Goal: Contribute content: Contribute content

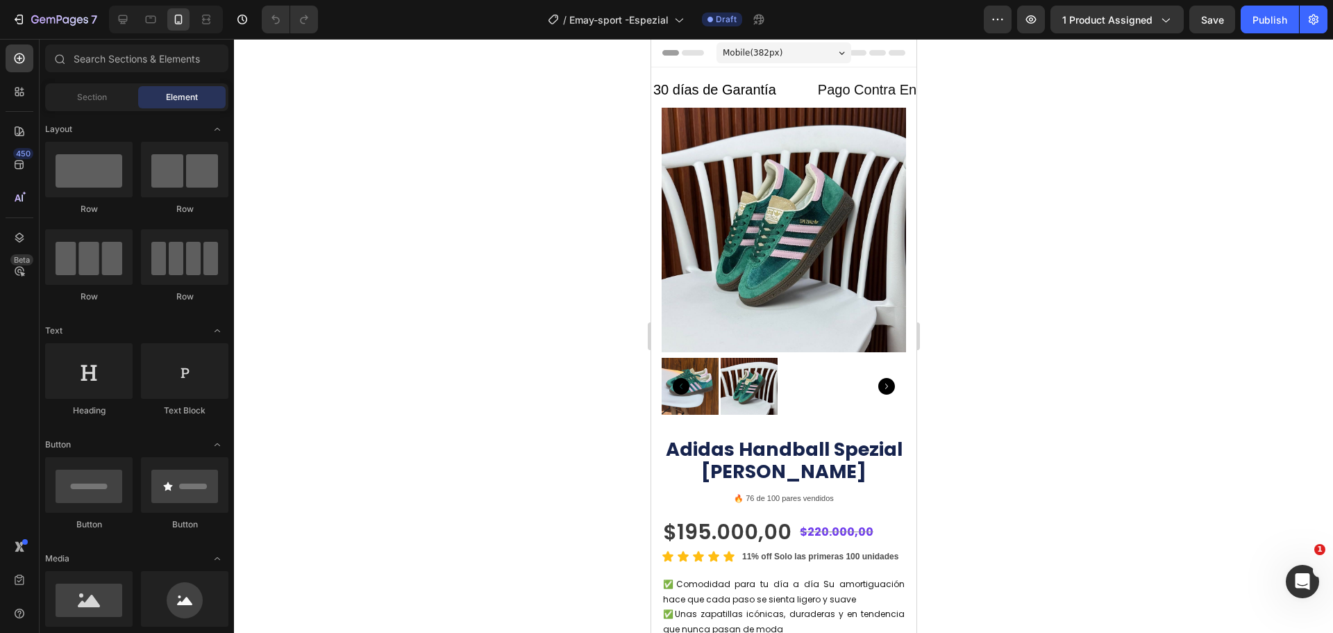
drag, startPoint x: 1184, startPoint y: 234, endPoint x: 1176, endPoint y: 224, distance: 12.9
click at [1184, 234] on div at bounding box center [783, 336] width 1099 height 594
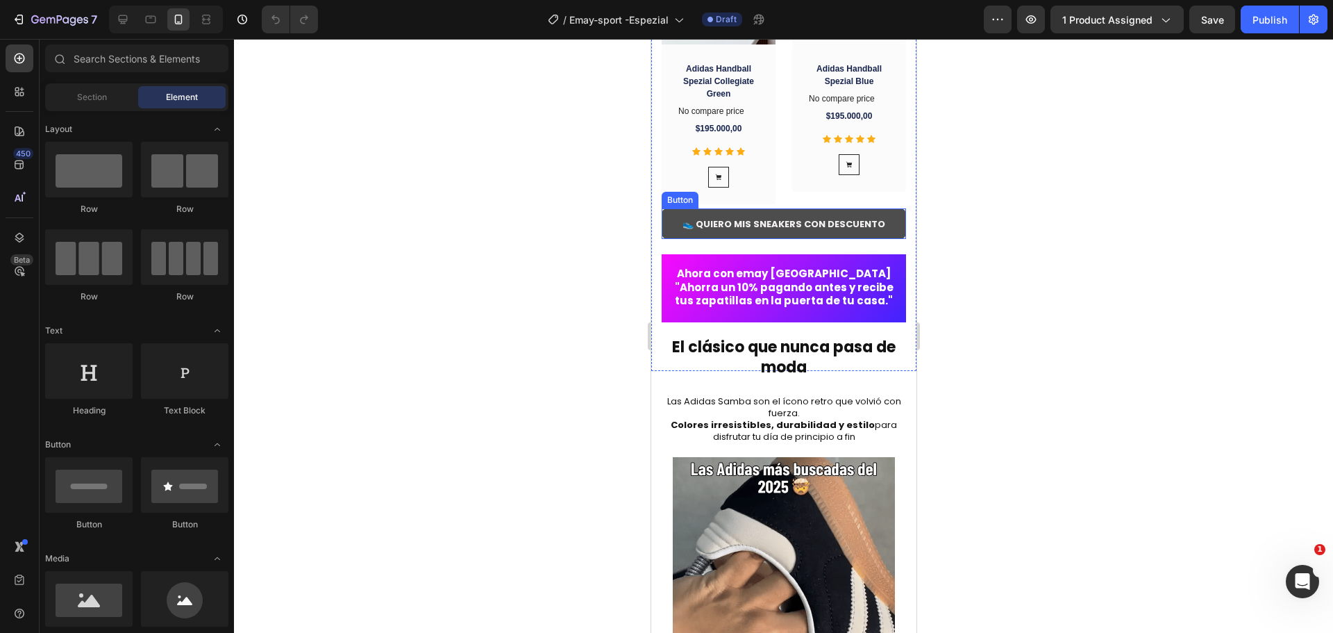
scroll to position [1806, 0]
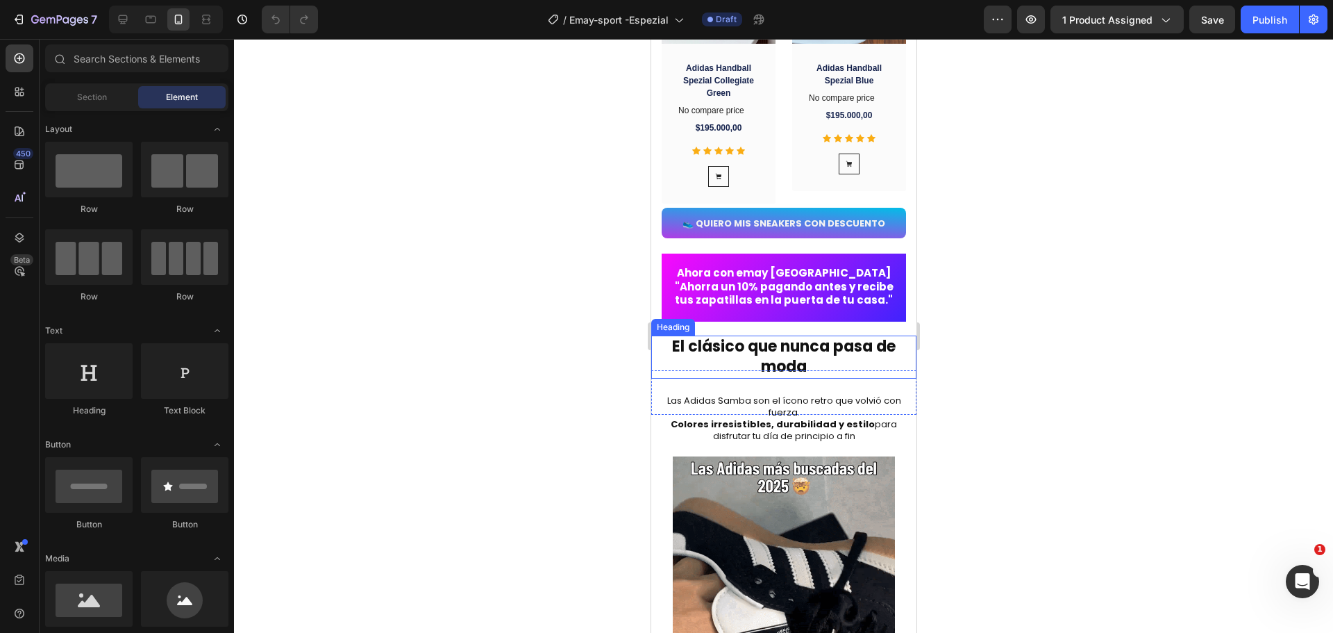
click at [792, 353] on strong "El clásico que nunca pasa de moda" at bounding box center [784, 356] width 224 height 42
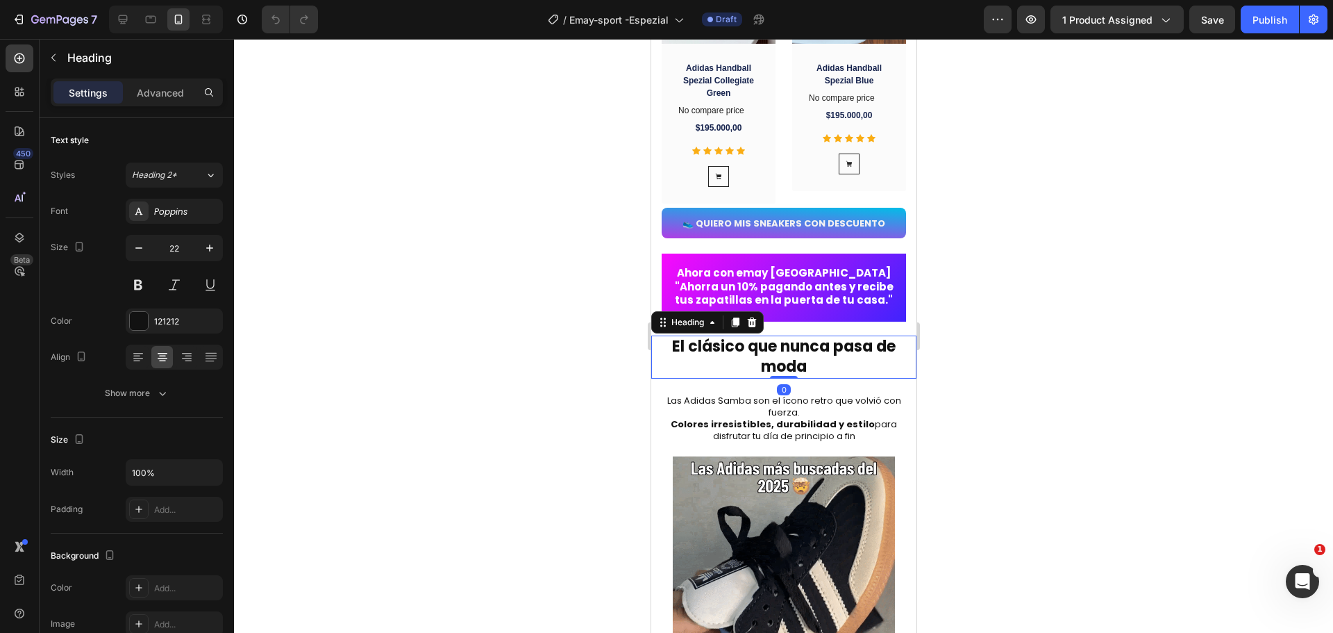
click at [819, 372] on h2 "El clásico que nunca pasa de moda" at bounding box center [783, 356] width 265 height 42
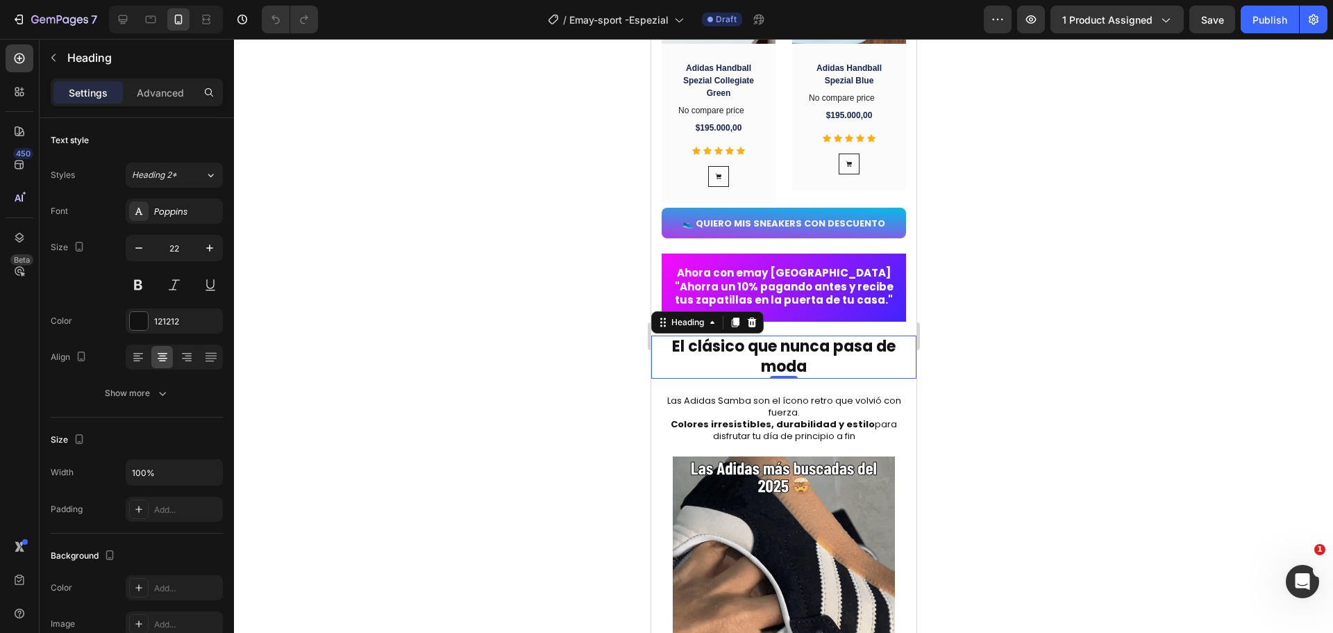
click at [819, 373] on p "El clásico que nunca pasa de moda" at bounding box center [783, 357] width 263 height 40
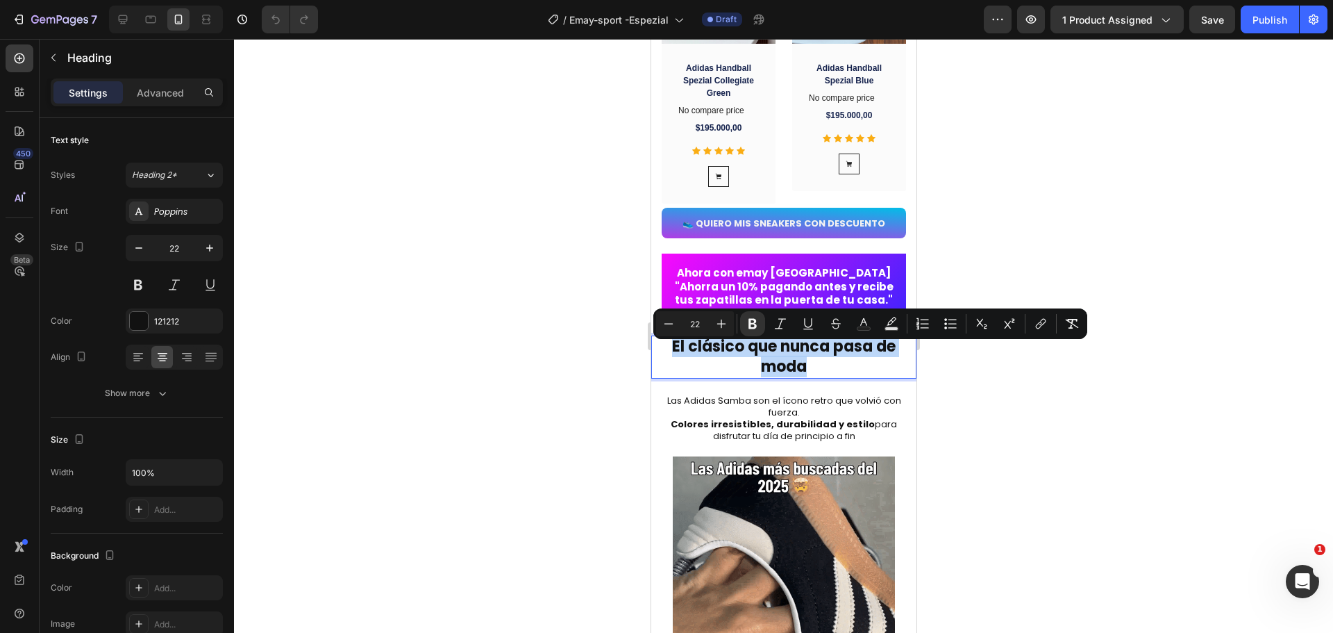
drag, startPoint x: 816, startPoint y: 376, endPoint x: 655, endPoint y: 347, distance: 163.7
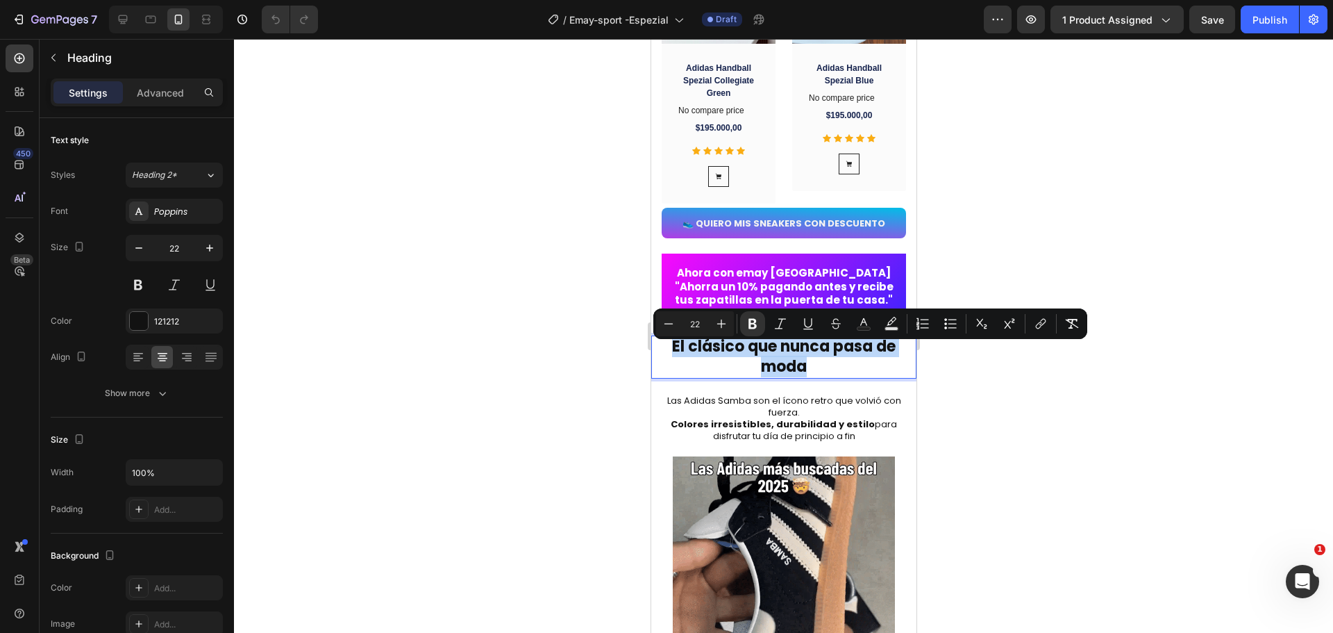
click at [655, 347] on p "El clásico que nunca pasa de moda" at bounding box center [783, 357] width 263 height 40
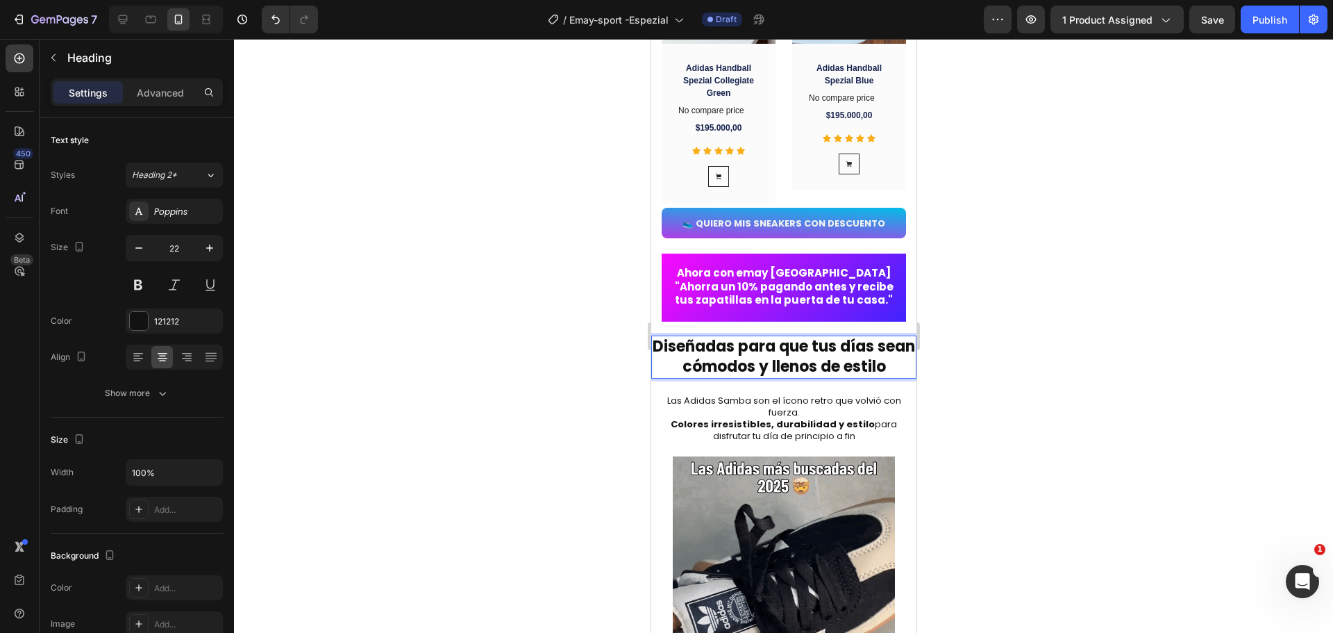
click at [1017, 355] on div at bounding box center [783, 336] width 1099 height 594
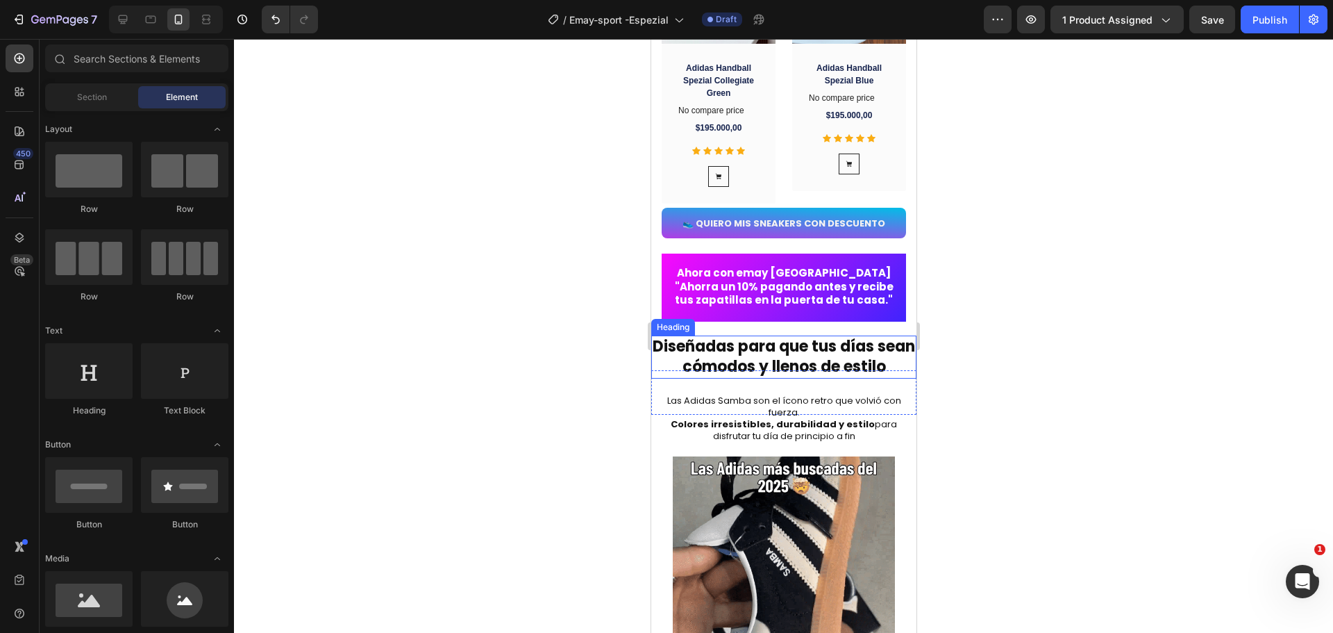
scroll to position [1875, 0]
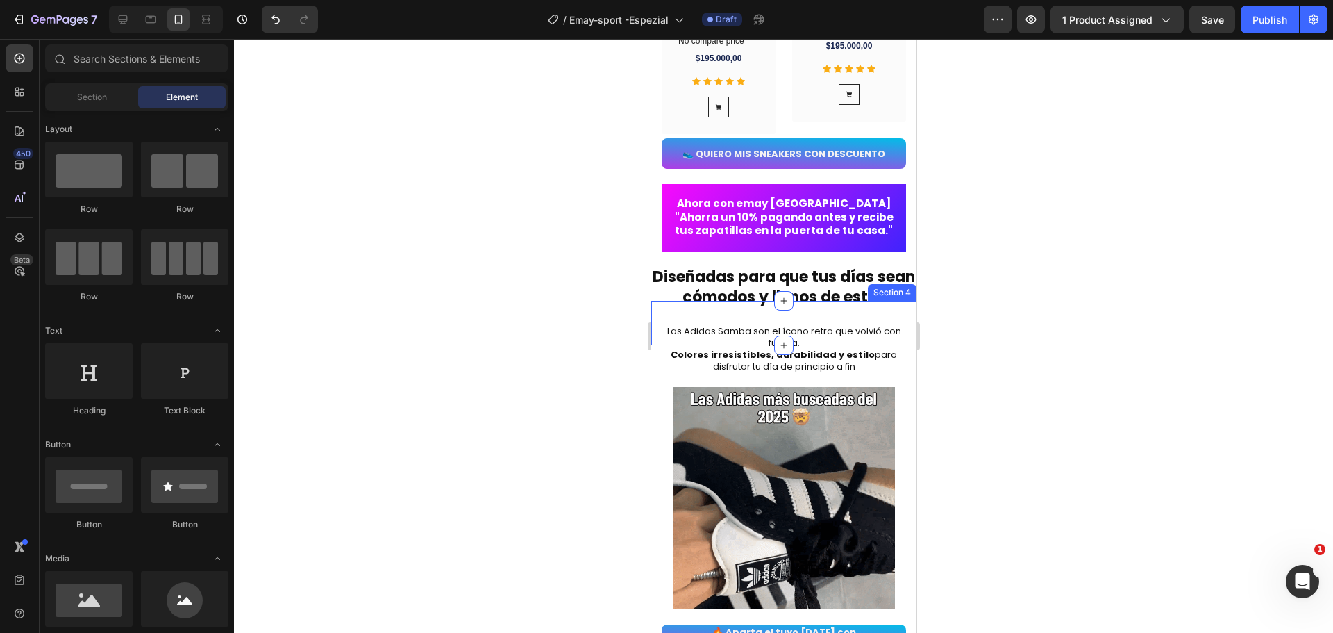
click at [733, 353] on h2 "Las Adidas Samba son el ícono retro que volvió con fuerza. Colores irresistible…" at bounding box center [783, 349] width 244 height 50
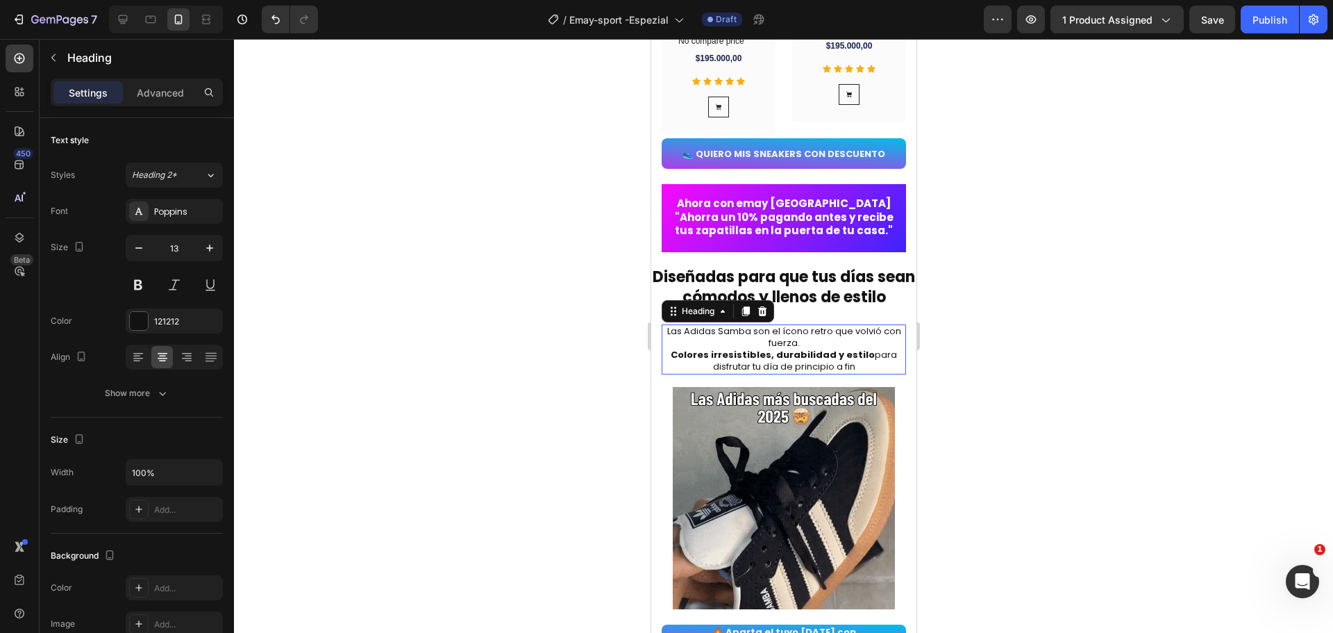
click at [824, 374] on h2 "Las Adidas Samba son el ícono retro que volvió con fuerza. Colores irresistible…" at bounding box center [783, 349] width 244 height 50
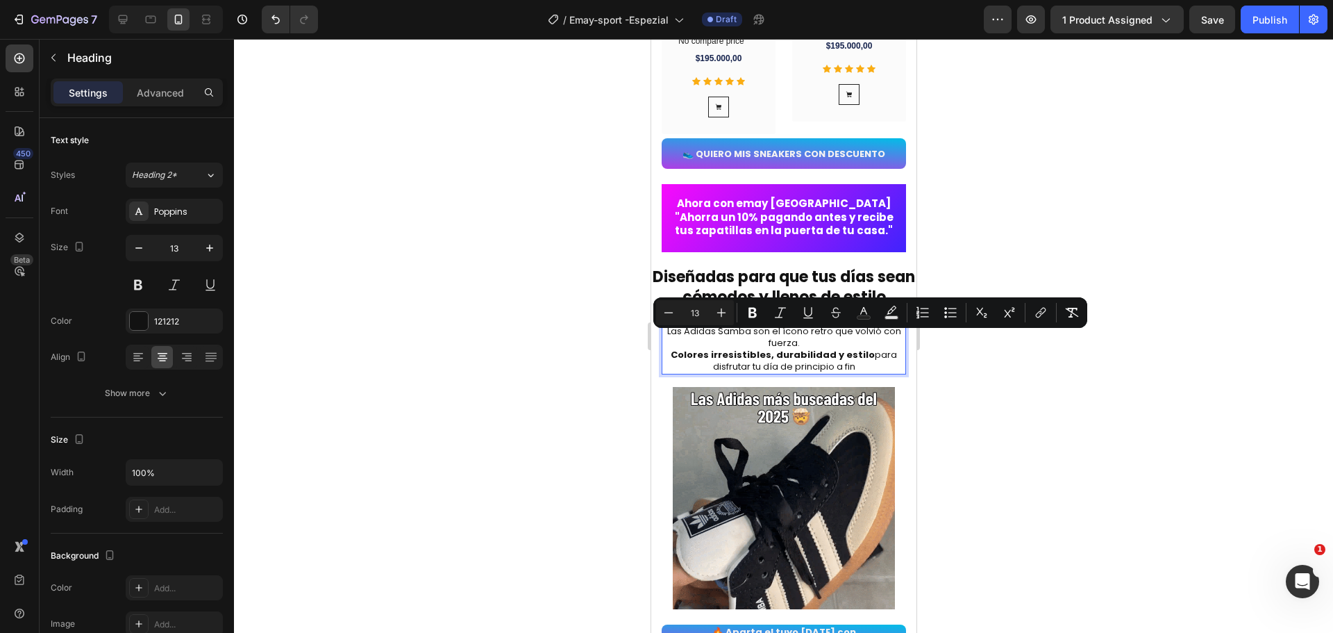
drag, startPoint x: 860, startPoint y: 374, endPoint x: 666, endPoint y: 334, distance: 197.8
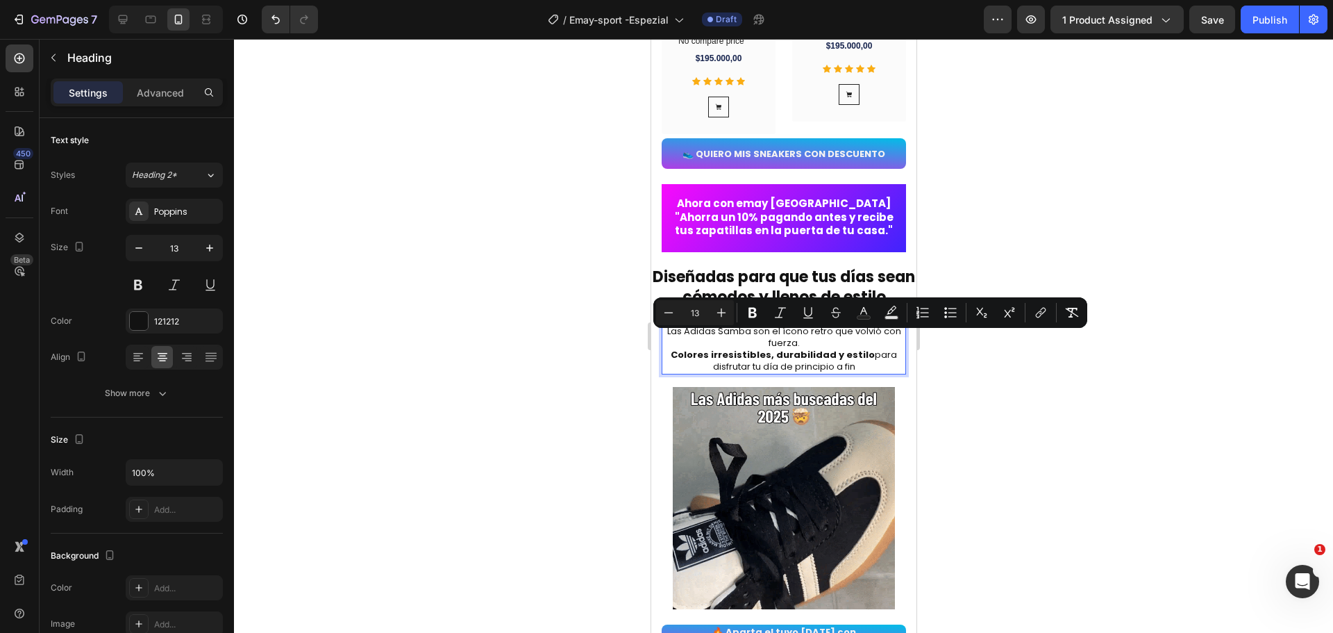
click at [666, 334] on h2 "Las Adidas Samba son el ícono retro que volvió con fuerza. Colores irresistible…" at bounding box center [783, 349] width 244 height 50
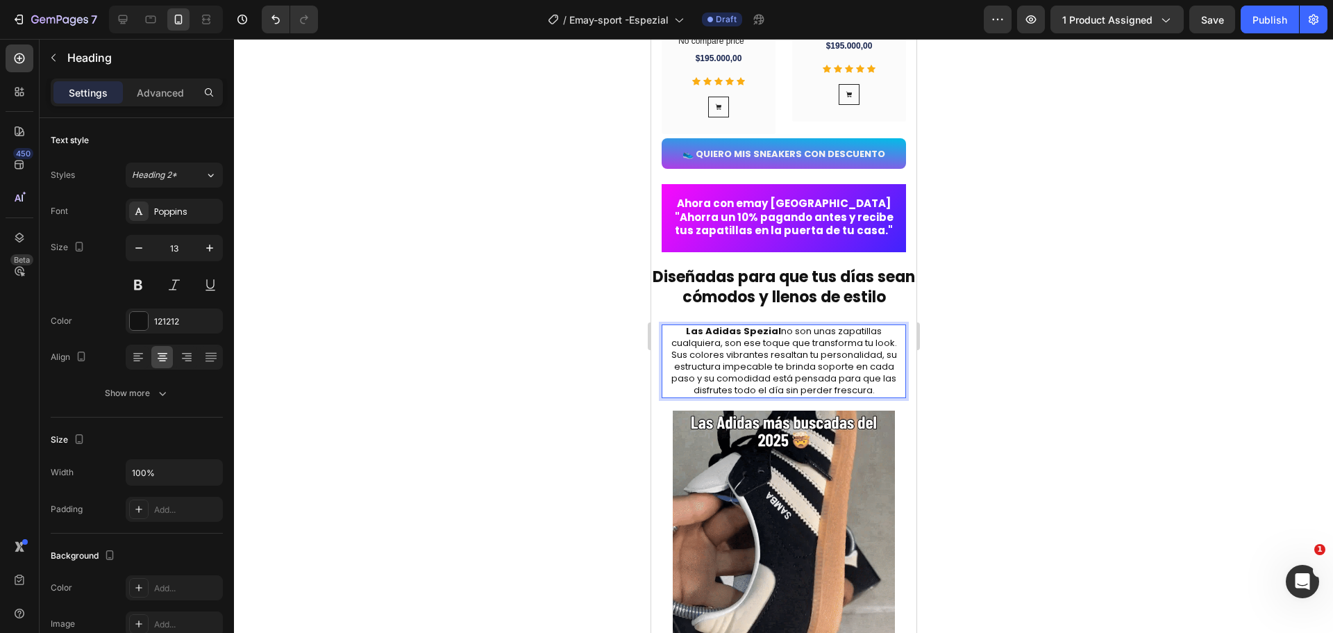
click at [769, 340] on p "Las Adidas Spezial no son unas zapatillas cualquiera, son ese toque que transfo…" at bounding box center [784, 361] width 242 height 70
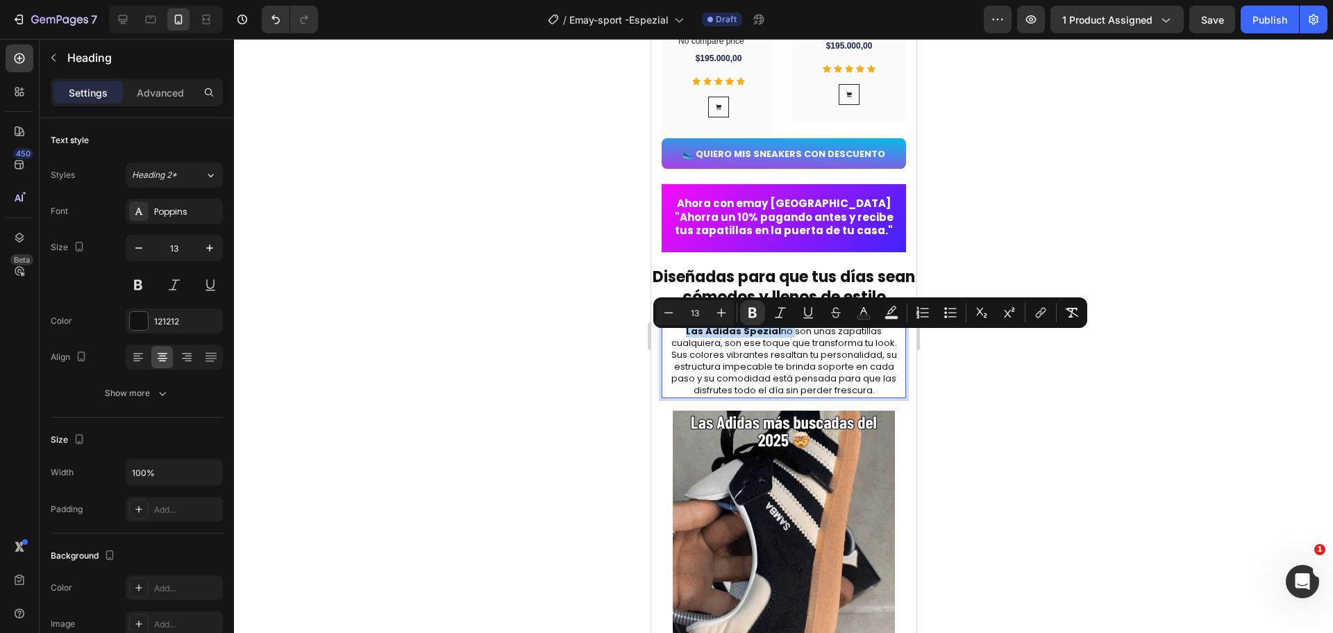
drag, startPoint x: 770, startPoint y: 339, endPoint x: 683, endPoint y: 339, distance: 86.8
click at [683, 339] on p "Las Adidas Spezial no son unas zapatillas cualquiera, son ese toque que transfo…" at bounding box center [784, 361] width 242 height 70
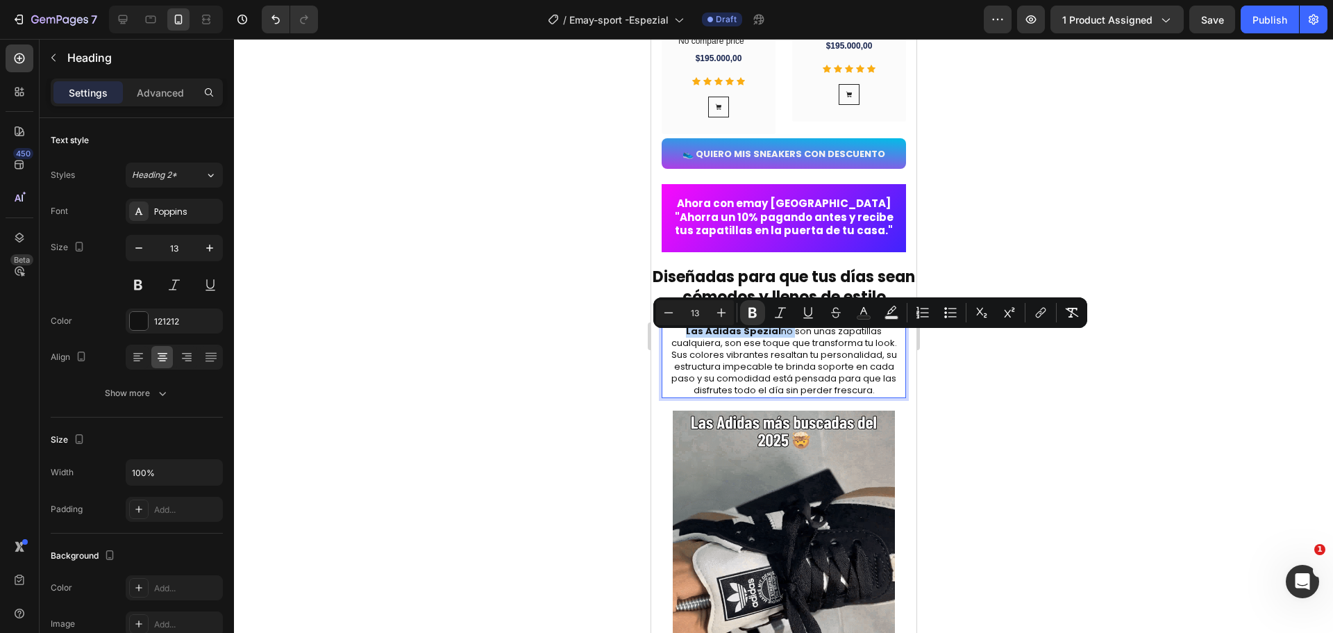
click at [685, 338] on strong "Las Adidas Spezial" at bounding box center [732, 330] width 95 height 13
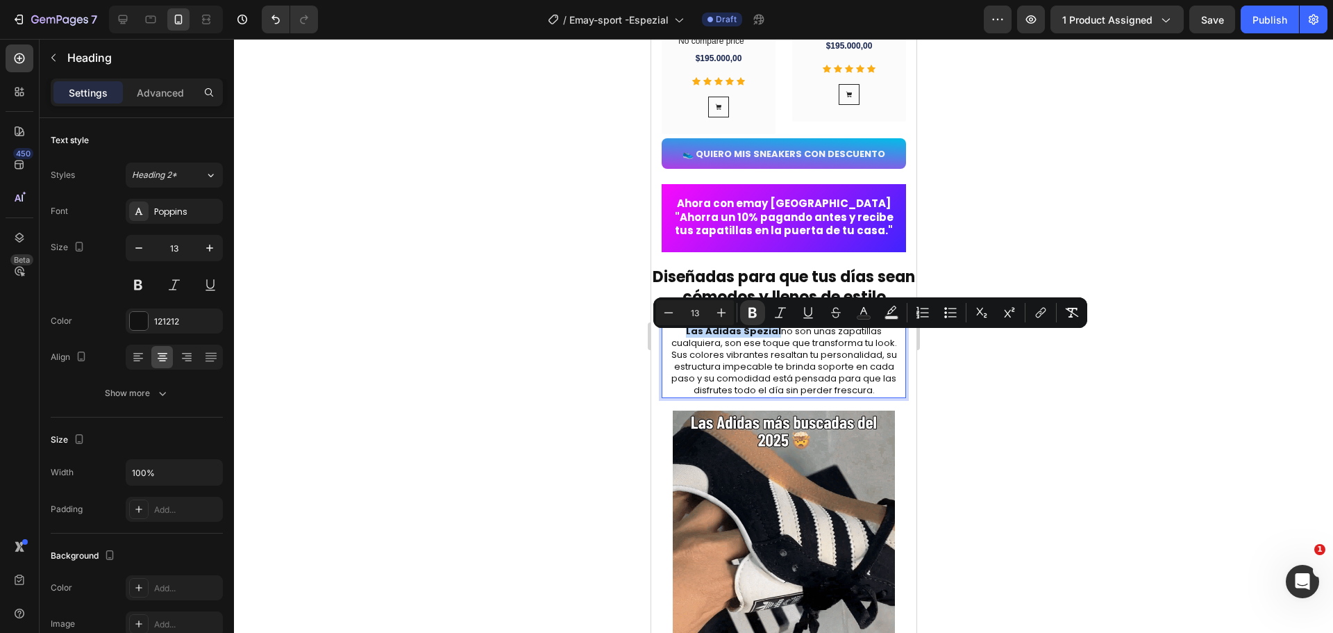
drag, startPoint x: 684, startPoint y: 338, endPoint x: 745, endPoint y: 344, distance: 61.5
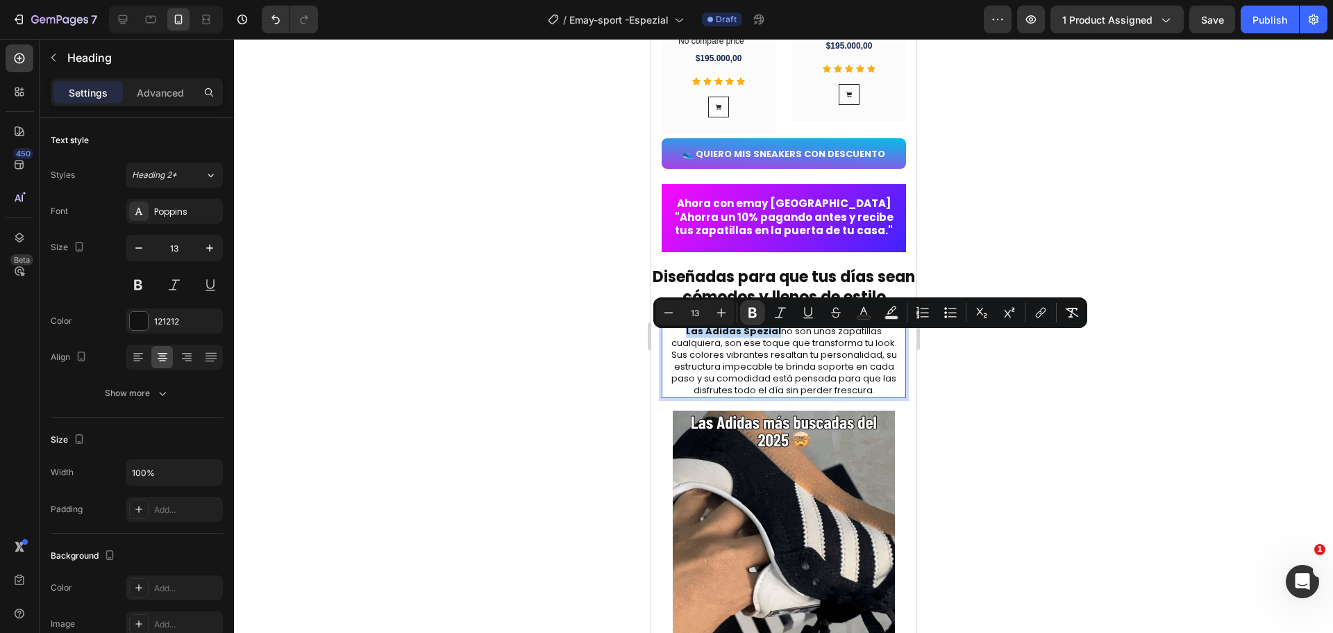
click at [745, 338] on strong "Las Adidas Spezial" at bounding box center [732, 330] width 95 height 13
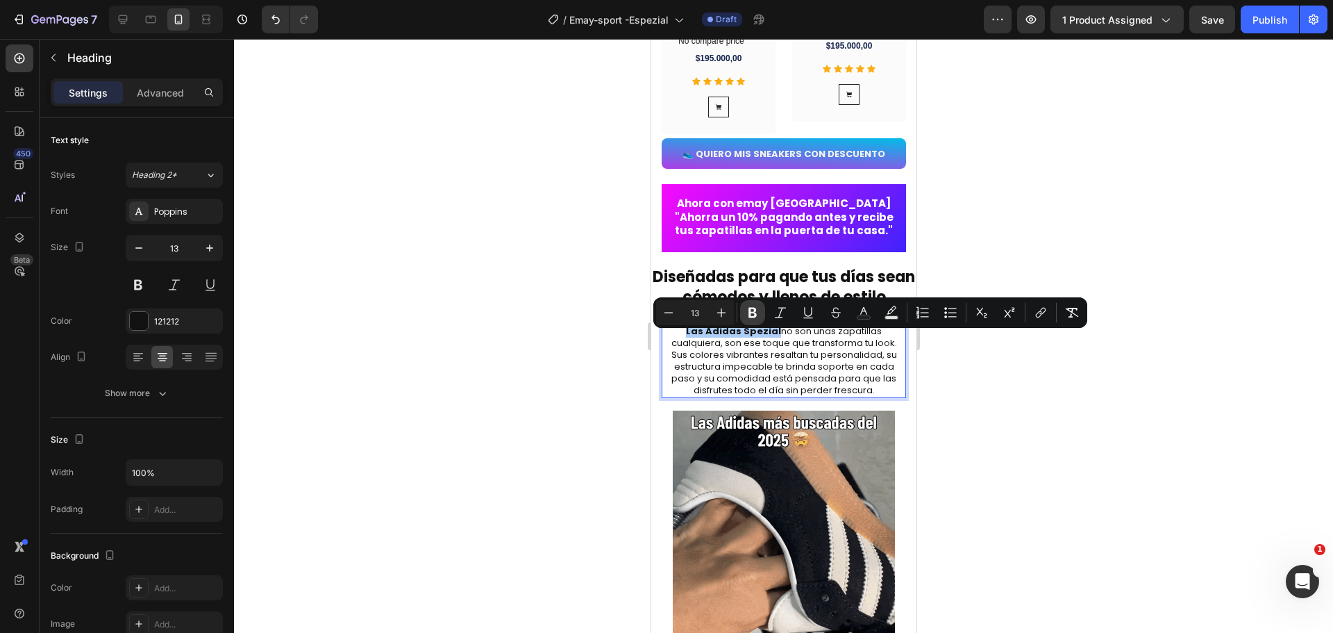
click at [751, 319] on button "Bold" at bounding box center [752, 312] width 25 height 25
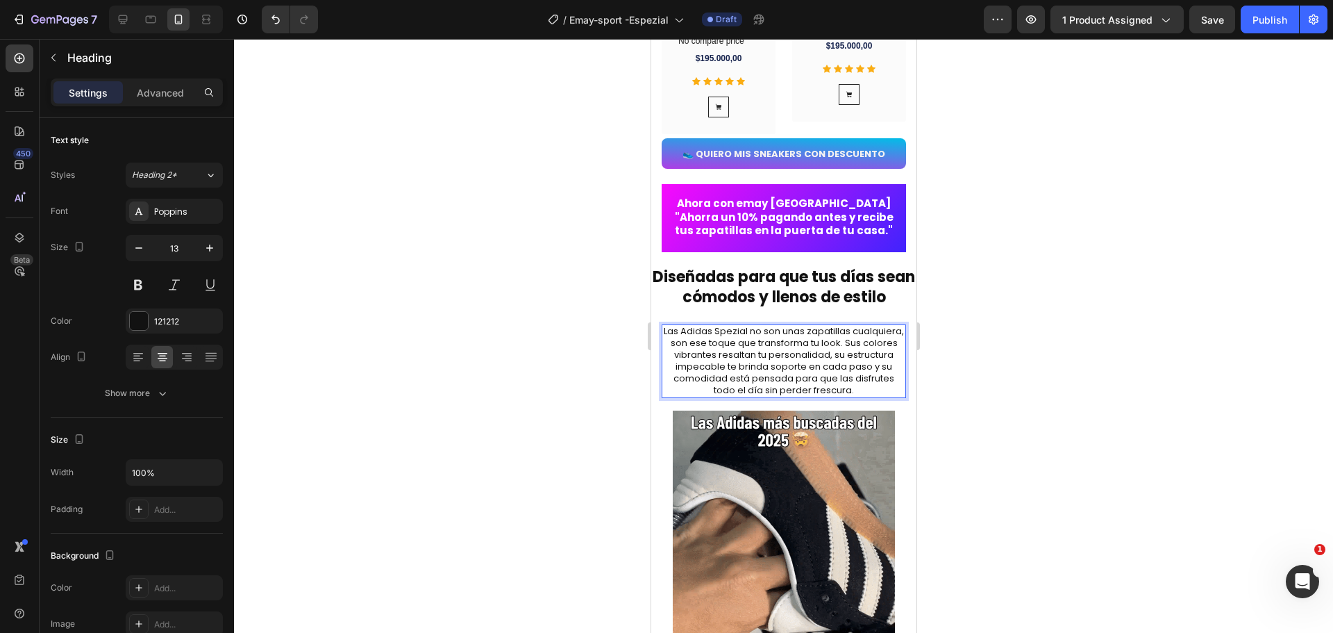
click at [941, 424] on div at bounding box center [783, 336] width 1099 height 594
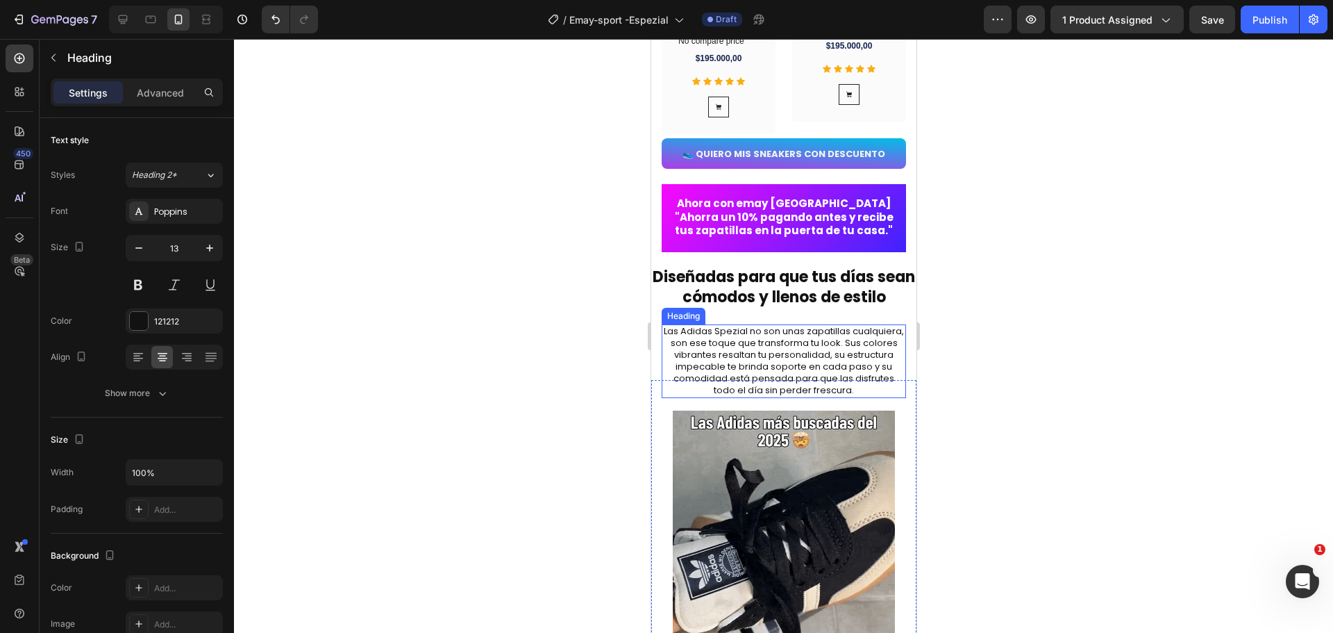
click at [719, 353] on p "Las Adidas Spezial no son unas zapatillas cualquiera, son ese toque que transfo…" at bounding box center [784, 361] width 242 height 70
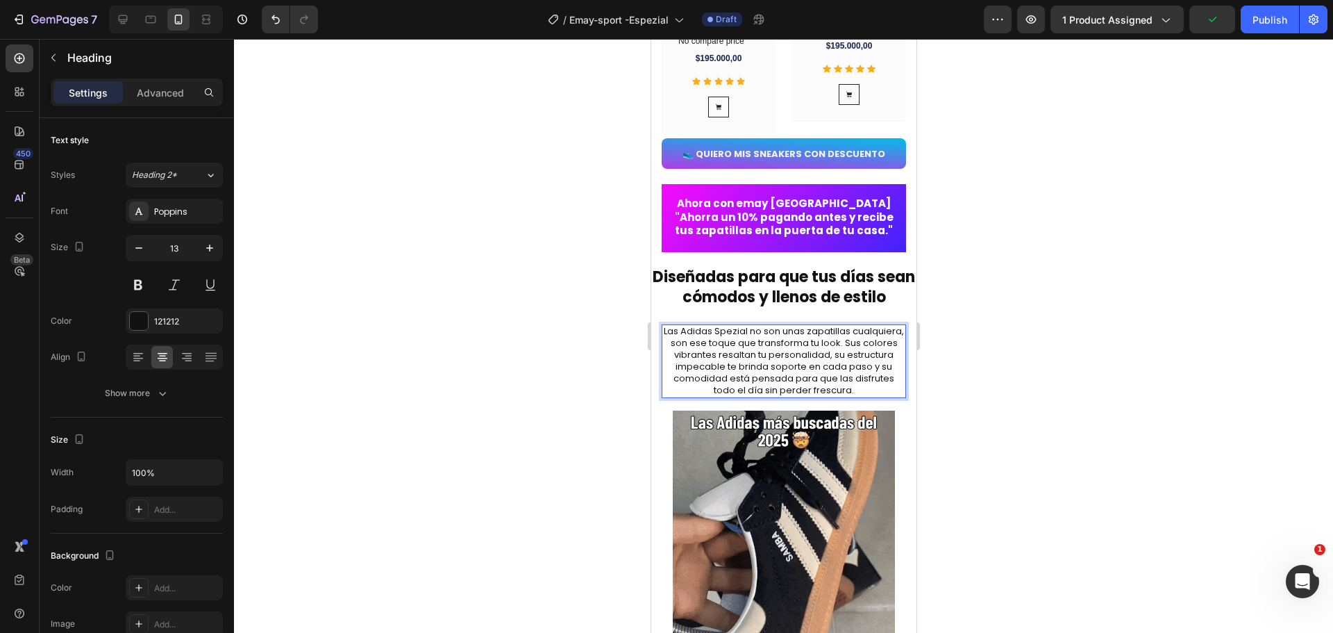
click at [717, 352] on p "Las Adidas Spezial no son unas zapatillas cualquiera, son ese toque que transfo…" at bounding box center [784, 361] width 242 height 70
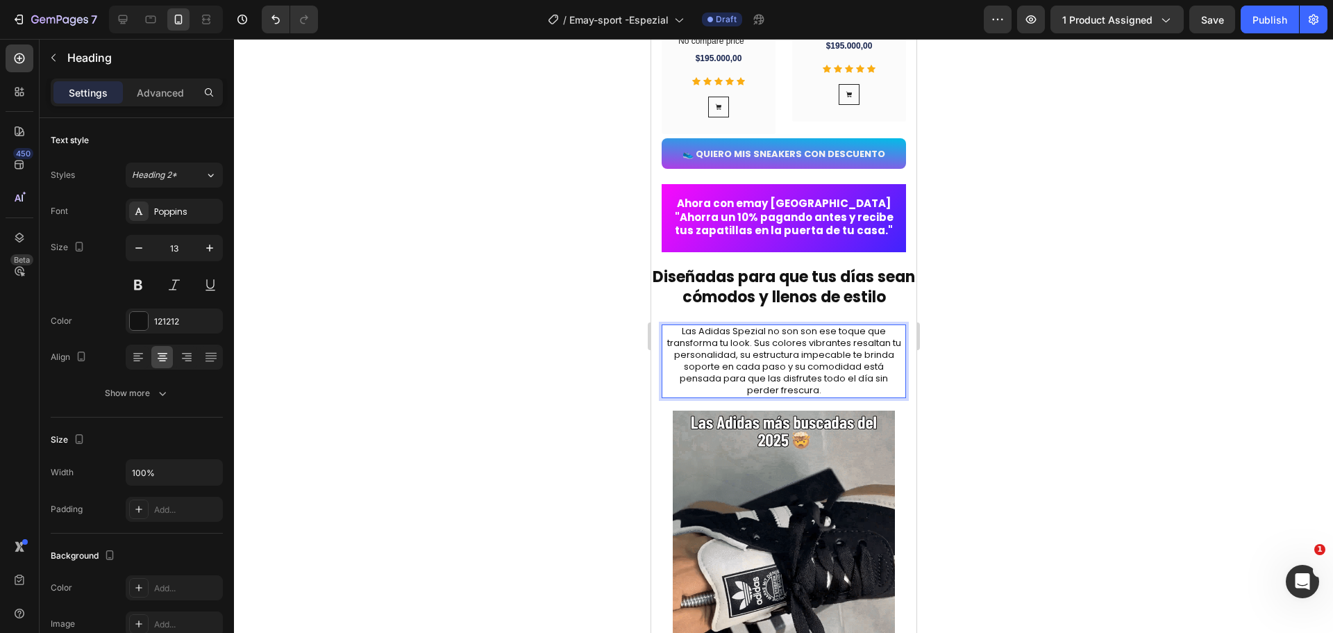
click at [728, 353] on p "Las Adidas Spezial no son son ese toque que transforma tu look. Sus colores vib…" at bounding box center [784, 361] width 242 height 70
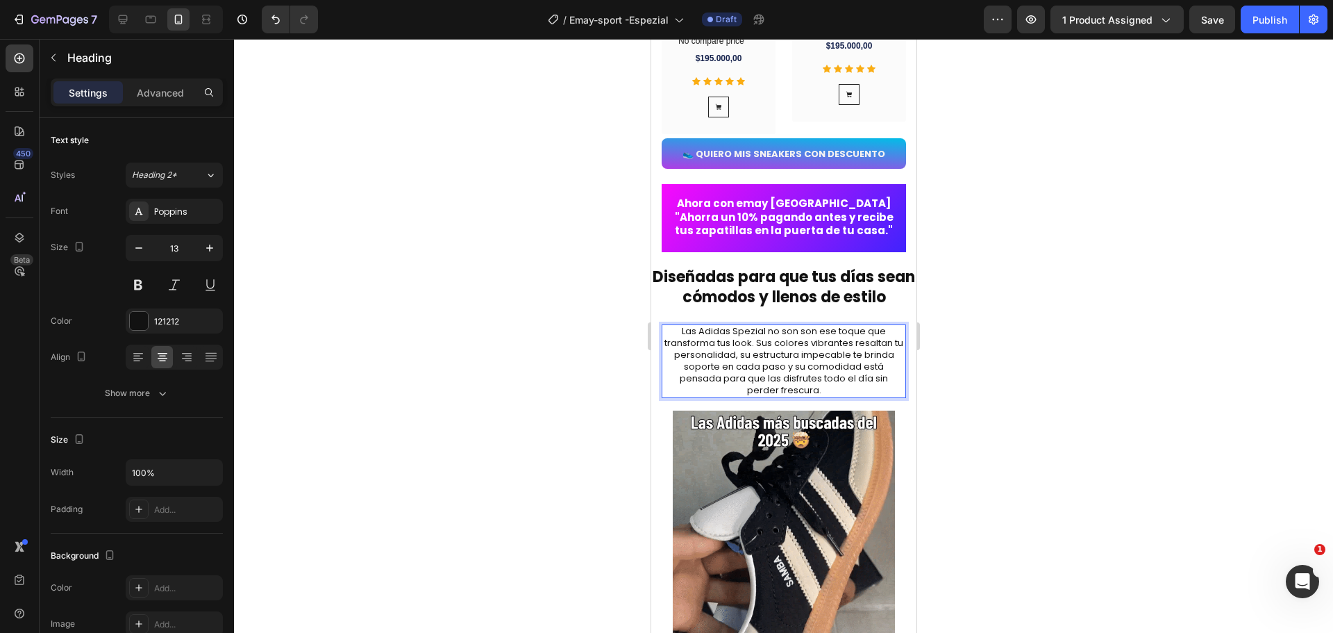
click at [753, 352] on p "Las Adidas Spezial no son son ese toque que transforma tus look. Sus colores vi…" at bounding box center [784, 361] width 242 height 70
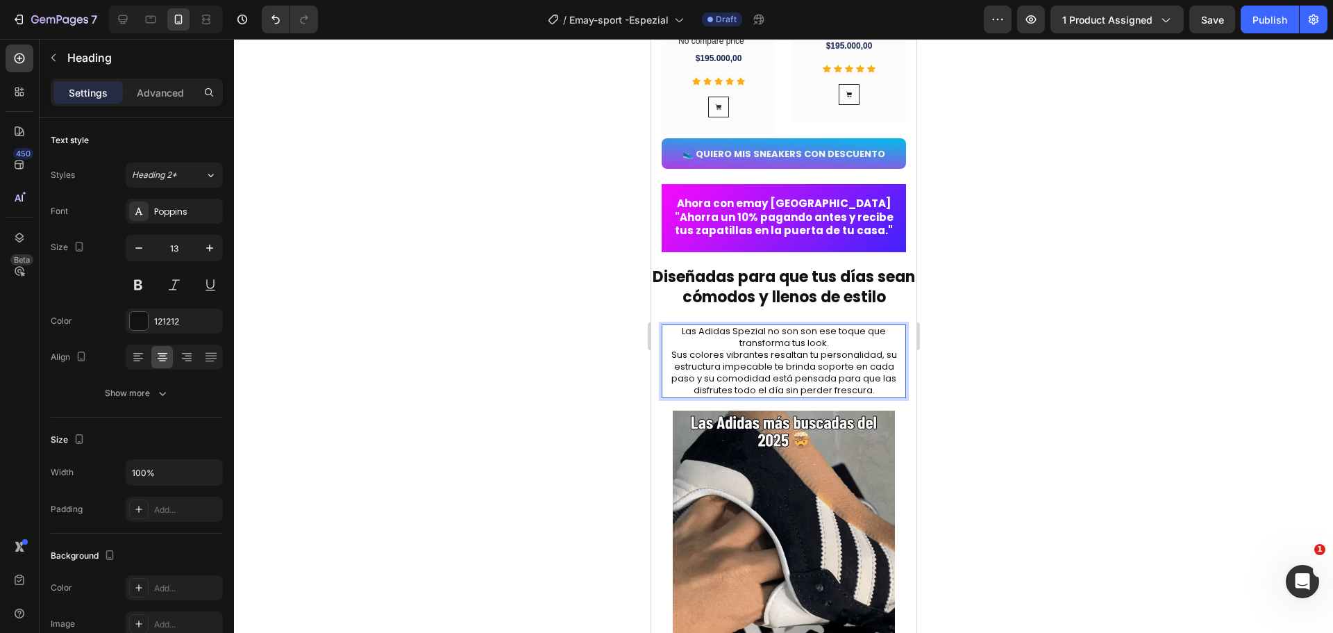
click at [791, 340] on p "Las Adidas Spezial no son son ese toque que transforma tus look. Sus colores vi…" at bounding box center [784, 361] width 242 height 70
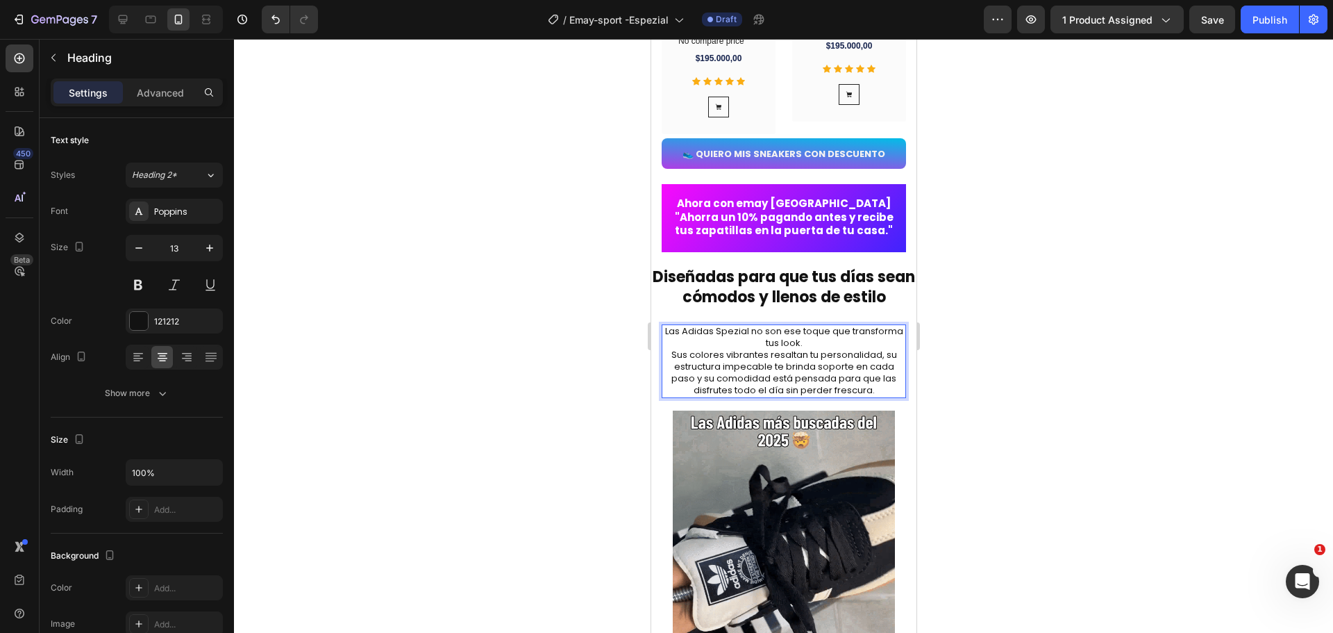
click at [801, 352] on p "Las Adidas Spezial no son ese toque que transforma tus look. Sus colores vibran…" at bounding box center [784, 361] width 242 height 70
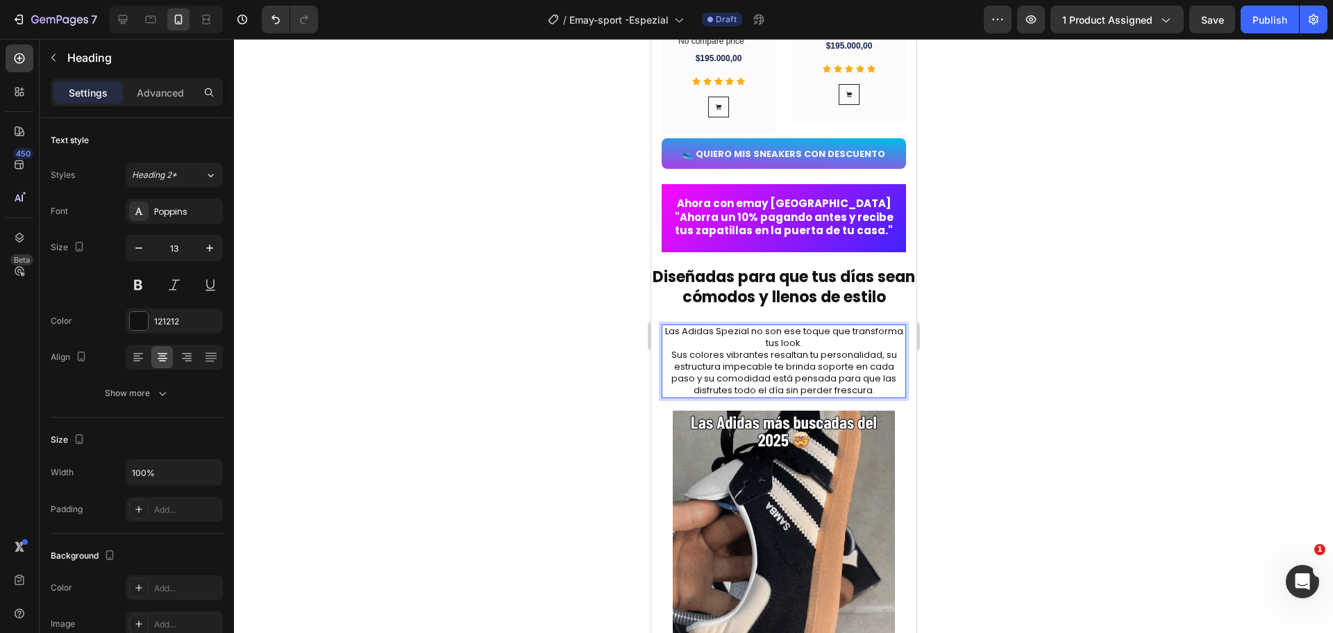
click at [651, 39] on lt-span "tus look s" at bounding box center [651, 39] width 0 height 0
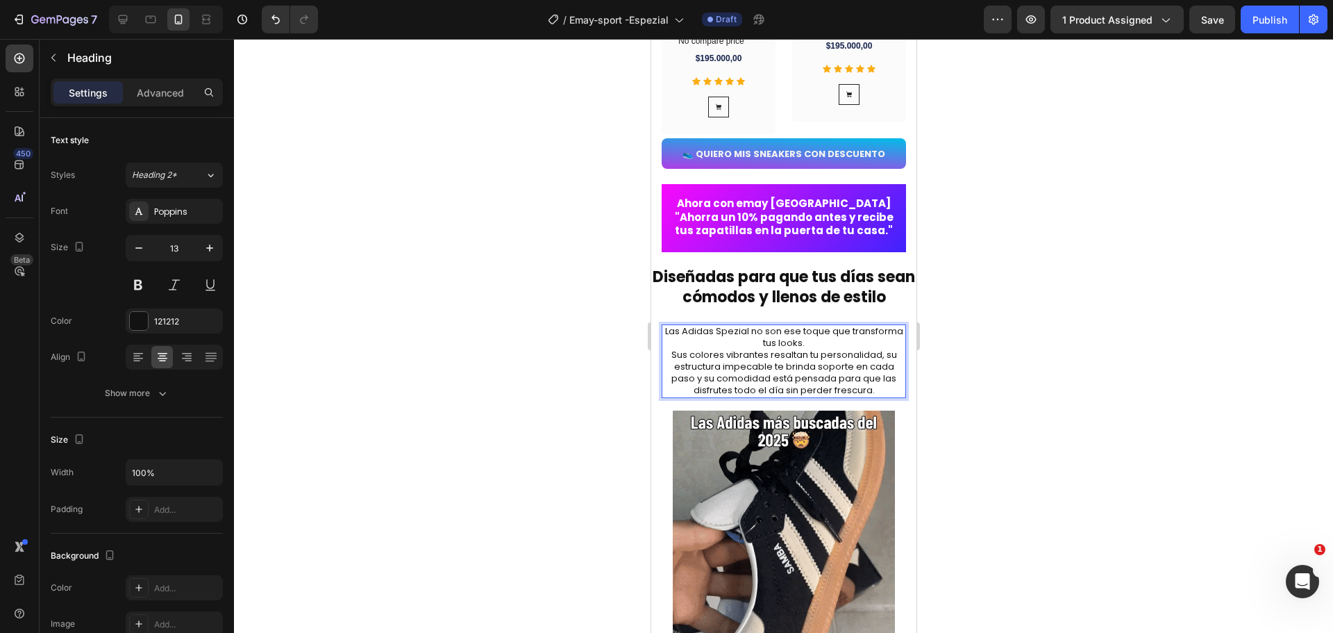
click at [669, 363] on p "Las Adidas Spezial no son ese toque que transforma tus looks. Sus colores vibra…" at bounding box center [784, 361] width 242 height 70
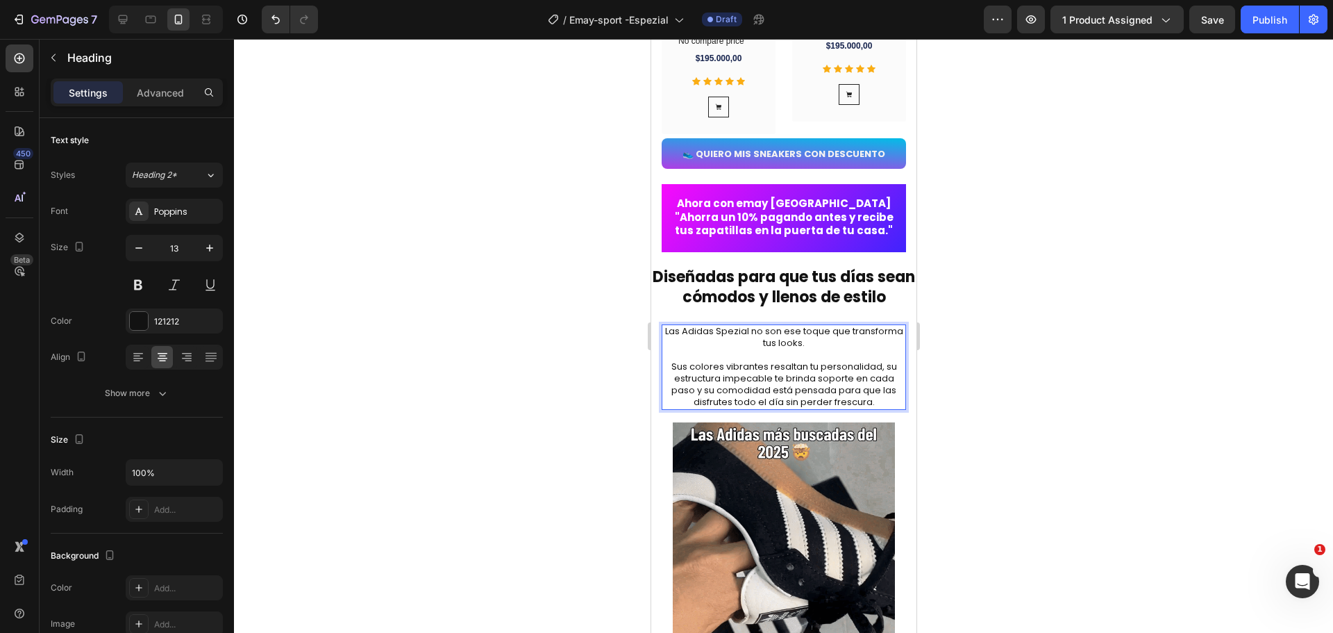
click at [781, 340] on p "Las Adidas Spezial no son ese toque que transforma tus looks. Sus colores vibra…" at bounding box center [784, 367] width 242 height 82
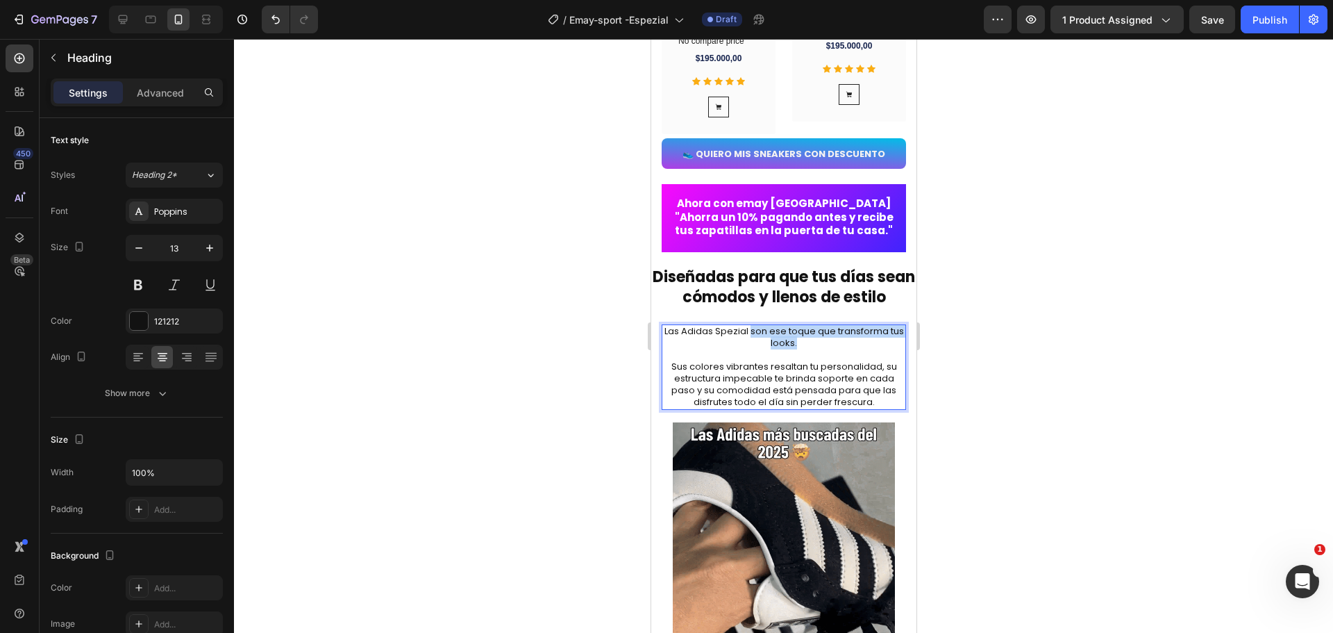
drag, startPoint x: 753, startPoint y: 338, endPoint x: 892, endPoint y: 347, distance: 139.1
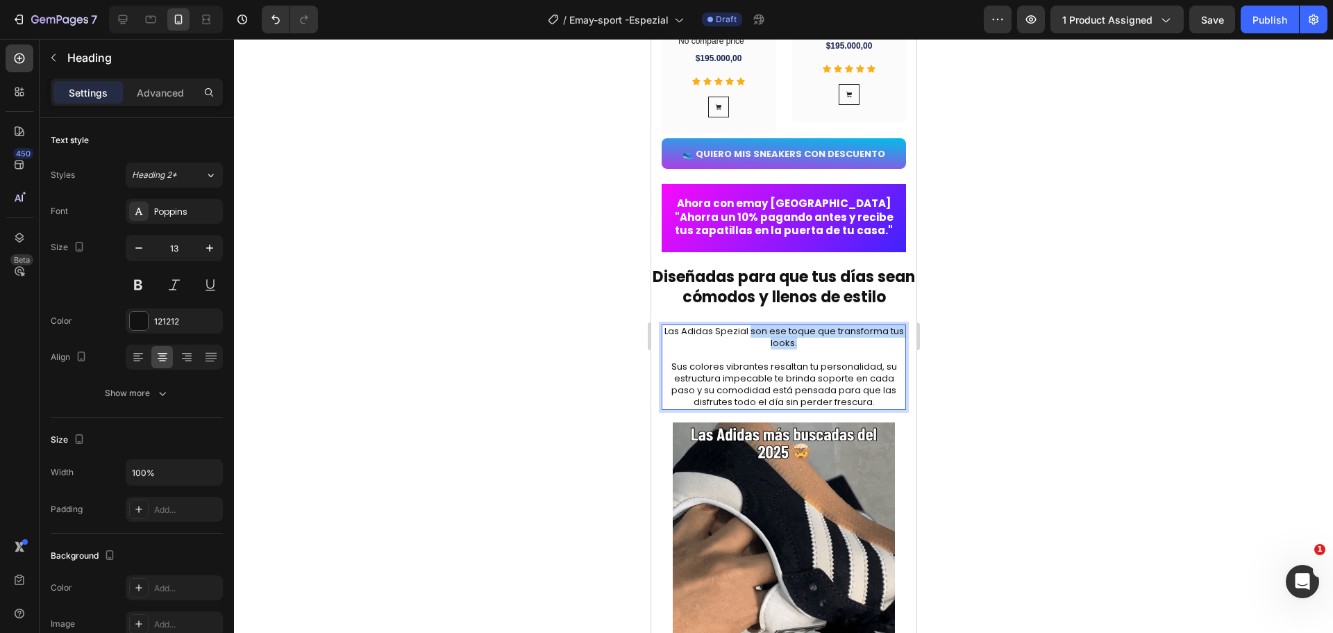
click at [892, 347] on p "Las Adidas Spezial son ese toque que transforma tus looks. Sus colores vibrante…" at bounding box center [784, 367] width 242 height 82
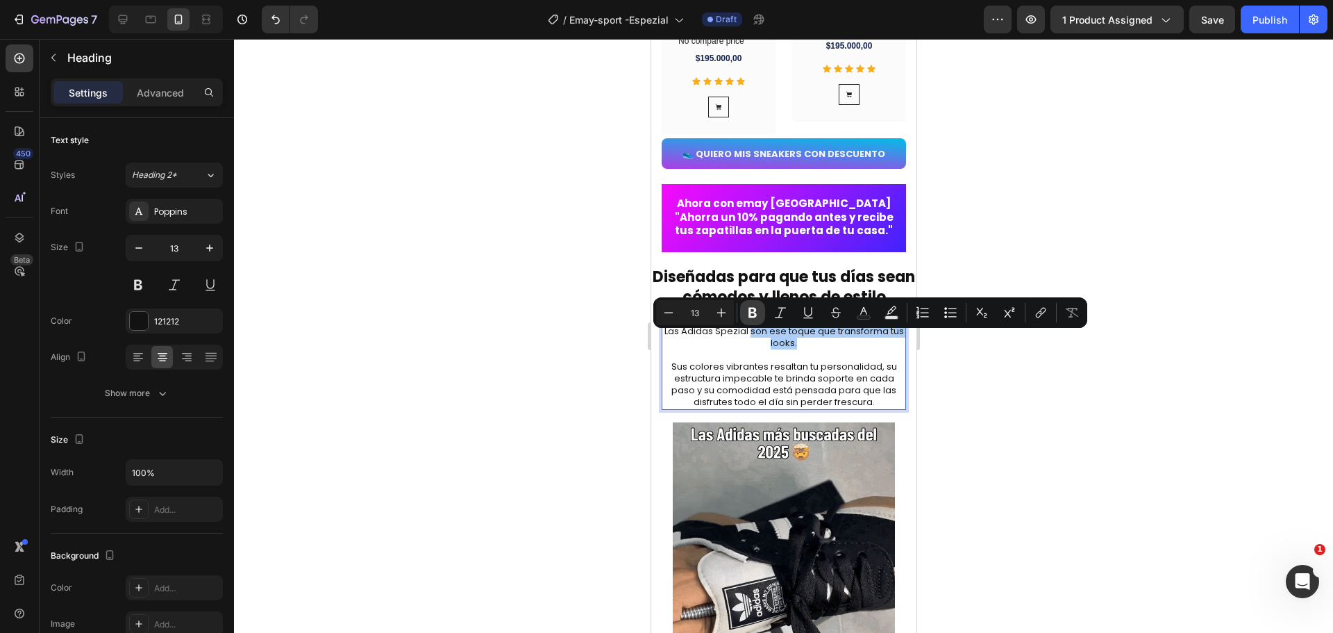
click at [751, 315] on icon "Editor contextual toolbar" at bounding box center [753, 313] width 14 height 14
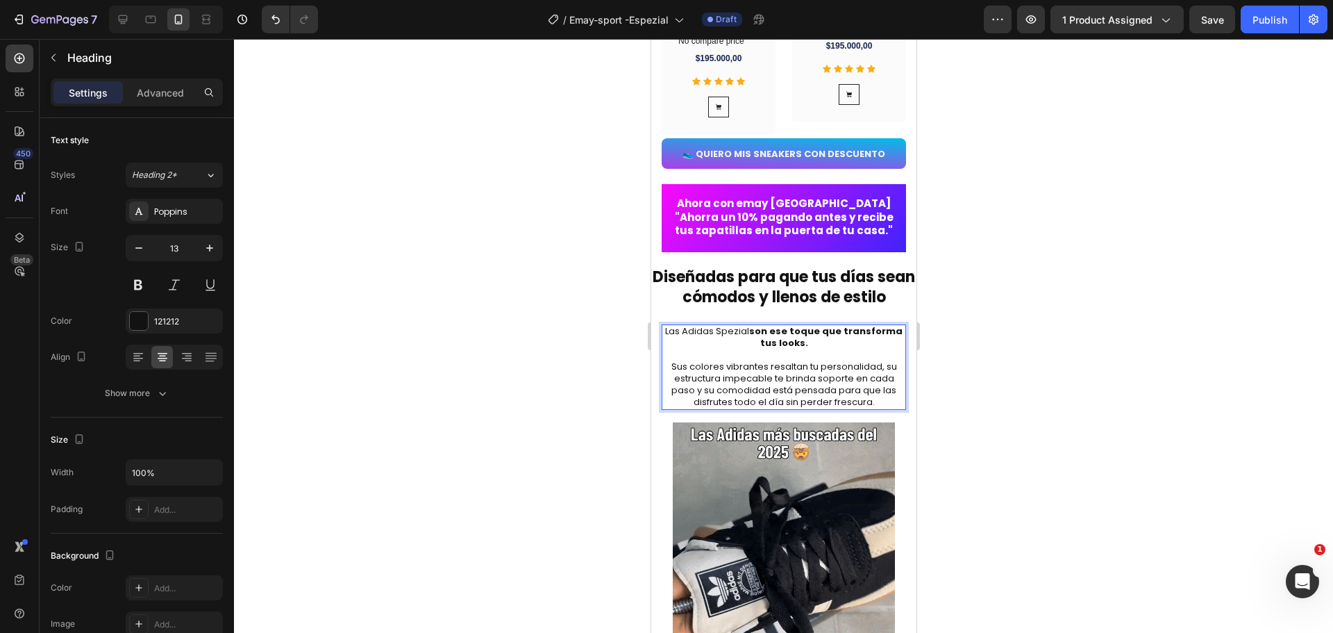
click at [1011, 409] on div at bounding box center [783, 336] width 1099 height 594
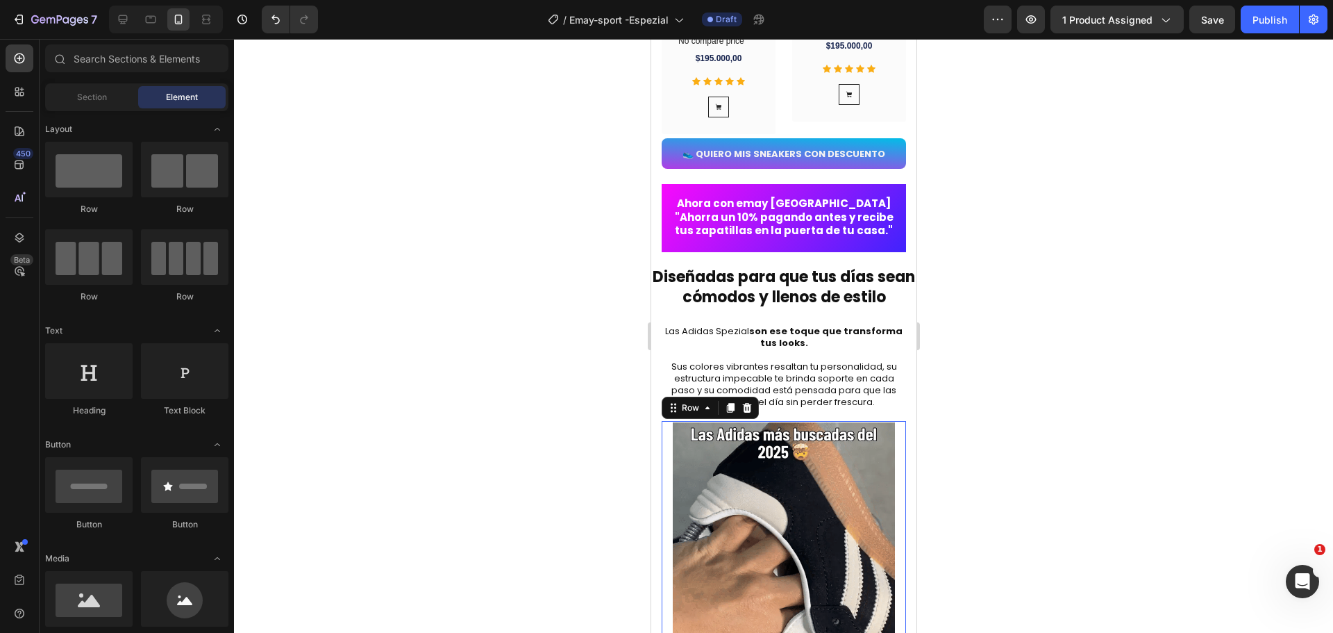
click at [662, 431] on div "Image Row 16" at bounding box center [783, 538] width 244 height 235
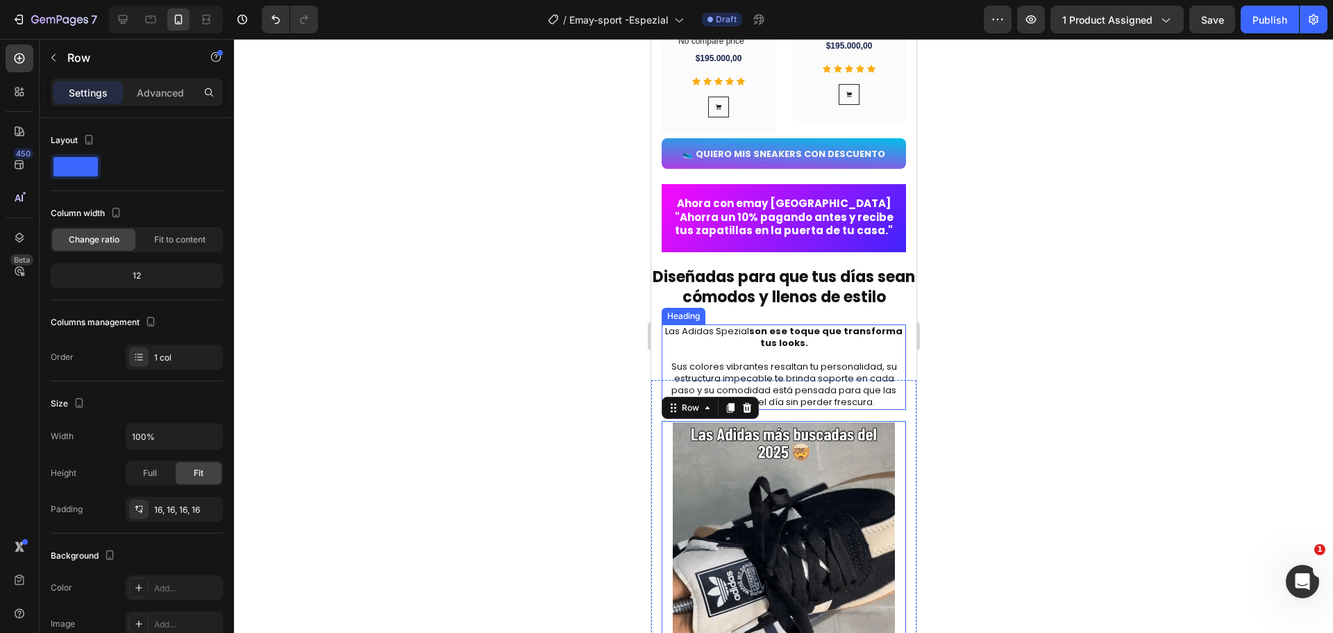
click at [680, 363] on p "Las Adidas Spezial son ese toque que transforma tus looks. Sus colores vibrante…" at bounding box center [784, 367] width 242 height 82
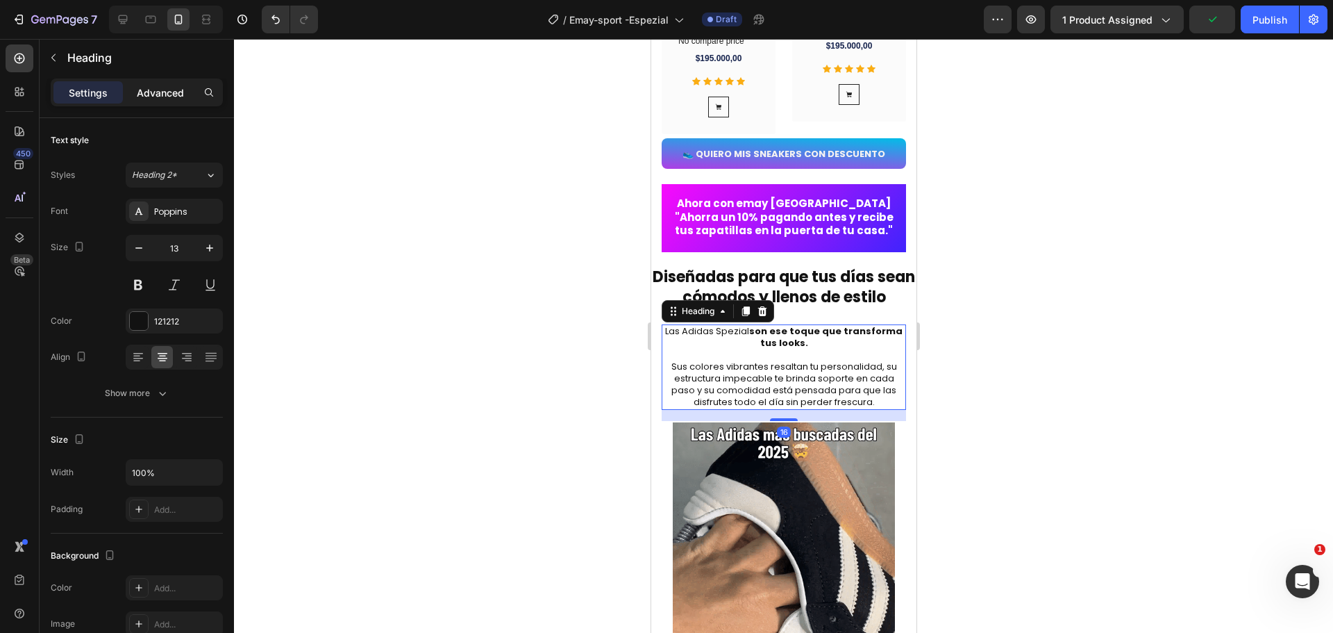
click at [167, 91] on p "Advanced" at bounding box center [160, 92] width 47 height 15
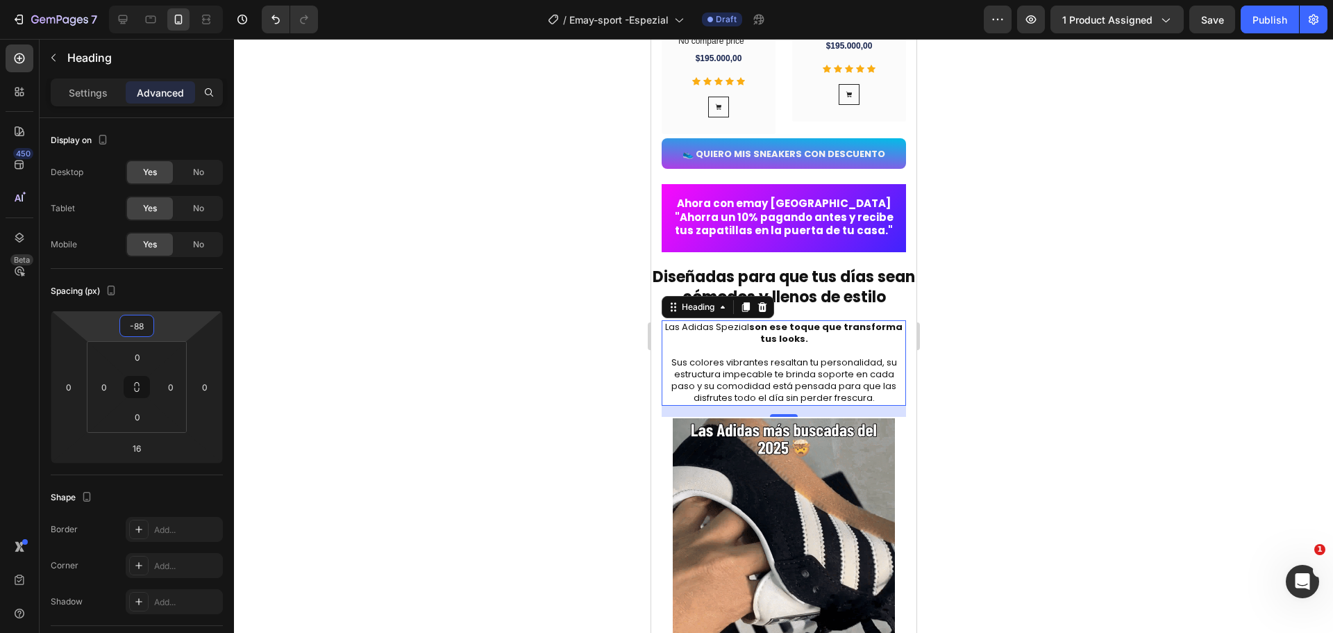
type input "-90"
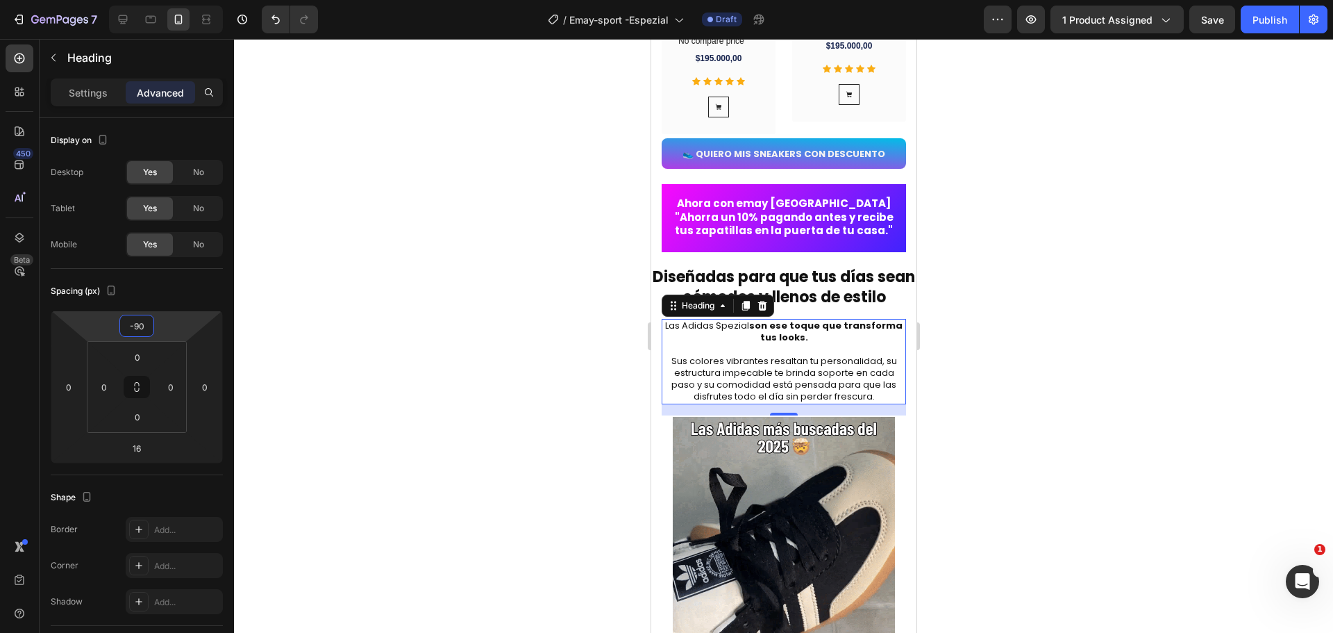
click at [171, 0] on html "7 Version history / Emay-sport -Espezial Draft Preview 1 product assigned Save …" at bounding box center [666, 0] width 1333 height 0
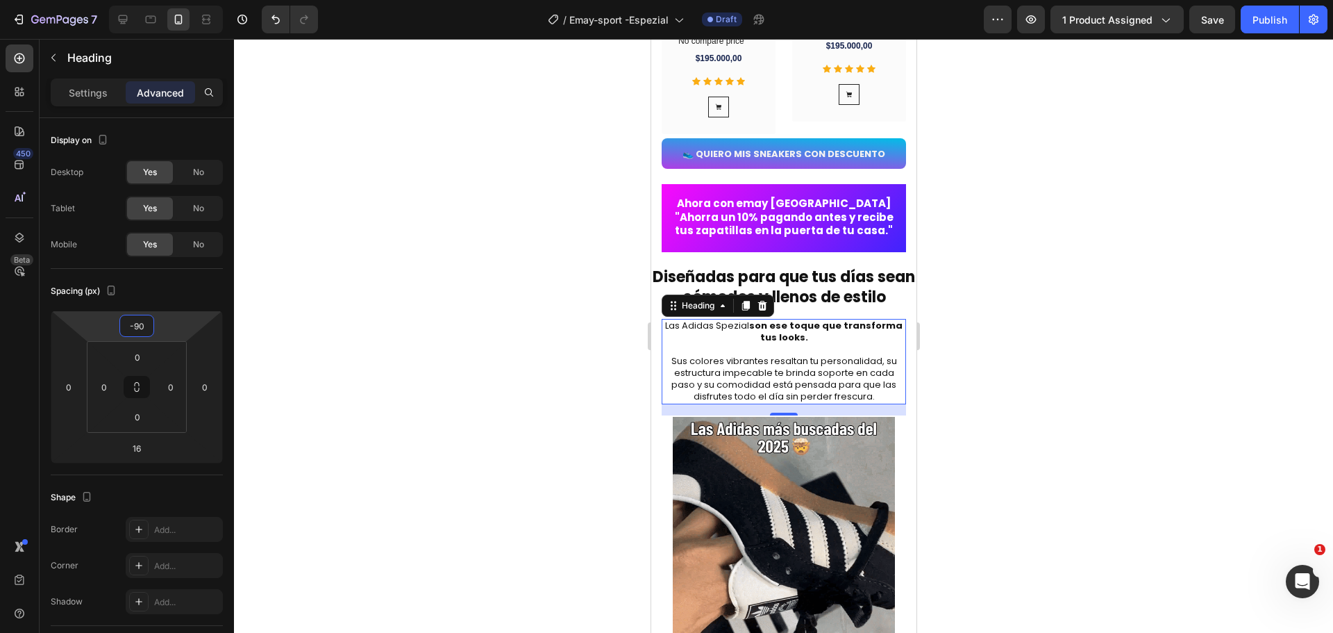
click at [1191, 533] on div at bounding box center [783, 336] width 1099 height 594
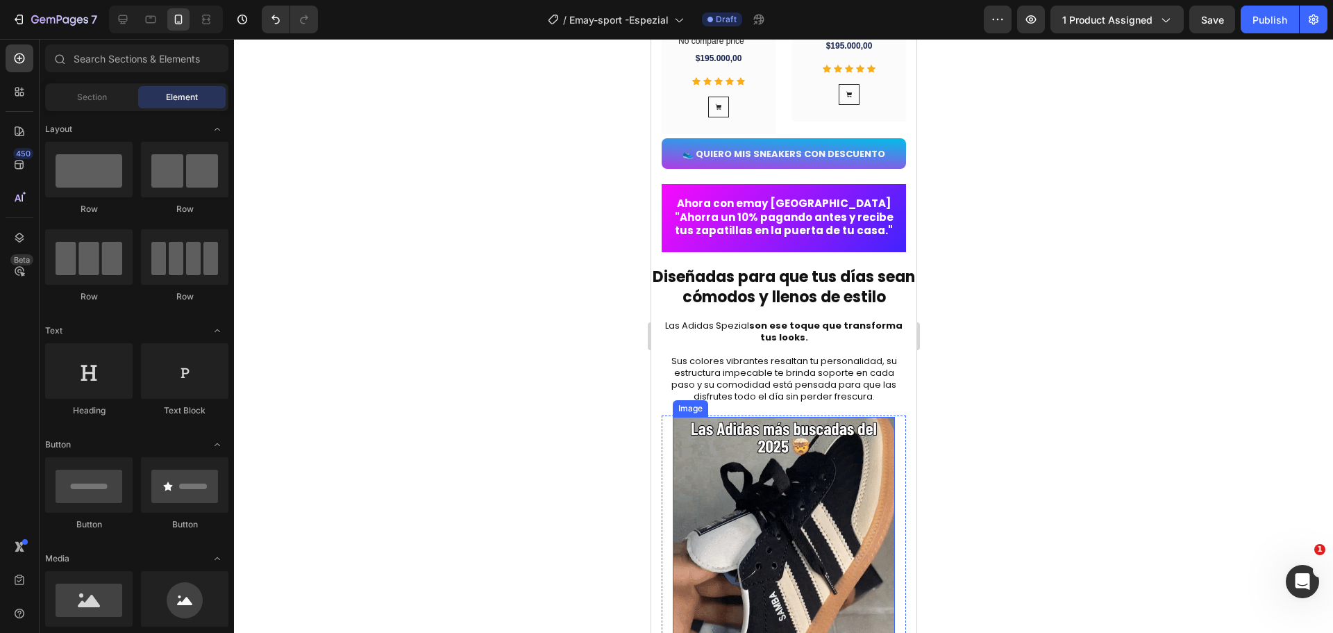
click at [716, 470] on img at bounding box center [783, 528] width 222 height 222
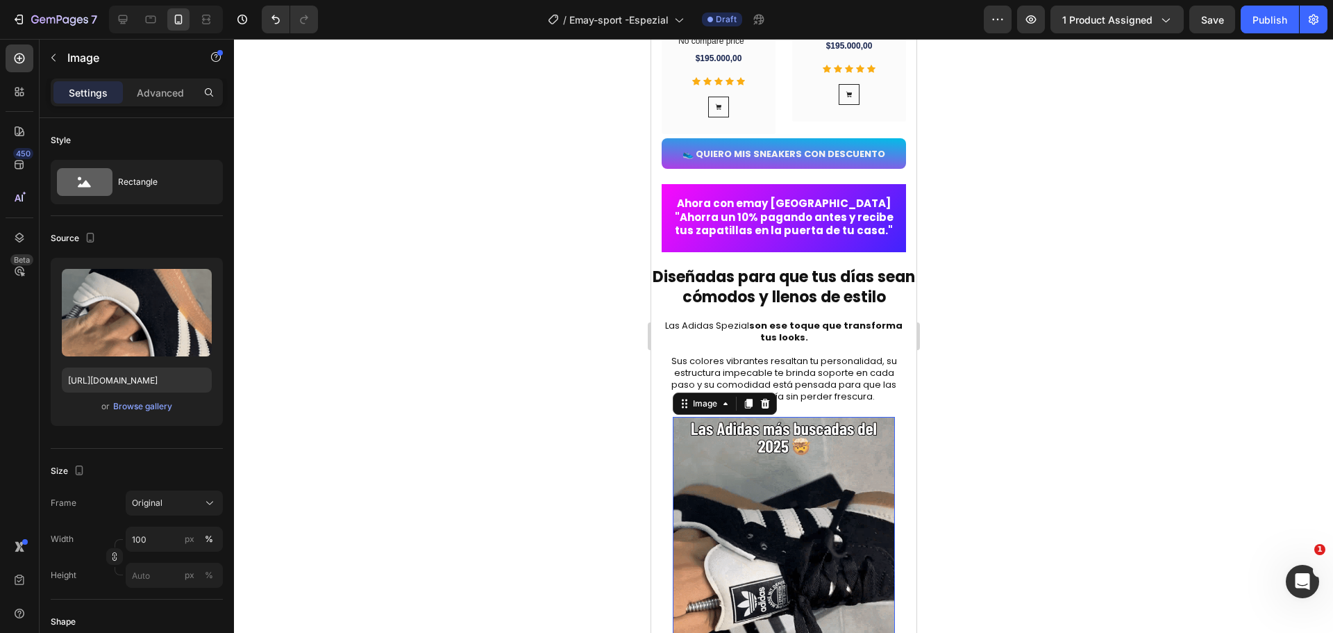
click at [999, 371] on div at bounding box center [783, 336] width 1099 height 594
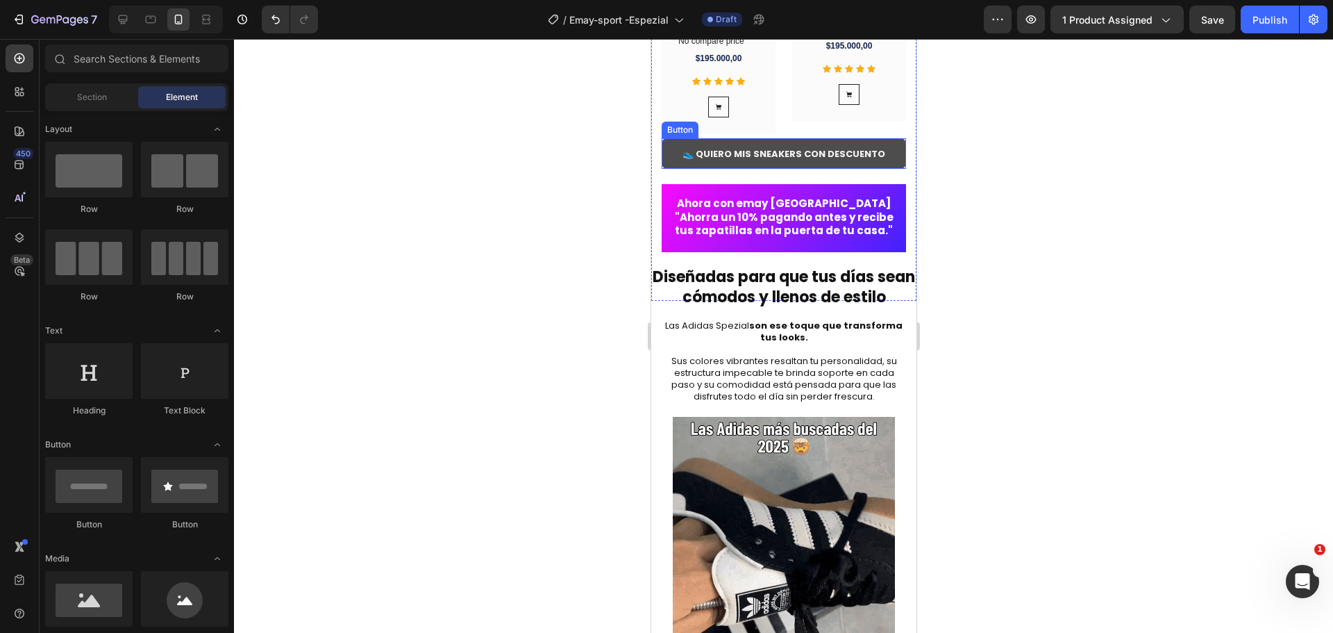
click at [811, 151] on button "👟 QUIERO MIS SNEAKERS CON DESCUENTO" at bounding box center [783, 153] width 244 height 31
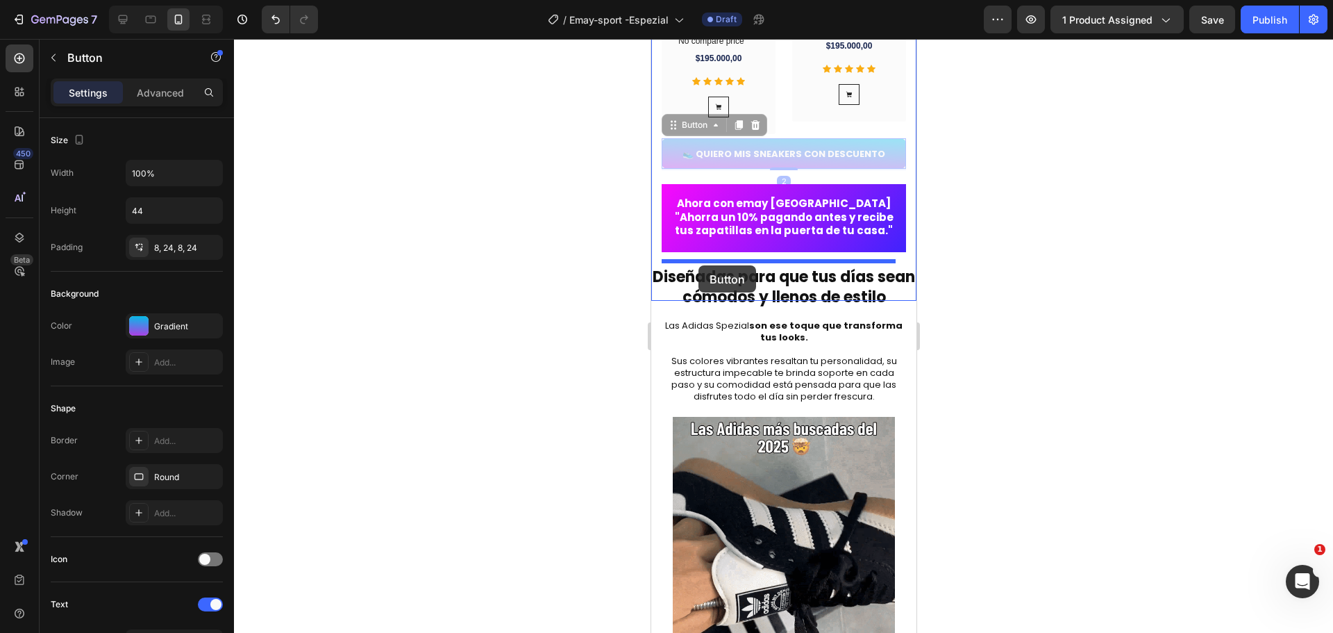
drag, startPoint x: 690, startPoint y: 135, endPoint x: 698, endPoint y: 265, distance: 130.1
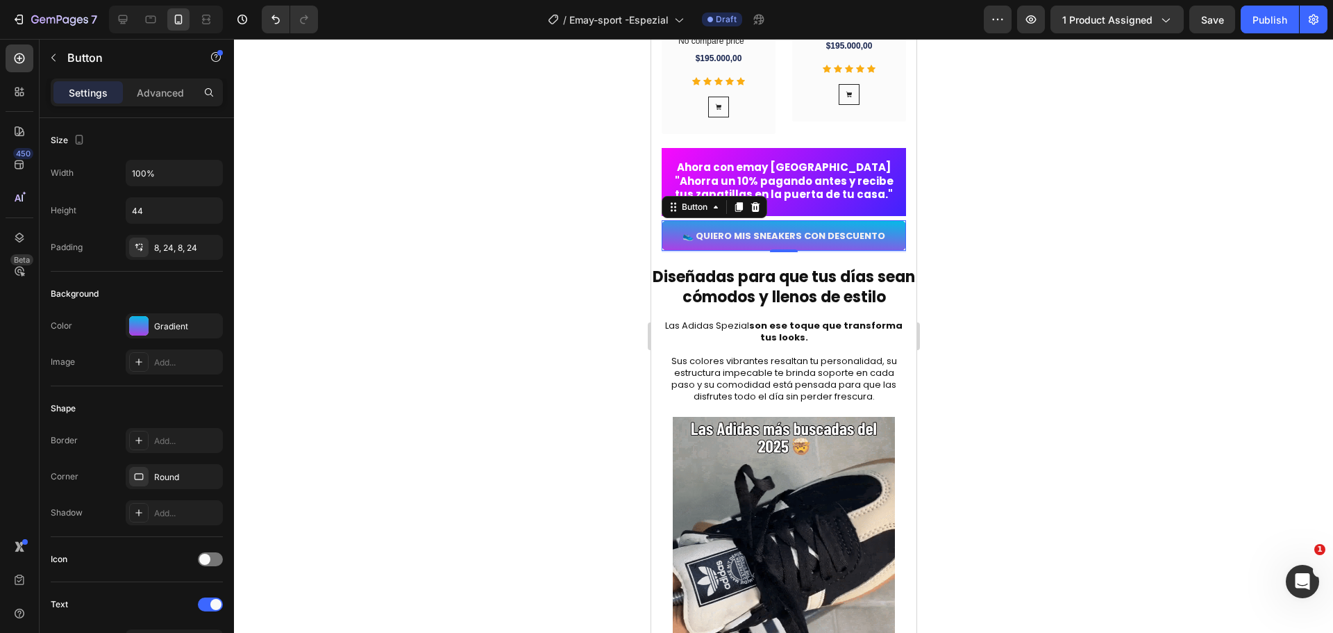
click at [1067, 297] on div at bounding box center [783, 336] width 1099 height 594
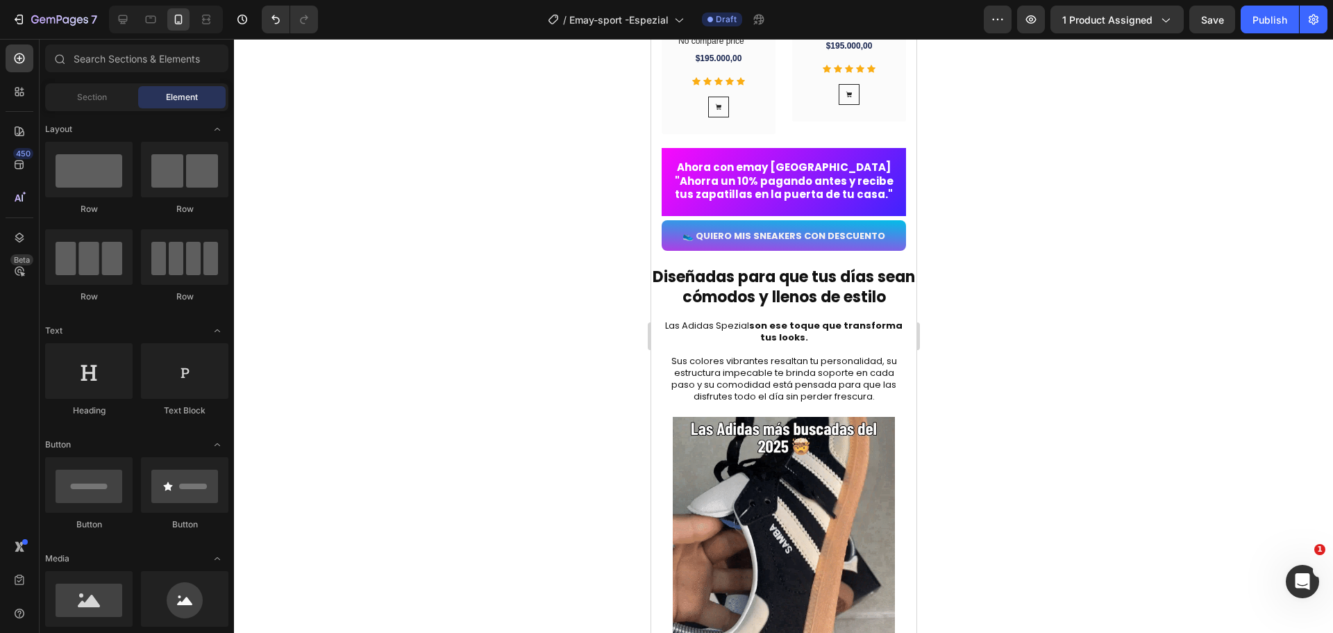
click at [1090, 353] on div at bounding box center [783, 336] width 1099 height 594
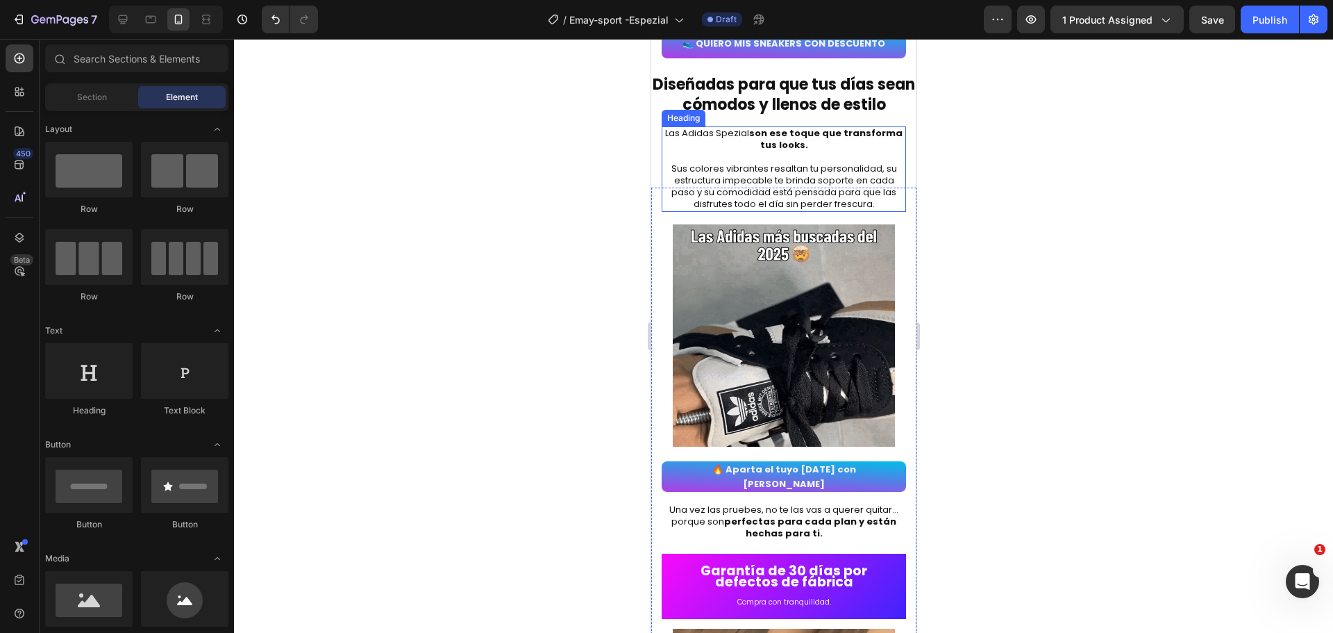
scroll to position [2083, 0]
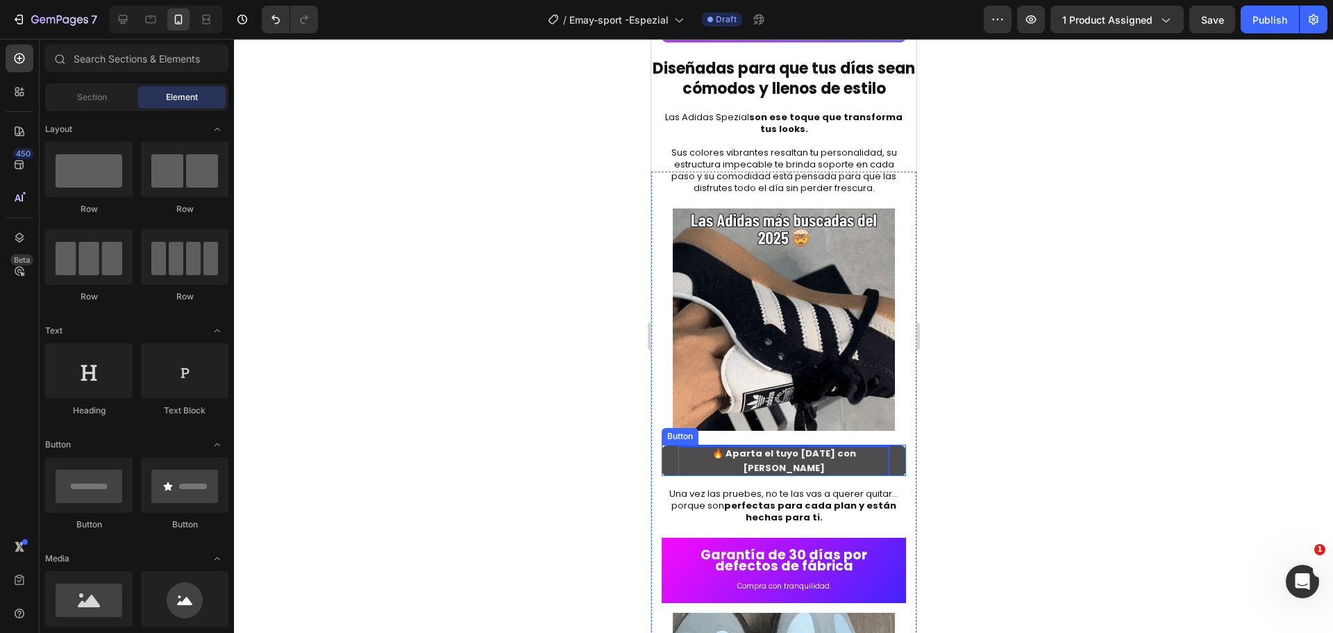
click at [754, 458] on strong "🔥 Aparta el tuyo [DATE] con [PERSON_NAME]" at bounding box center [784, 461] width 144 height 28
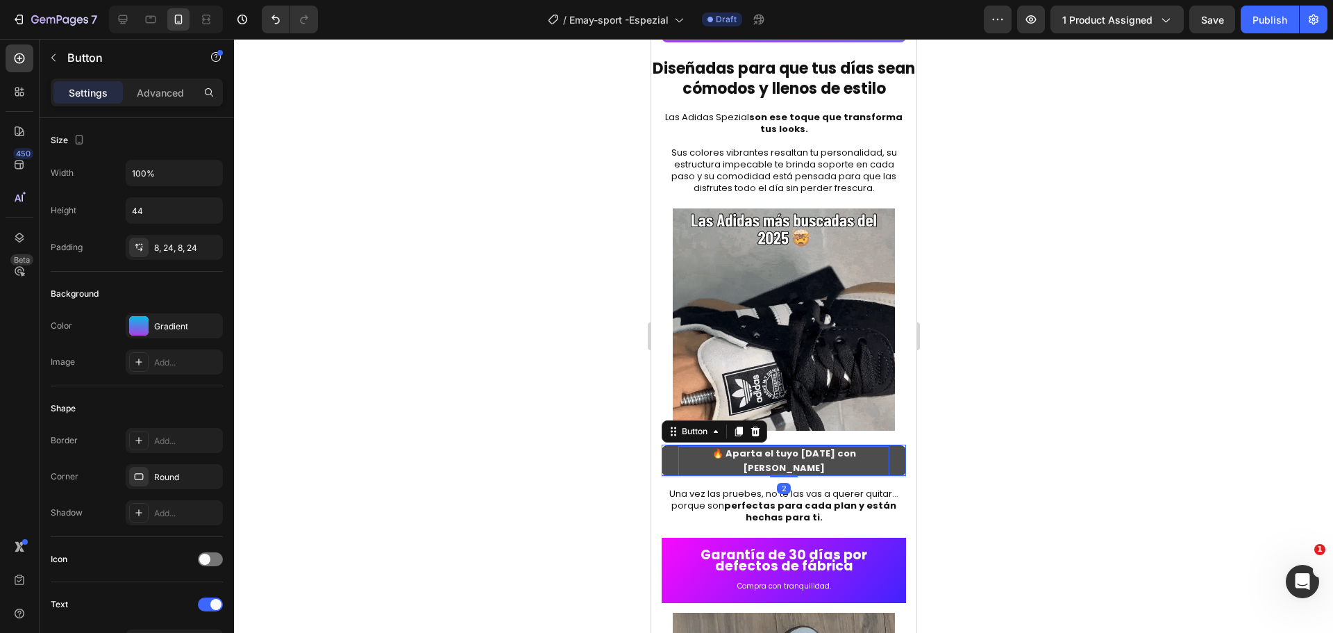
click at [735, 455] on strong "🔥 Aparta el tuyo [DATE] con [PERSON_NAME]" at bounding box center [784, 461] width 144 height 28
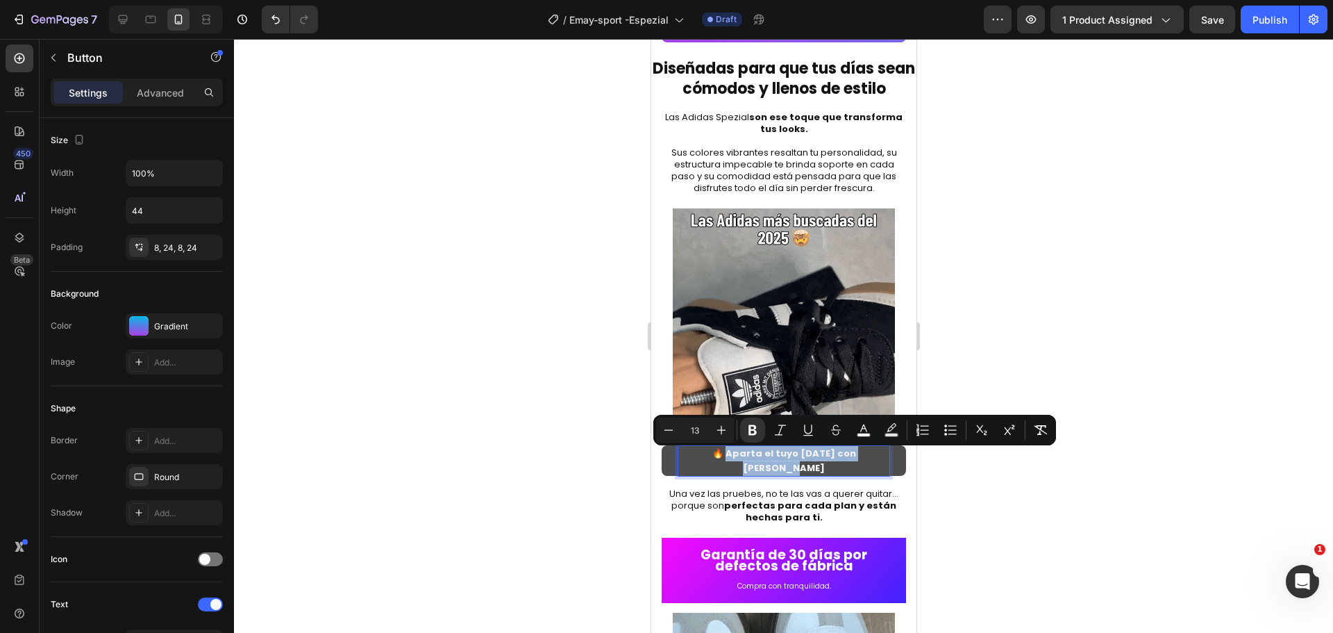
drag, startPoint x: 703, startPoint y: 457, endPoint x: 865, endPoint y: 459, distance: 161.8
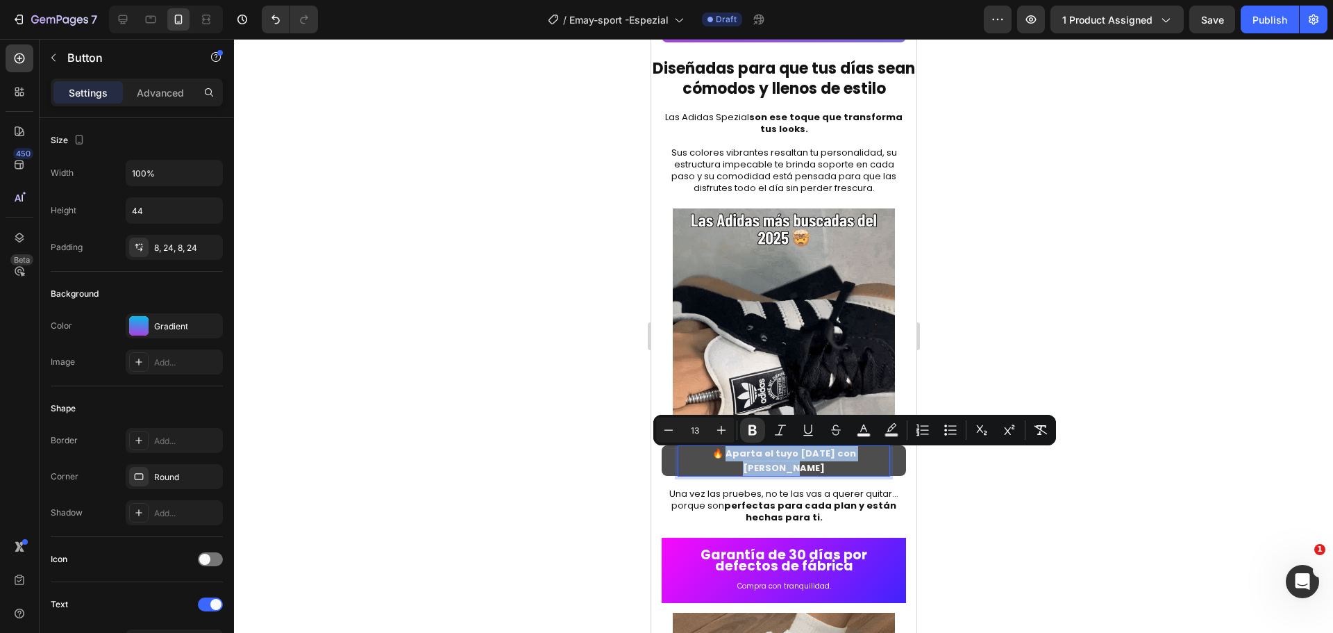
click at [856, 459] on strong "🔥 Aparta el tuyo [DATE] con [PERSON_NAME]" at bounding box center [784, 461] width 144 height 28
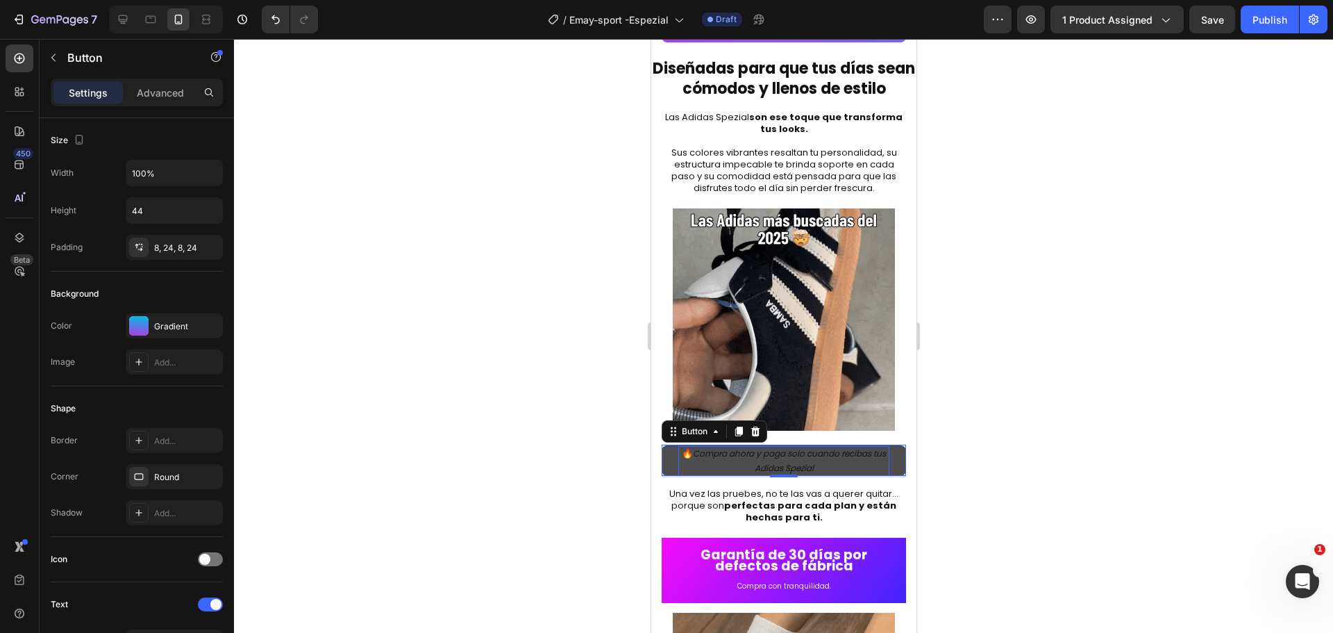
click at [1027, 478] on div at bounding box center [783, 336] width 1099 height 594
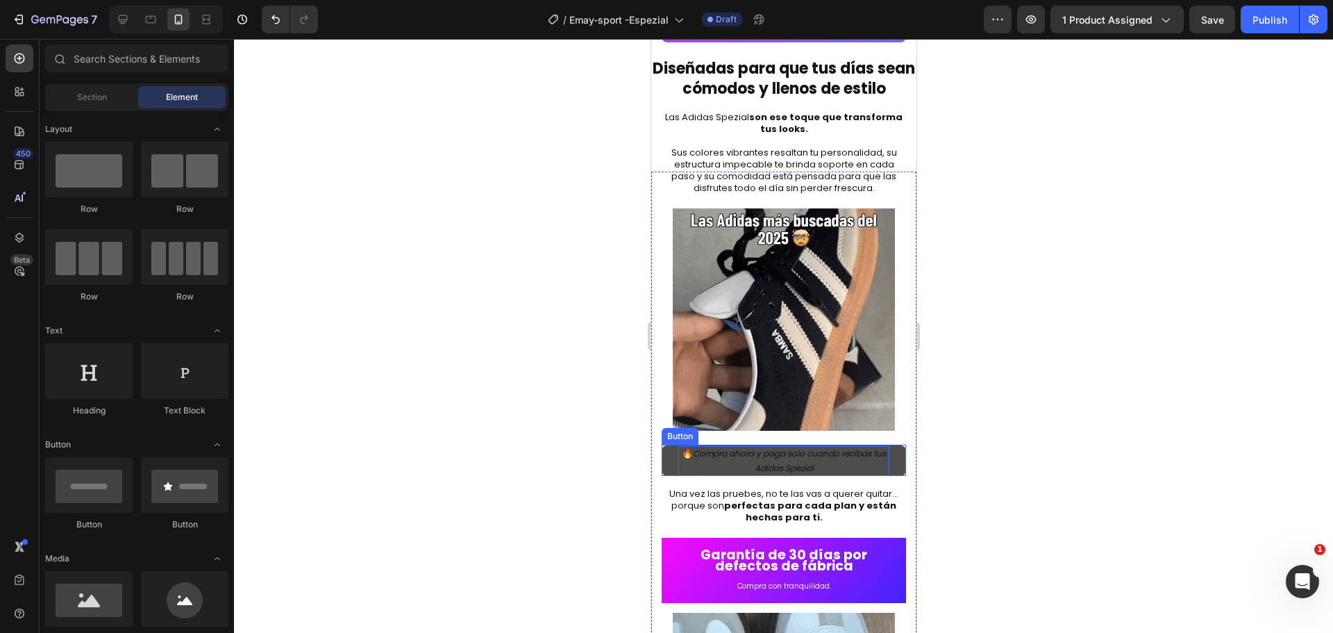
click at [817, 465] on p "🔥 Compra ahora y paga solo cuando recibas tus Adidas Spezial" at bounding box center [783, 461] width 211 height 30
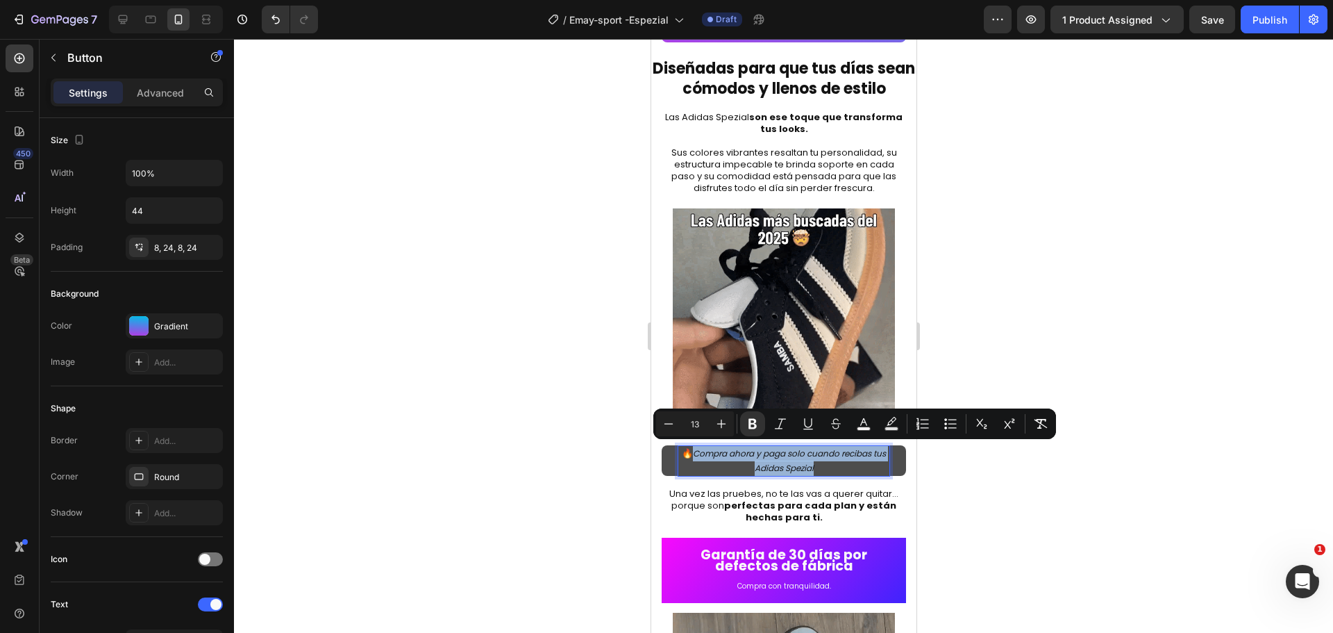
drag, startPoint x: 832, startPoint y: 463, endPoint x: 688, endPoint y: 447, distance: 144.7
click at [688, 447] on p "🔥 Compra ahora y paga solo cuando recibas tus Adidas Spezial" at bounding box center [783, 461] width 211 height 30
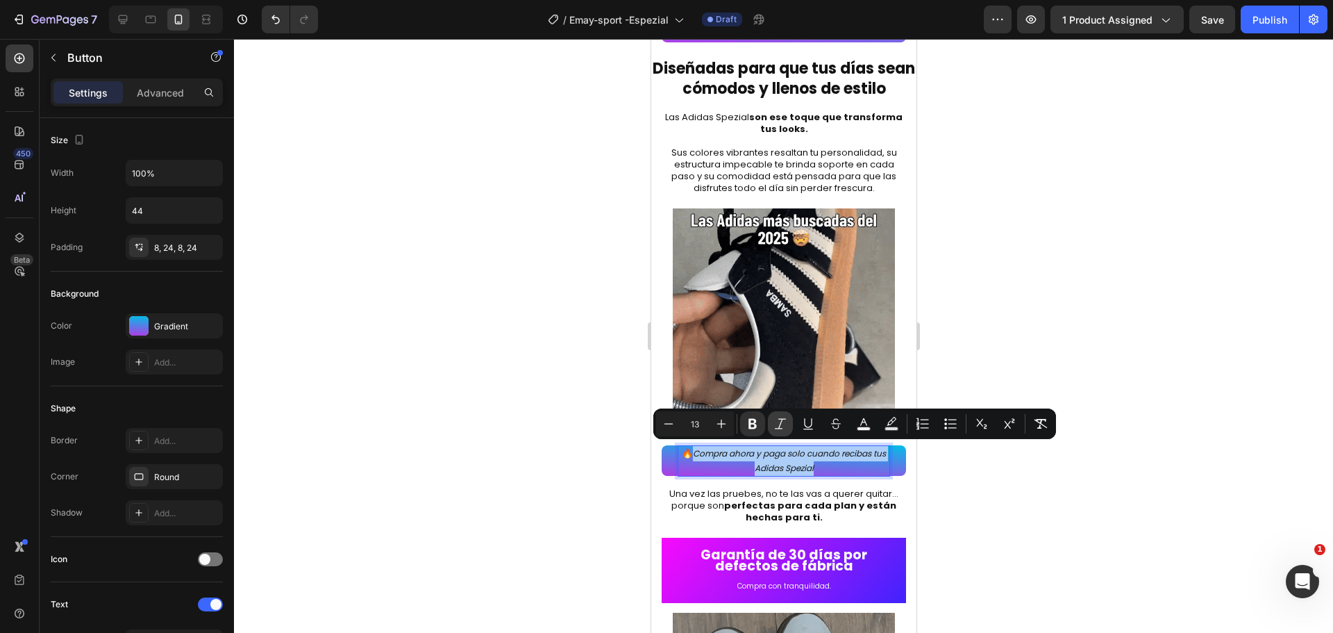
click at [784, 423] on icon "Editor contextual toolbar" at bounding box center [781, 424] width 14 height 14
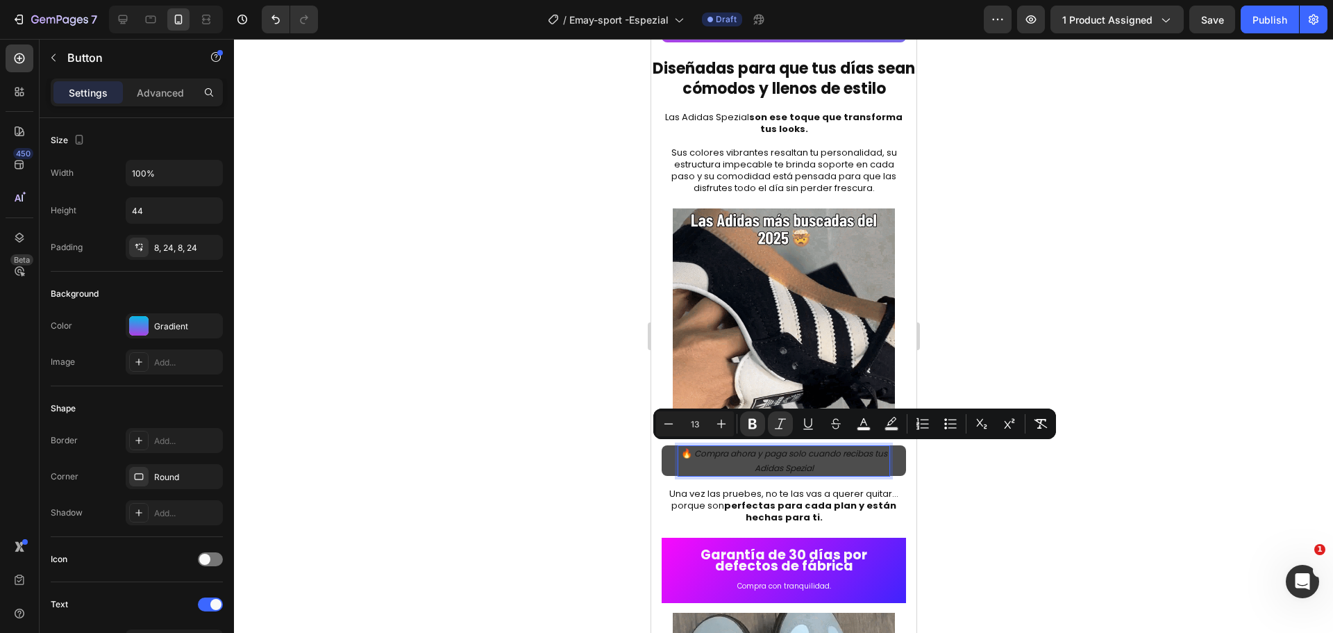
click at [778, 461] on icon "Compra ahora y paga solo cuando recibas tus Adidas Spezial" at bounding box center [790, 460] width 193 height 27
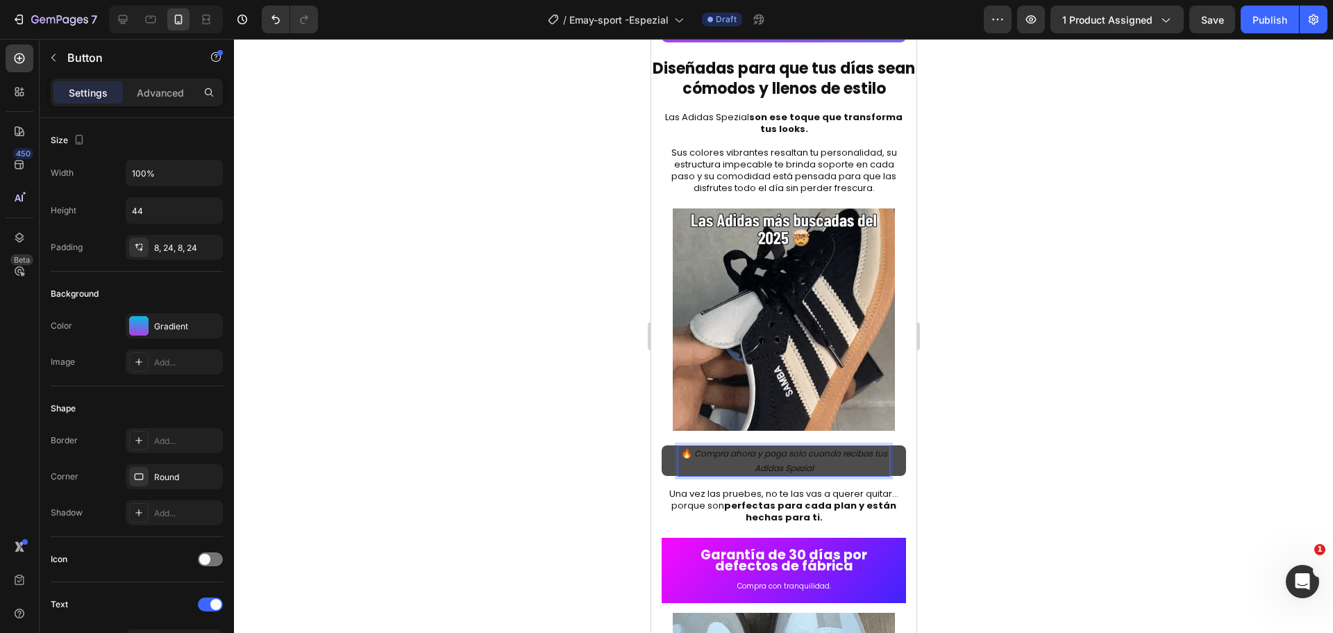
click at [813, 467] on icon "Compra ahora y paga solo cuando recibas tus Adidas Spezial" at bounding box center [790, 460] width 193 height 27
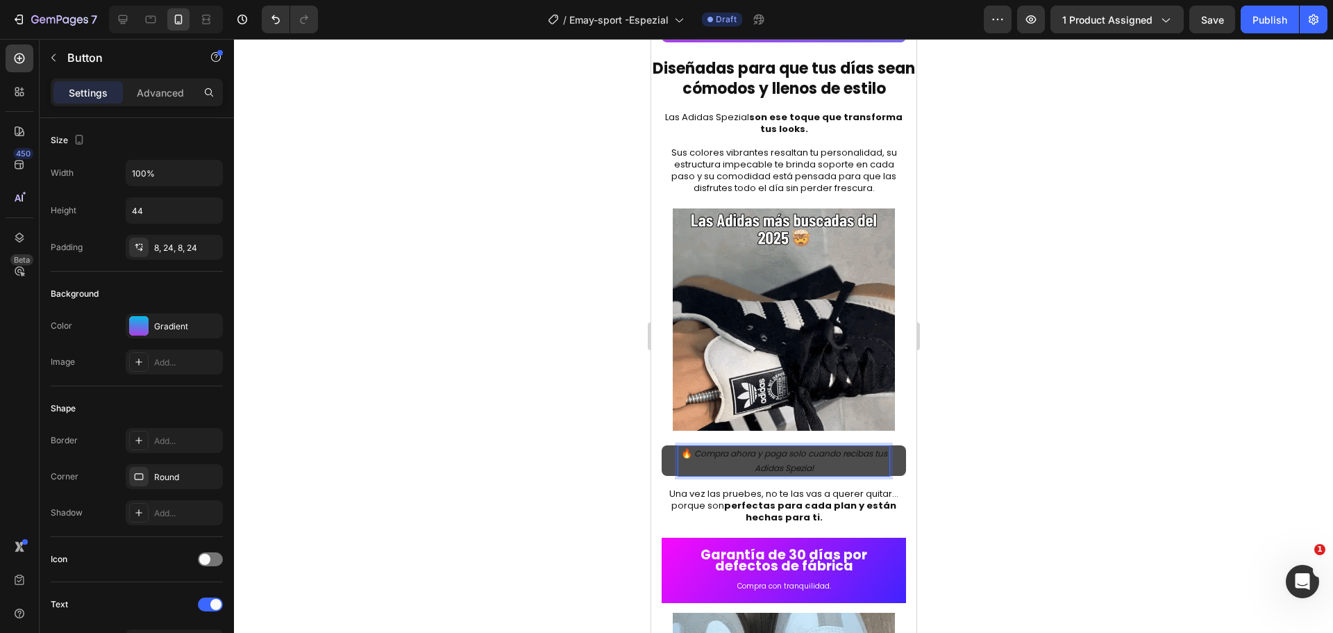
click at [818, 467] on p "🔥 Compra ahora y paga solo cuando recibas tus Adidas Spezial" at bounding box center [783, 461] width 211 height 30
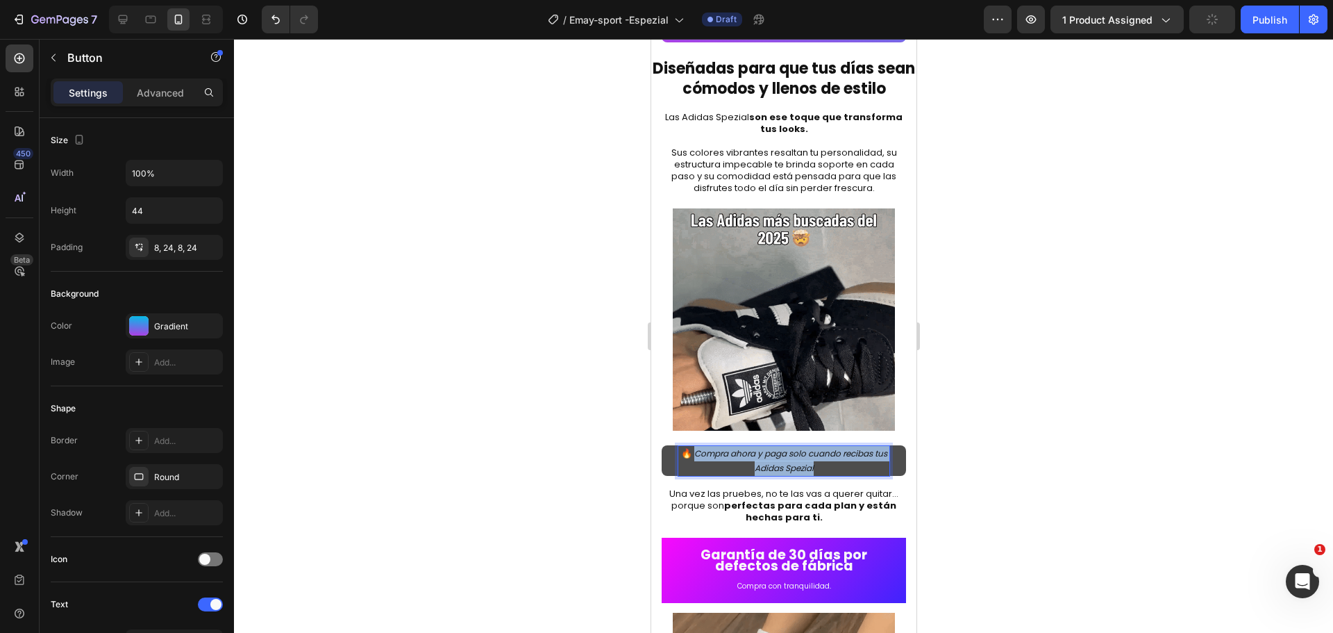
drag, startPoint x: 823, startPoint y: 467, endPoint x: 697, endPoint y: 451, distance: 126.6
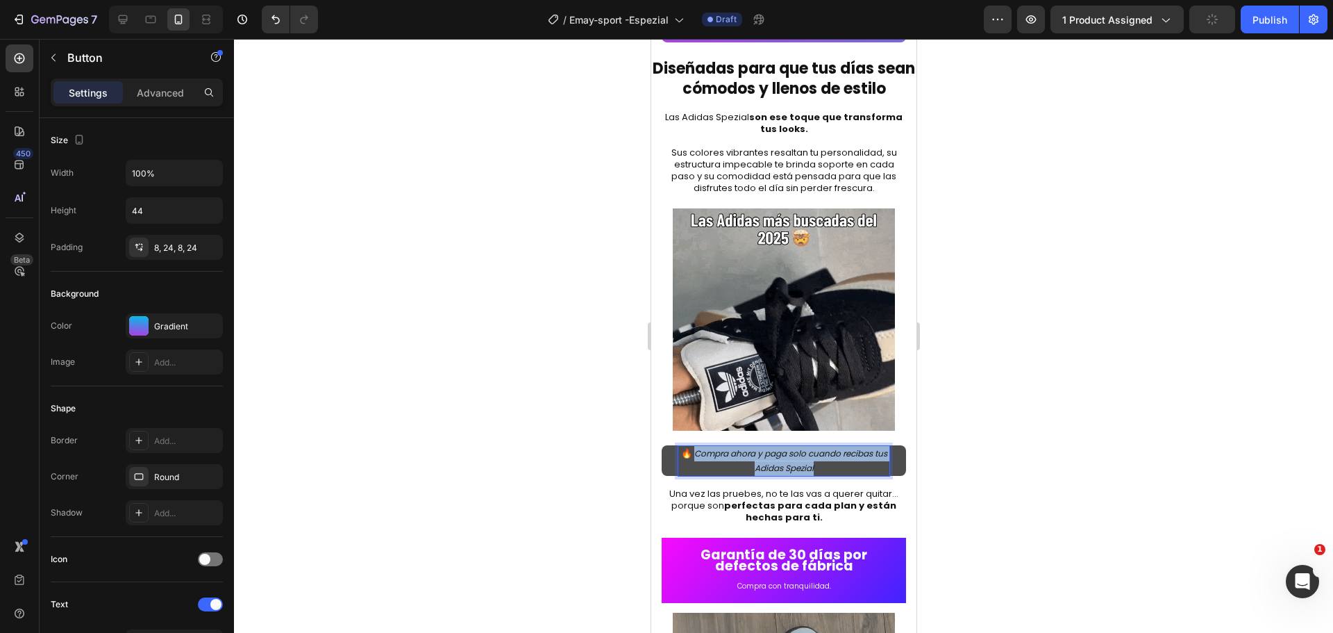
click at [697, 451] on p "🔥 Compra ahora y paga solo cuando recibas tus Adidas Spezial" at bounding box center [783, 461] width 211 height 30
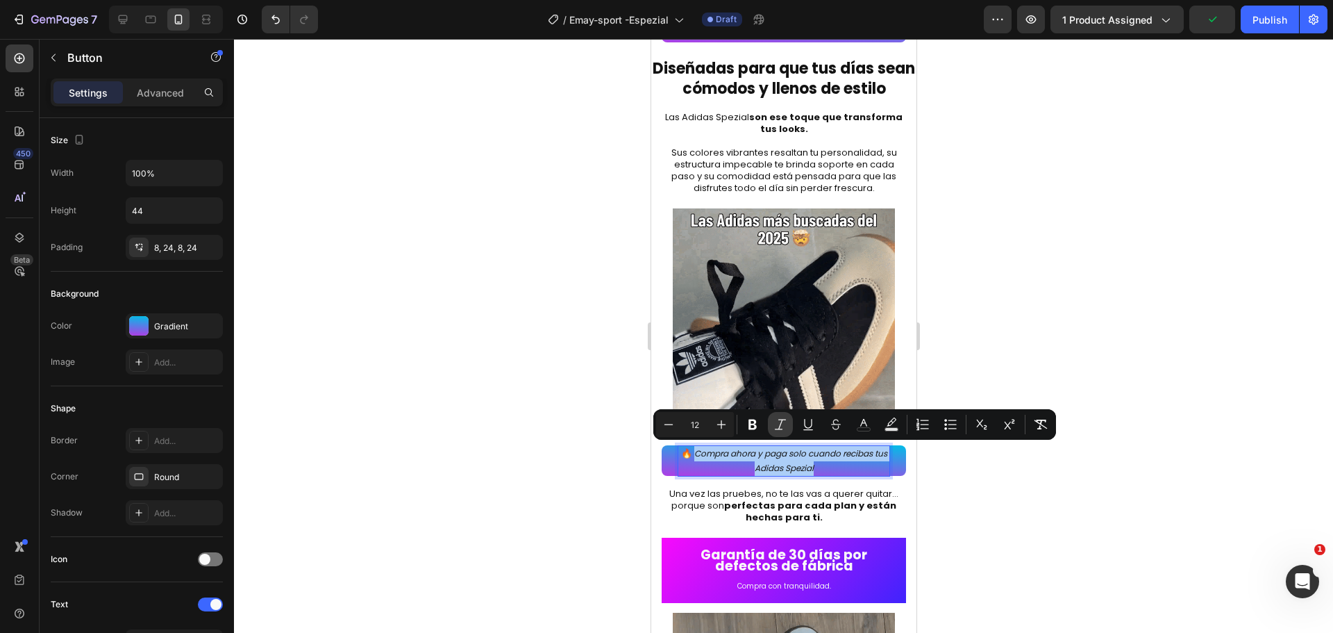
click at [779, 425] on icon "Editor contextual toolbar" at bounding box center [781, 424] width 14 height 14
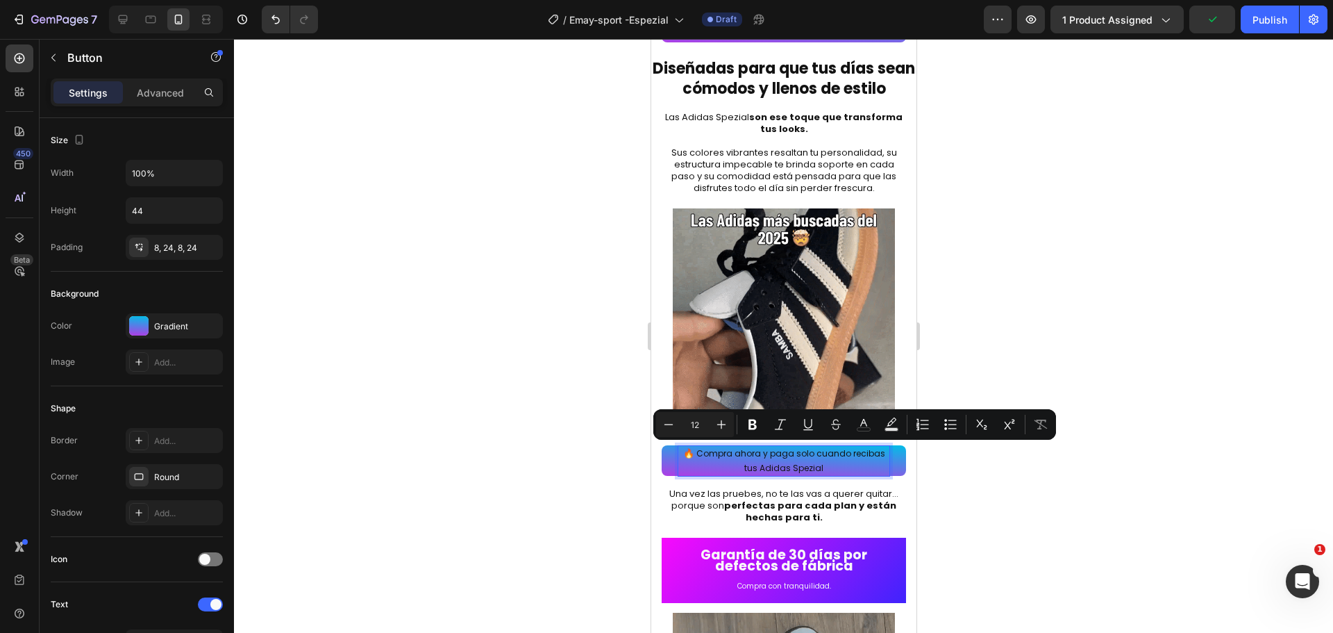
click at [992, 497] on div at bounding box center [783, 336] width 1099 height 594
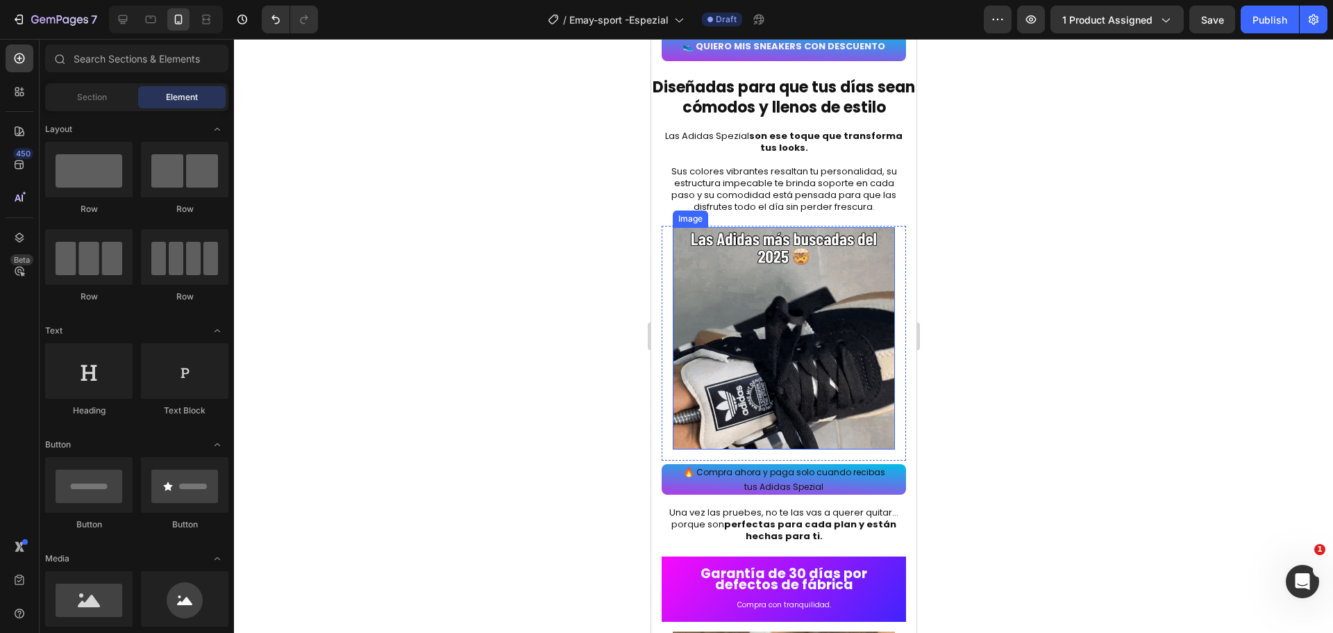
scroll to position [2153, 0]
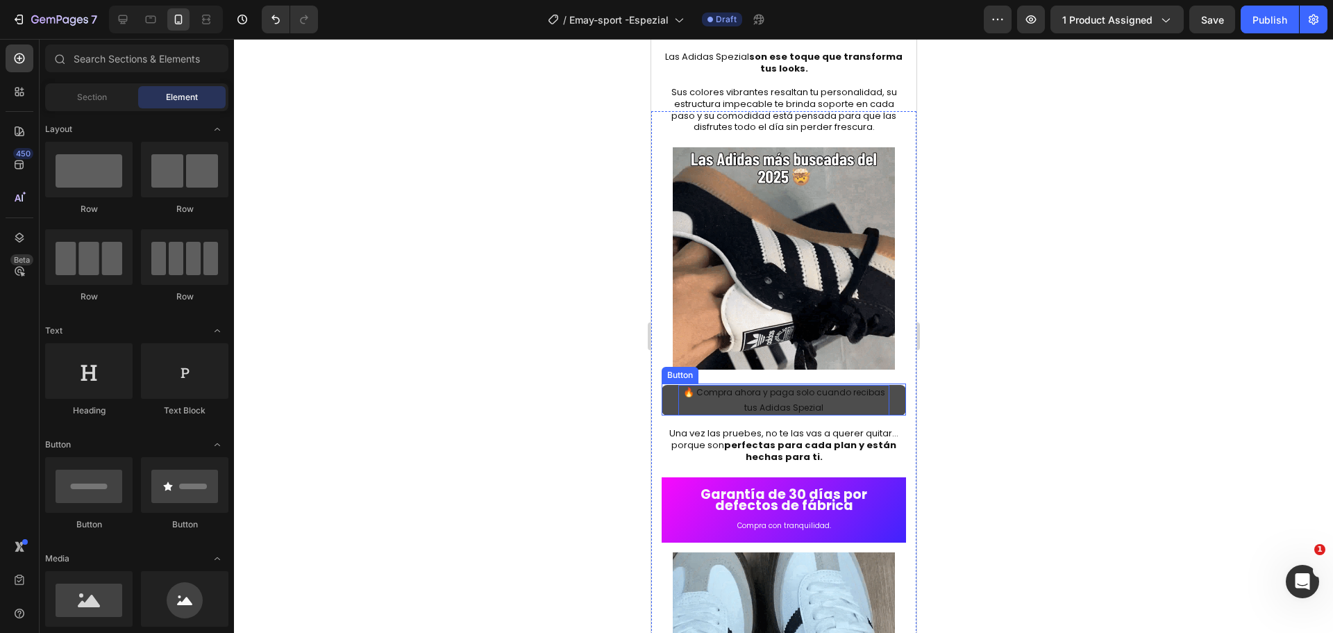
click at [810, 394] on p "🔥 Compra ahora y paga solo cuando recibas tus Adidas Spezial" at bounding box center [783, 400] width 211 height 30
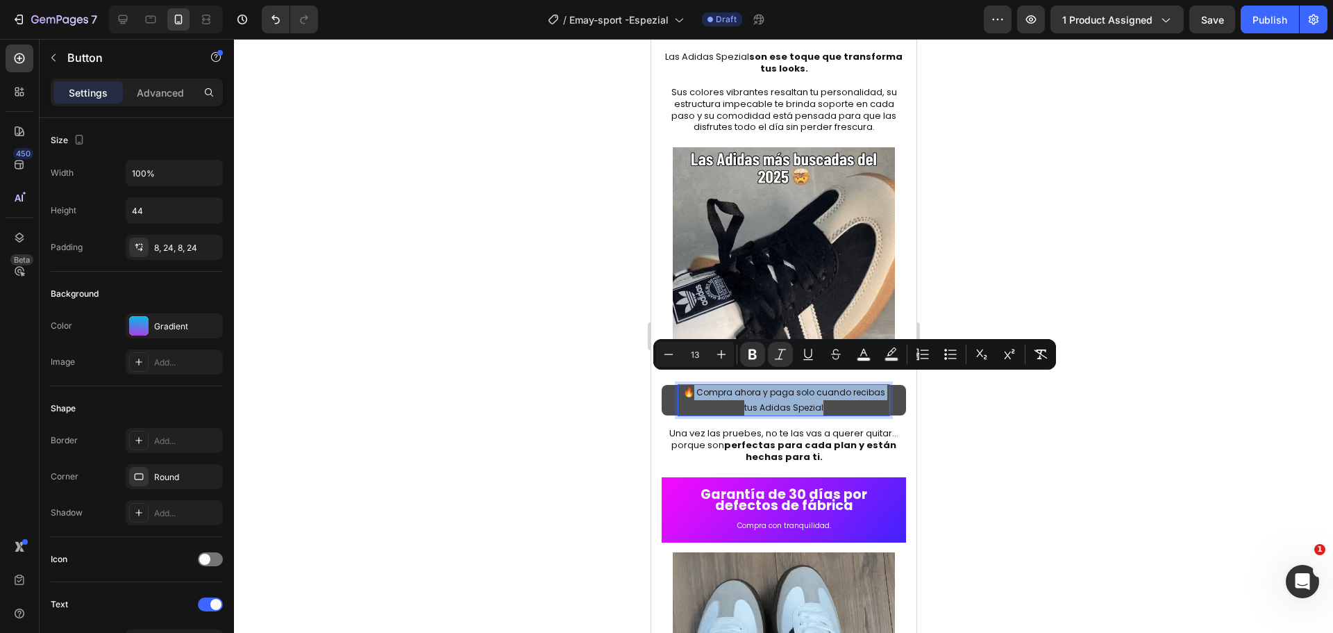
drag, startPoint x: 821, startPoint y: 397, endPoint x: 692, endPoint y: 380, distance: 129.6
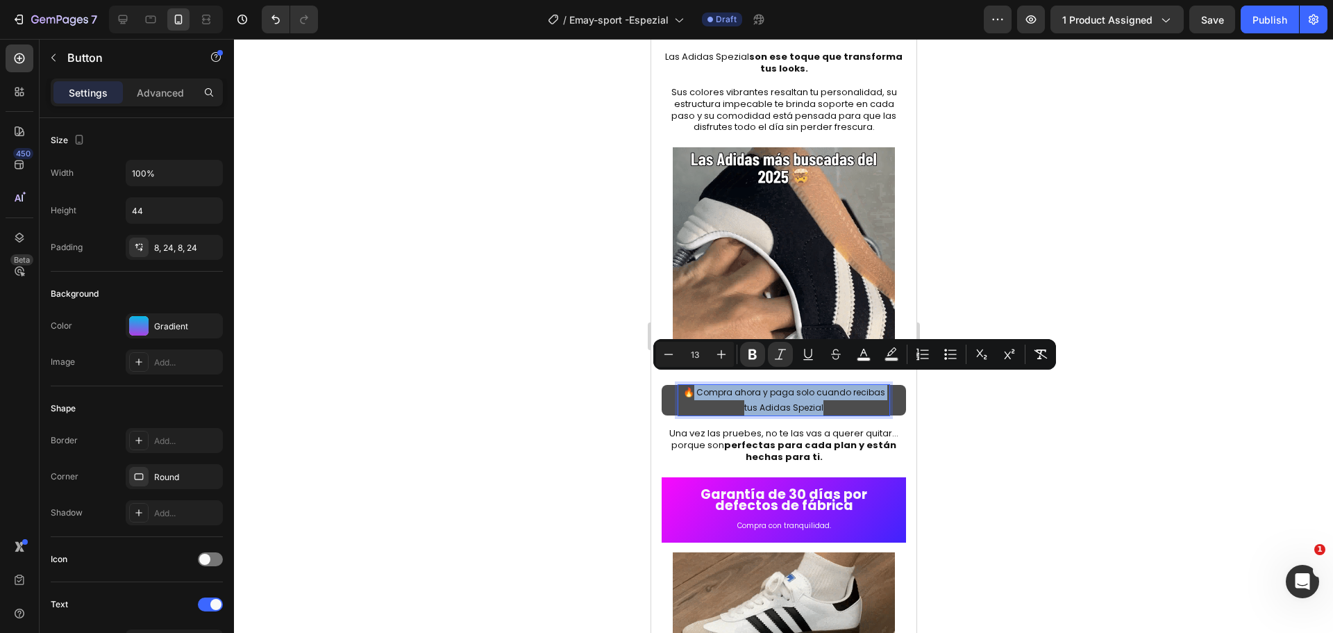
click at [692, 385] on p "🔥 Compra ahora y paga solo cuando recibas tus Adidas Spezial" at bounding box center [783, 400] width 211 height 30
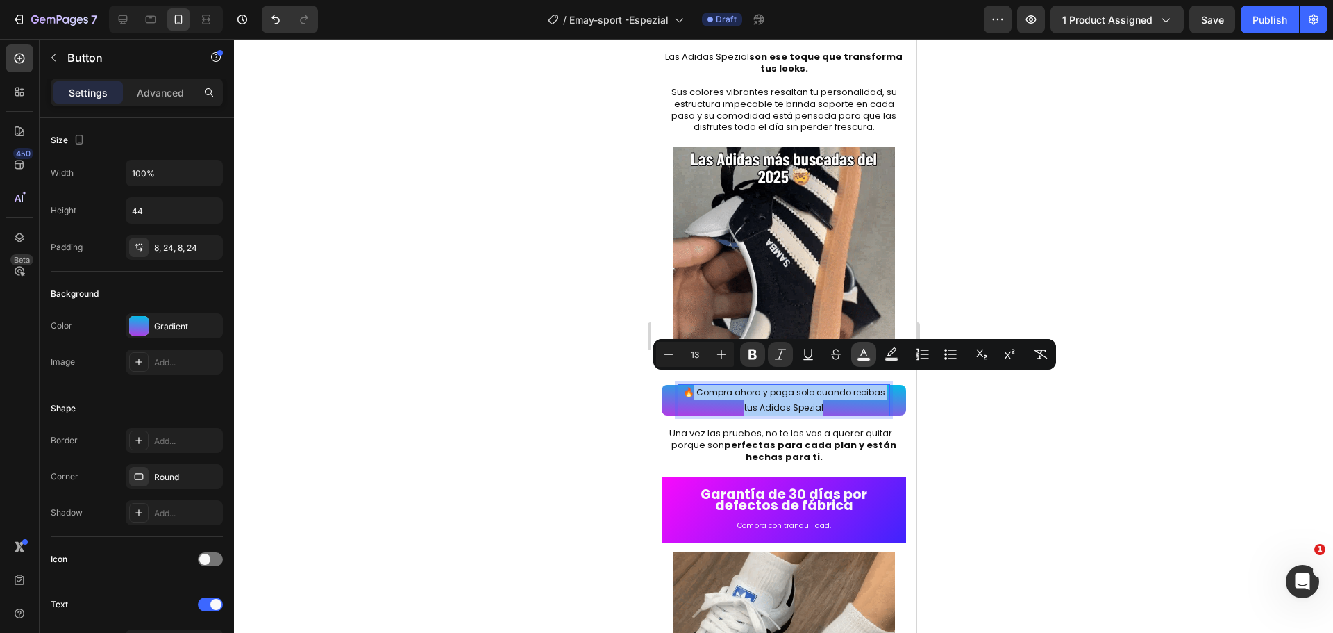
click at [860, 353] on icon "Editor contextual toolbar" at bounding box center [864, 354] width 14 height 14
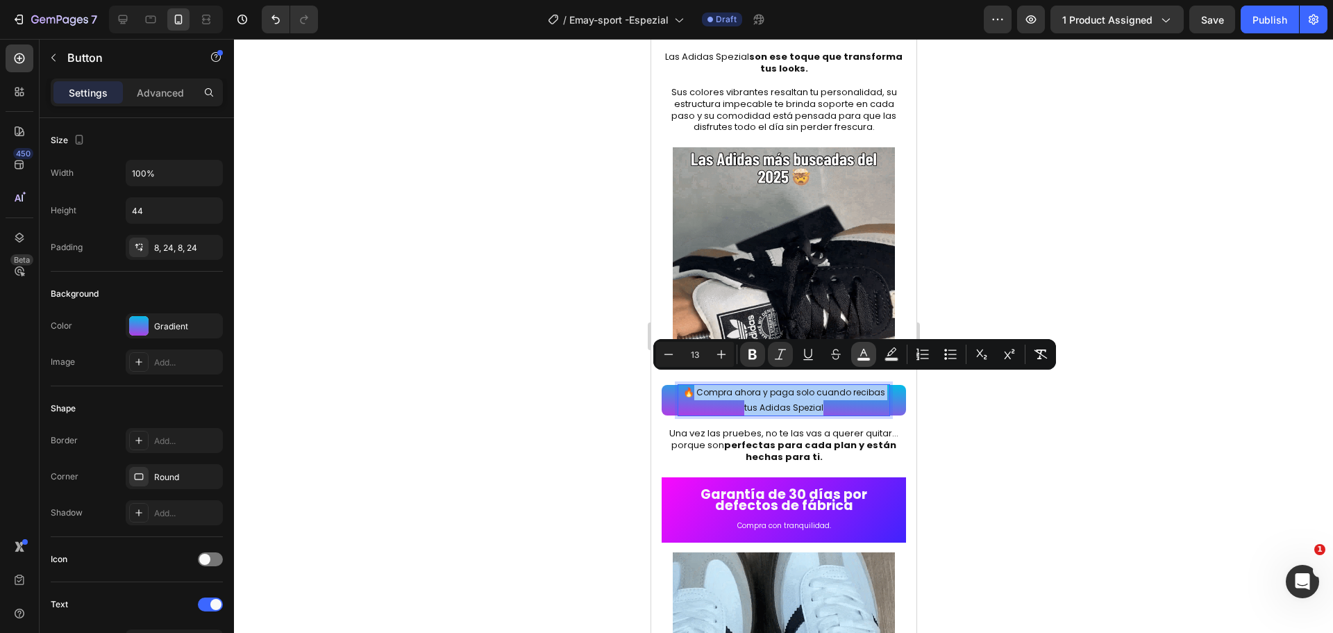
type input "F4F2F2"
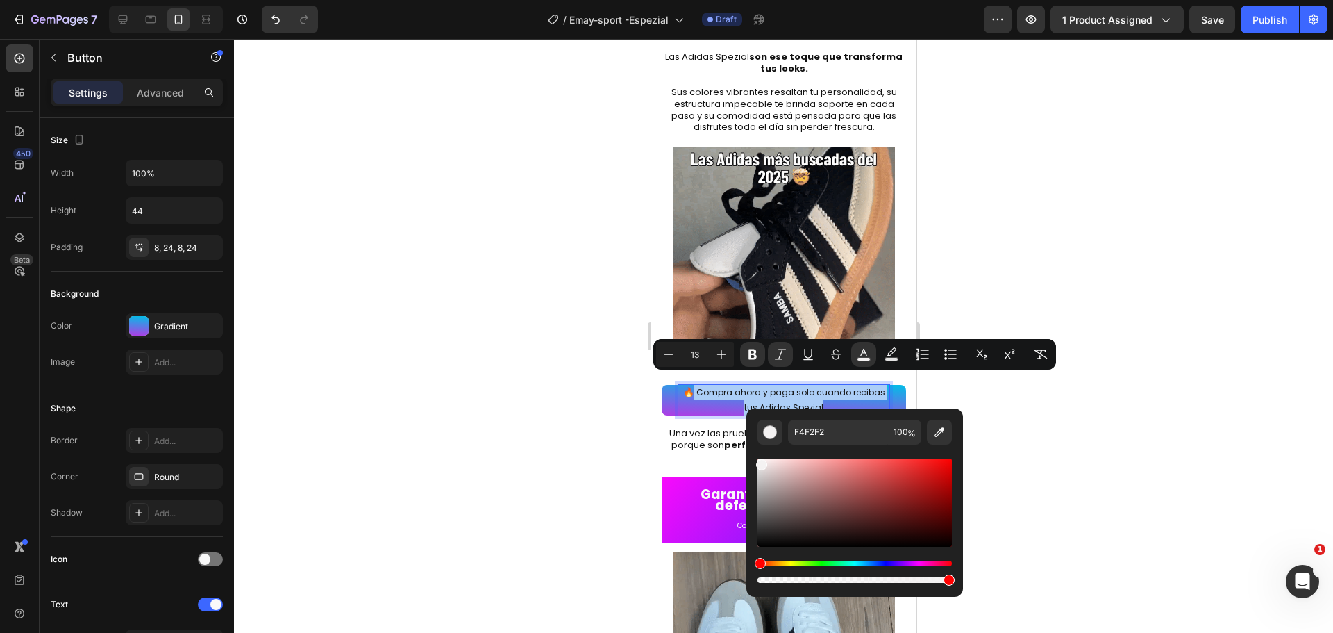
click at [762, 462] on div "Editor contextual toolbar" at bounding box center [761, 464] width 11 height 11
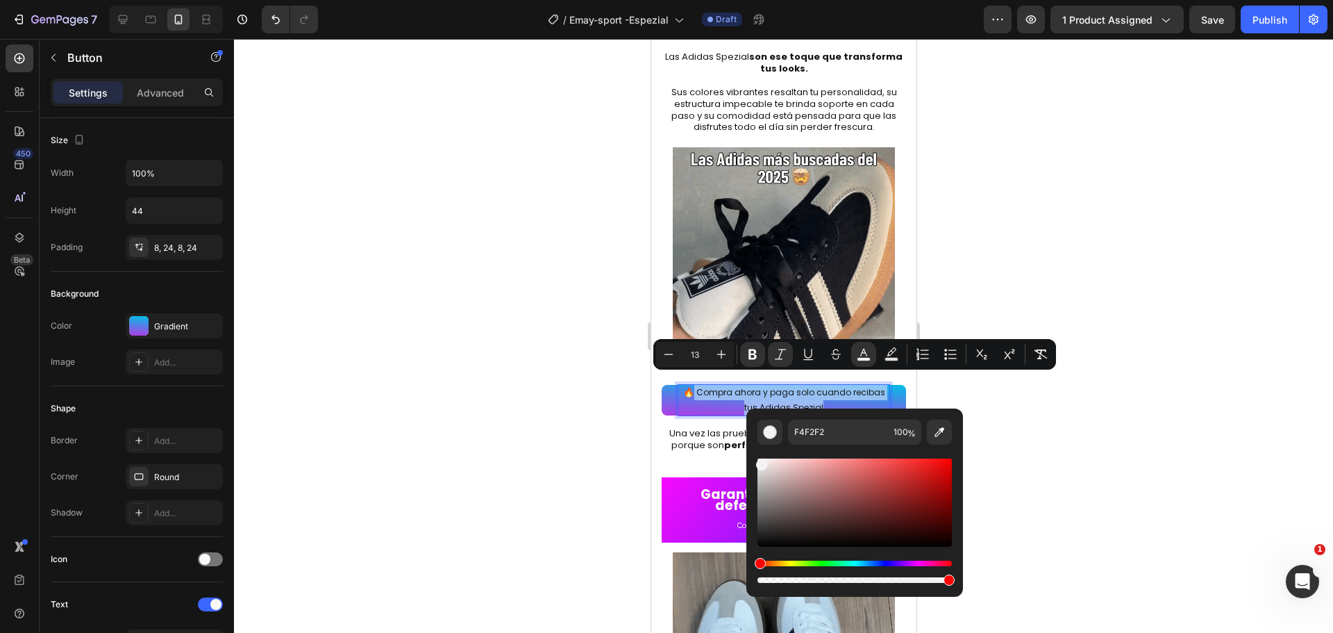
type input "F2EDED"
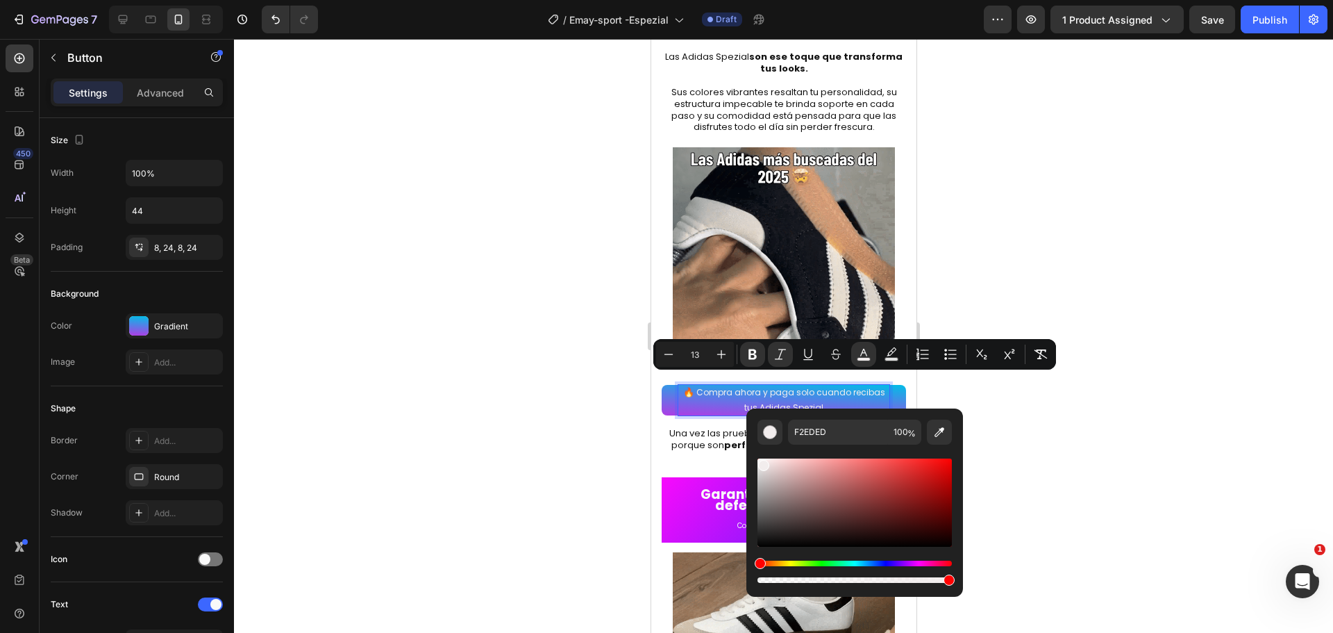
click at [1047, 482] on div at bounding box center [783, 336] width 1099 height 594
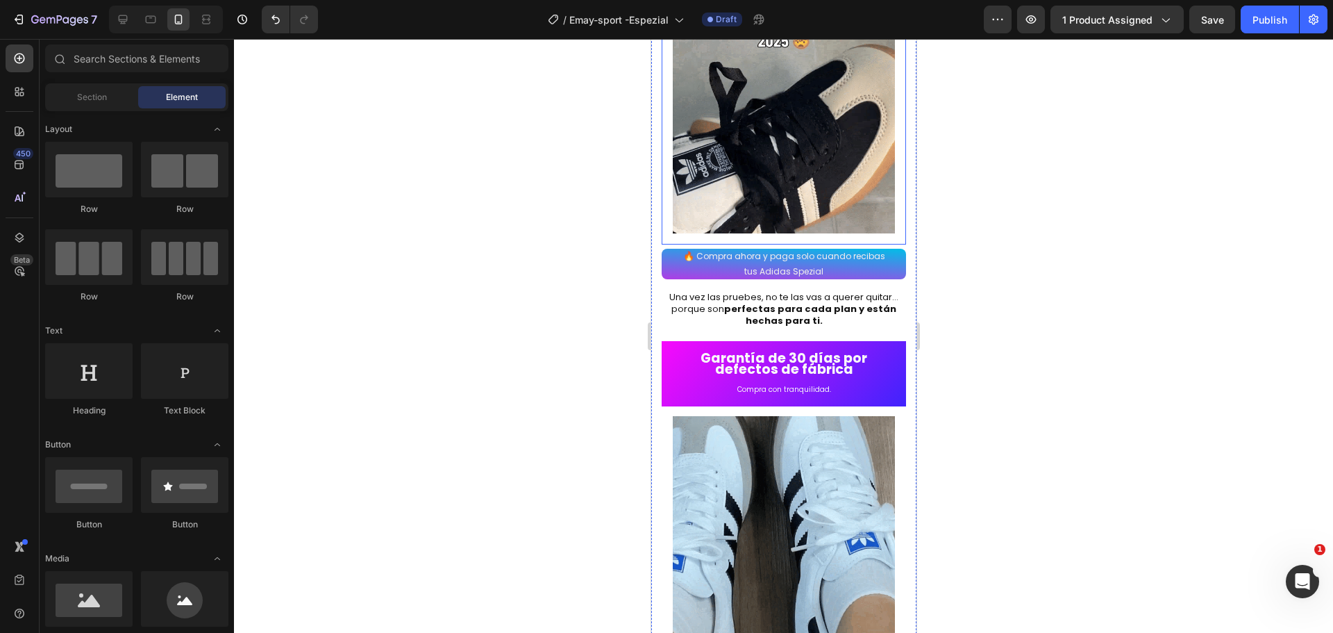
scroll to position [2292, 0]
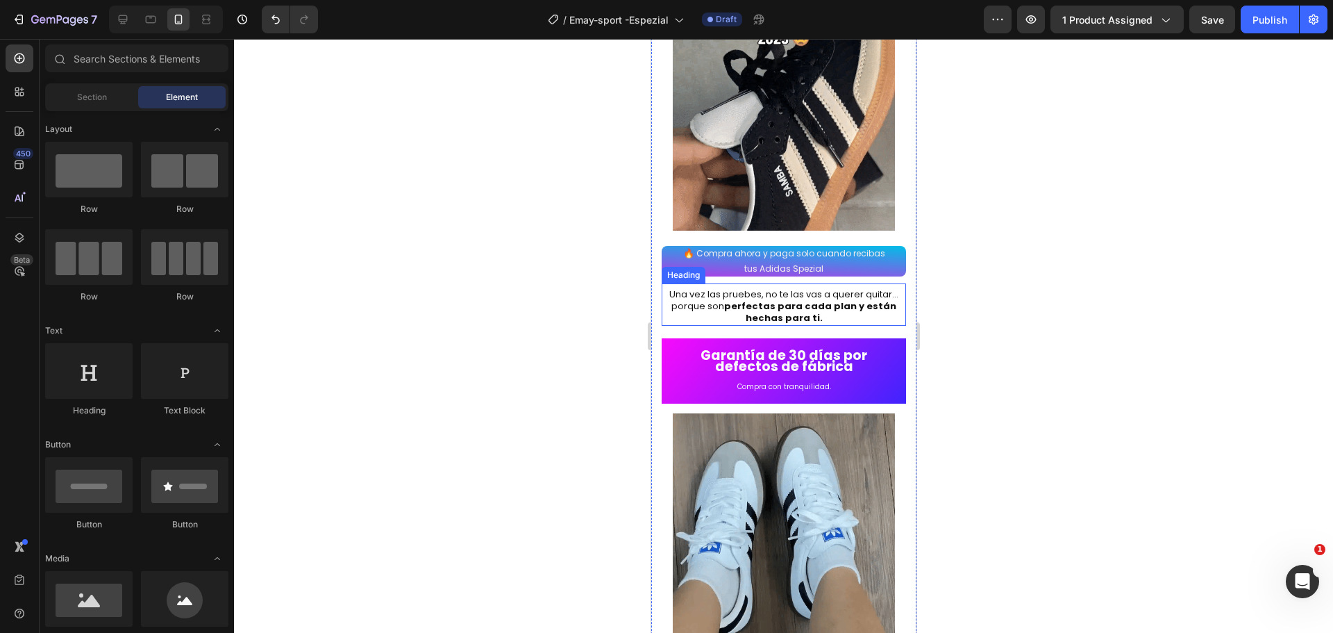
click at [815, 303] on h2 "Una vez las pruebes, no te las vas a querer quitar… porque son perfectas para c…" at bounding box center [783, 307] width 244 height 38
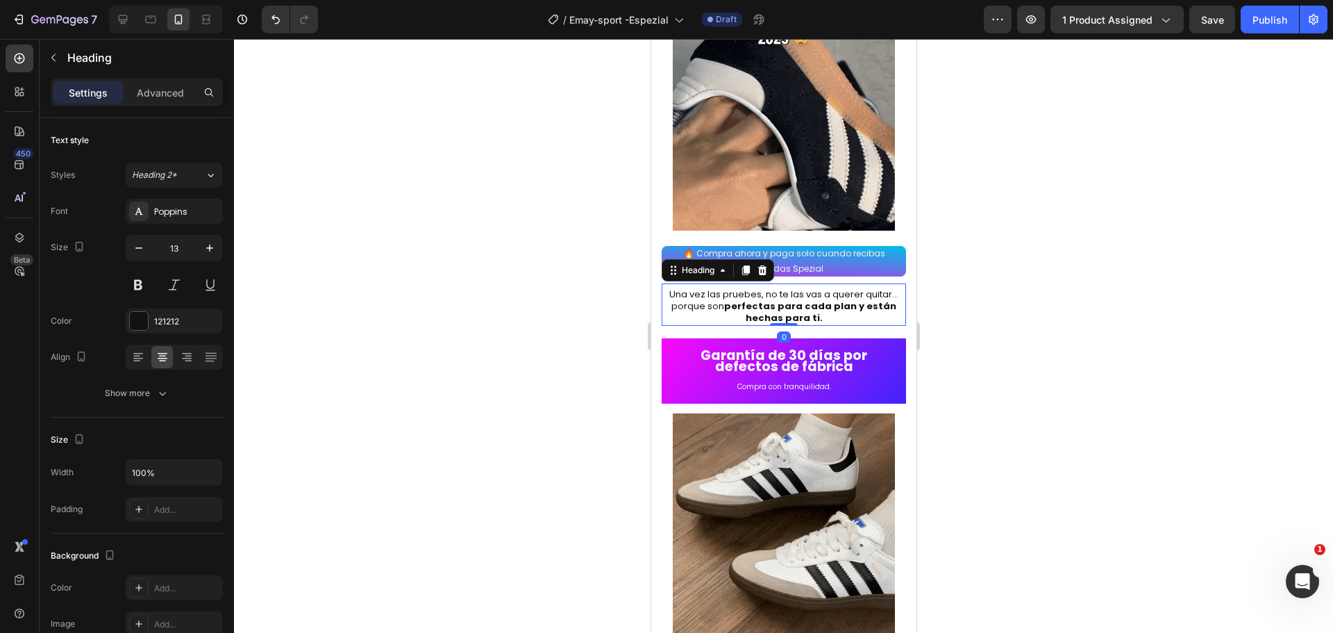
click at [822, 308] on h2 "Una vez las pruebes, no te las vas a querer quitar… porque son perfectas para c…" at bounding box center [783, 307] width 244 height 38
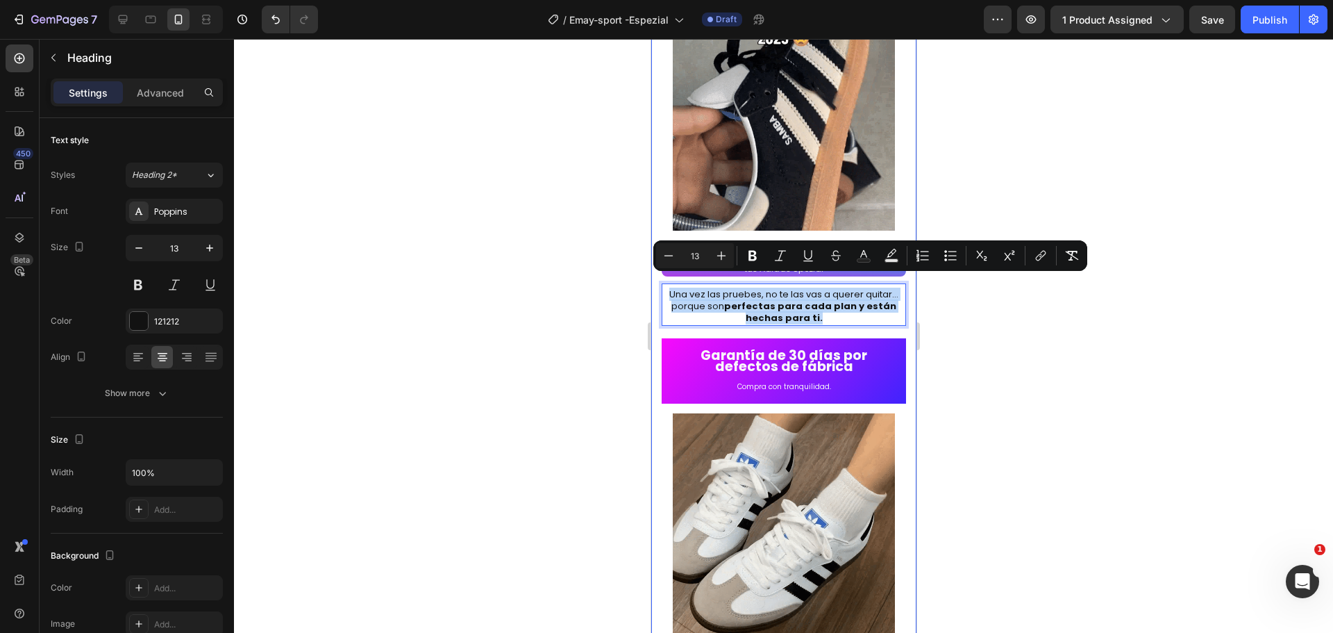
drag, startPoint x: 822, startPoint y: 308, endPoint x: 651, endPoint y: 284, distance: 171.8
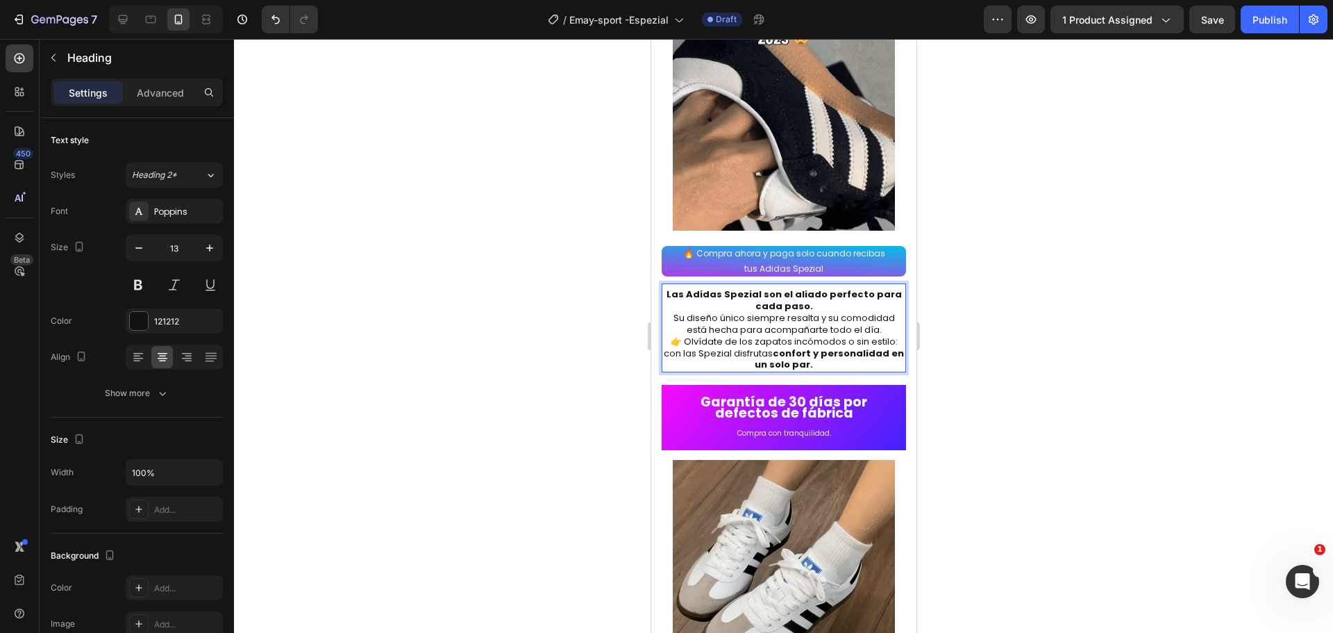
click at [814, 296] on p "Las Adidas Spezial son el aliado perfecto para cada paso. Su diseño único siemp…" at bounding box center [784, 312] width 242 height 47
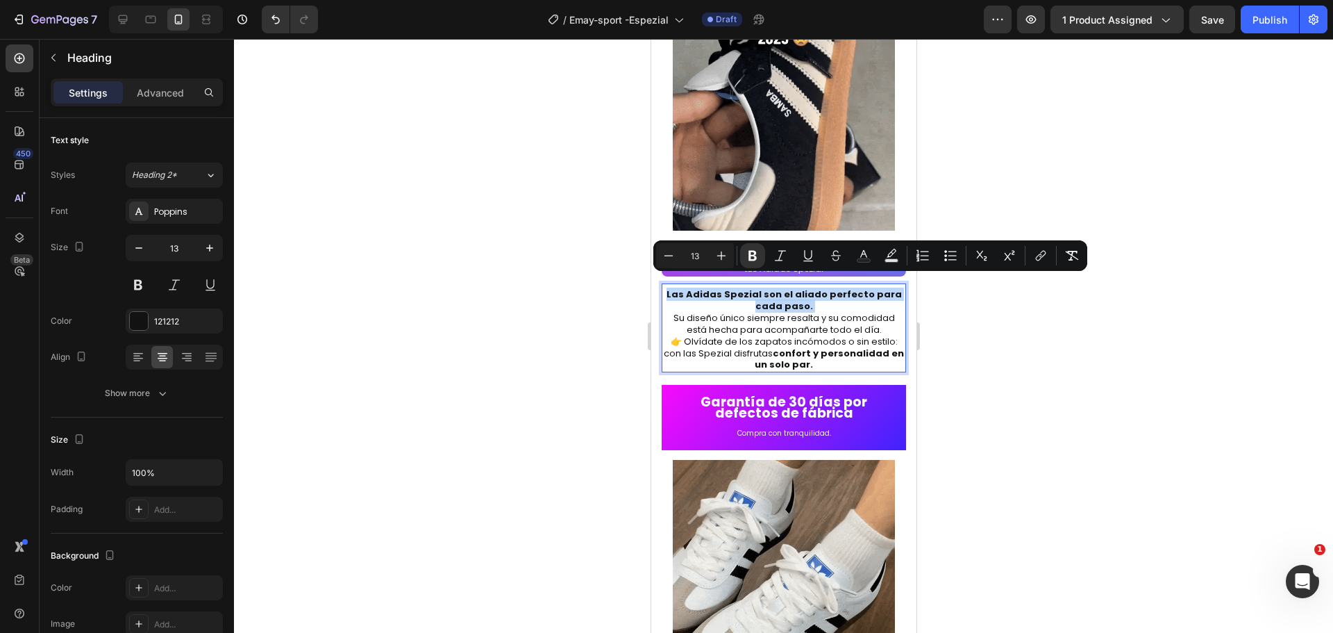
drag, startPoint x: 814, startPoint y: 296, endPoint x: 676, endPoint y: 285, distance: 138.0
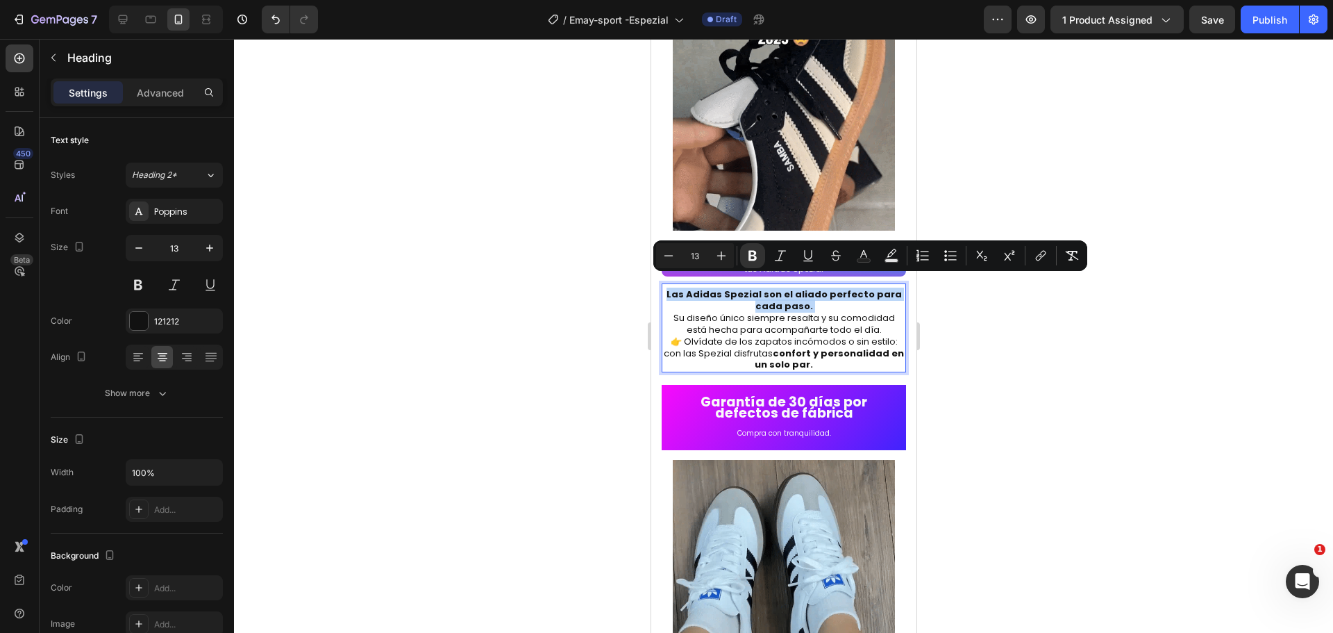
click at [676, 289] on p "Las Adidas Spezial son el aliado perfecto para cada paso. Su diseño único siemp…" at bounding box center [784, 312] width 242 height 47
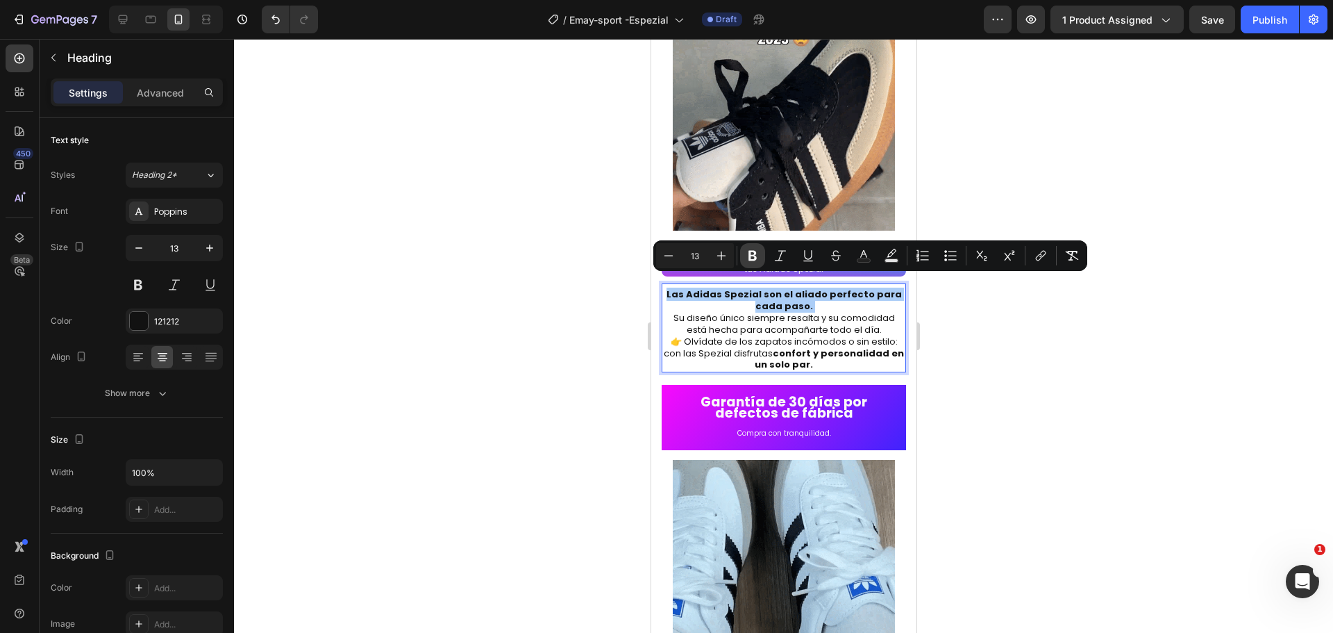
click at [759, 256] on icon "Editor contextual toolbar" at bounding box center [753, 256] width 14 height 14
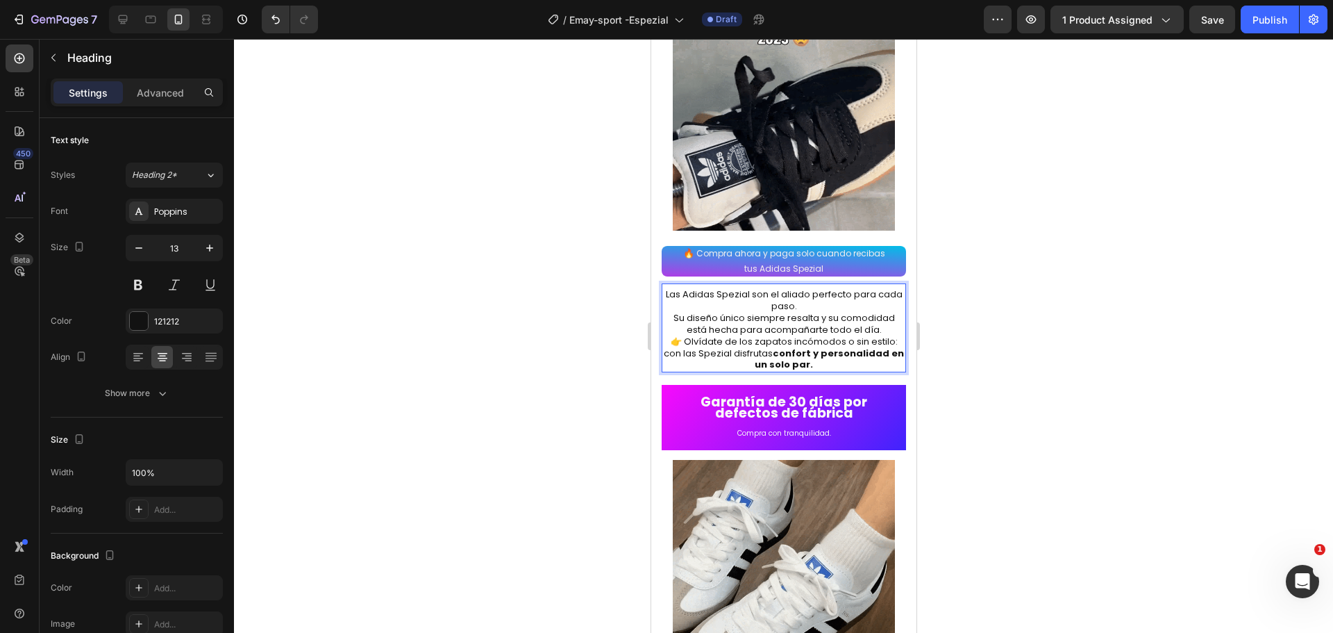
click at [1027, 386] on div at bounding box center [783, 336] width 1099 height 594
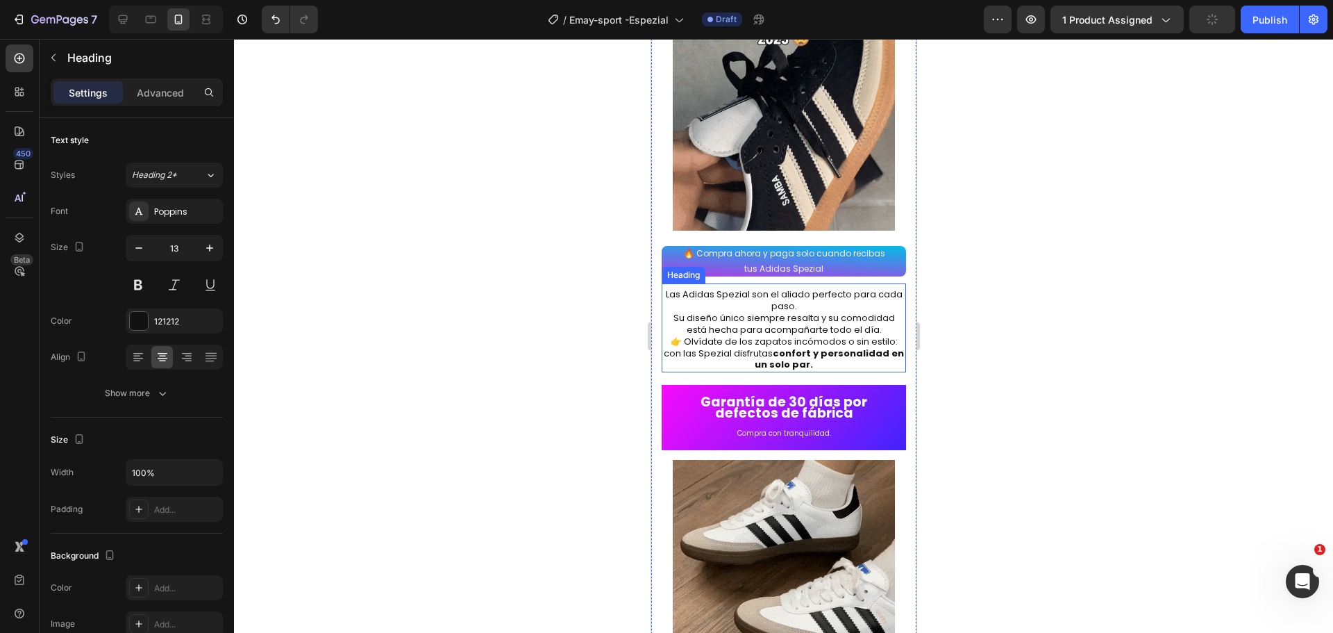
click at [669, 305] on p "Las Adidas Spezial son el aliado perfecto para cada paso. Su diseño único siemp…" at bounding box center [784, 330] width 242 height 82
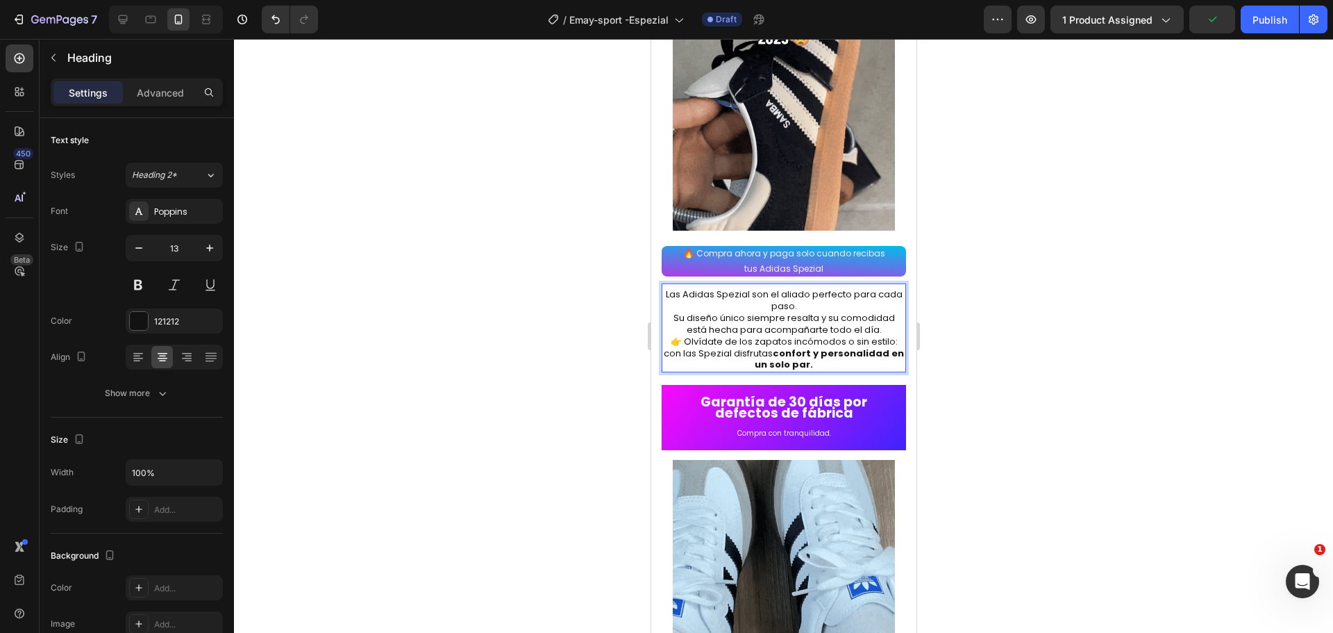
click at [670, 307] on p "Las Adidas Spezial son el aliado perfecto para cada paso. Su diseño único siemp…" at bounding box center [784, 330] width 242 height 82
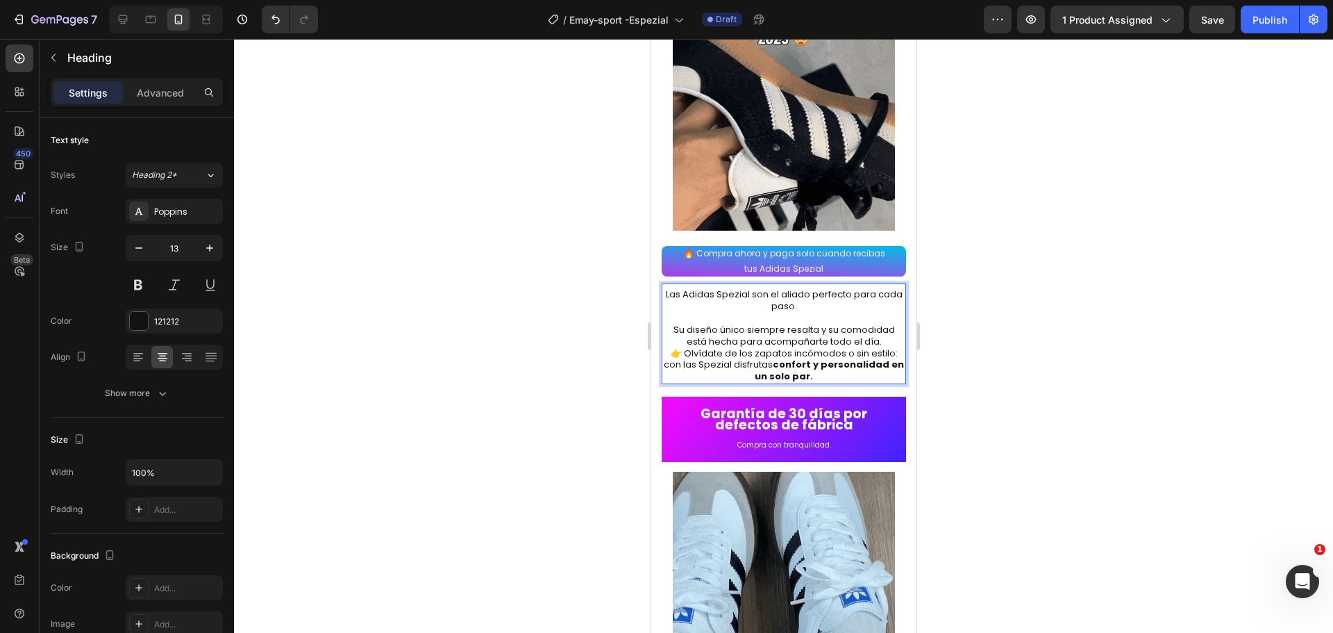
click at [858, 289] on p "Las Adidas Spezial son el aliado perfecto para cada paso. Su diseño único siemp…" at bounding box center [784, 336] width 242 height 94
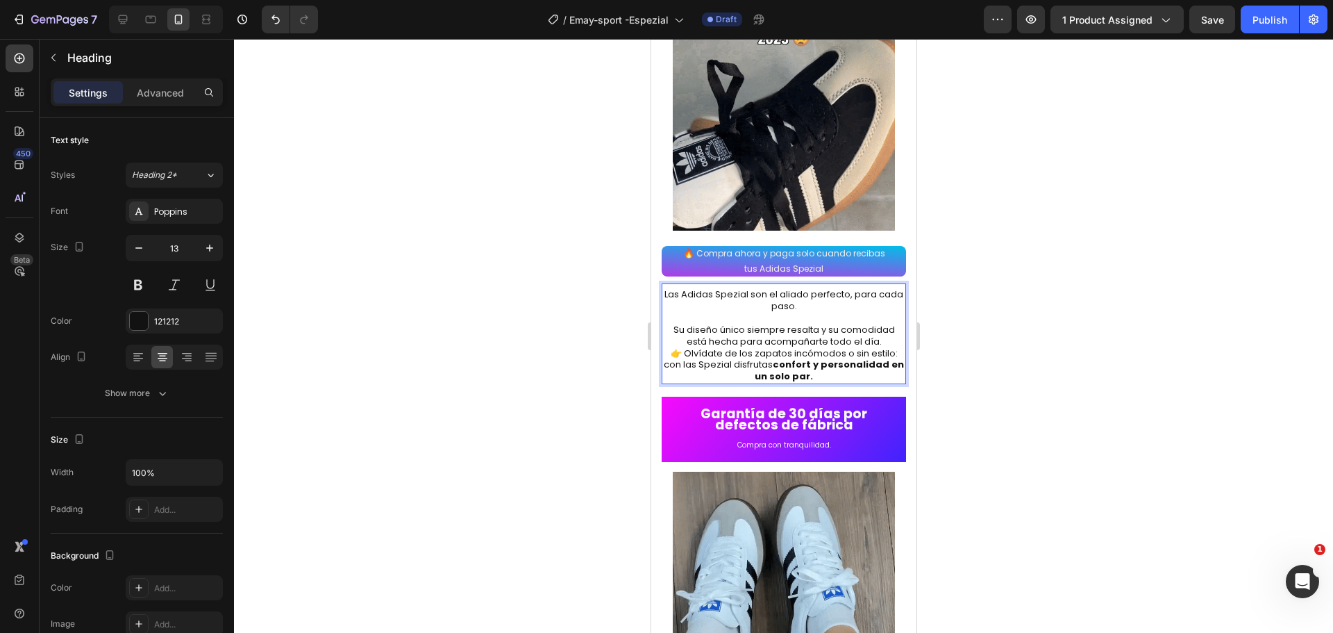
click at [805, 299] on p "Las Adidas Spezial son el aliado perfecto, para cada paso. Su diseño único siem…" at bounding box center [784, 336] width 242 height 94
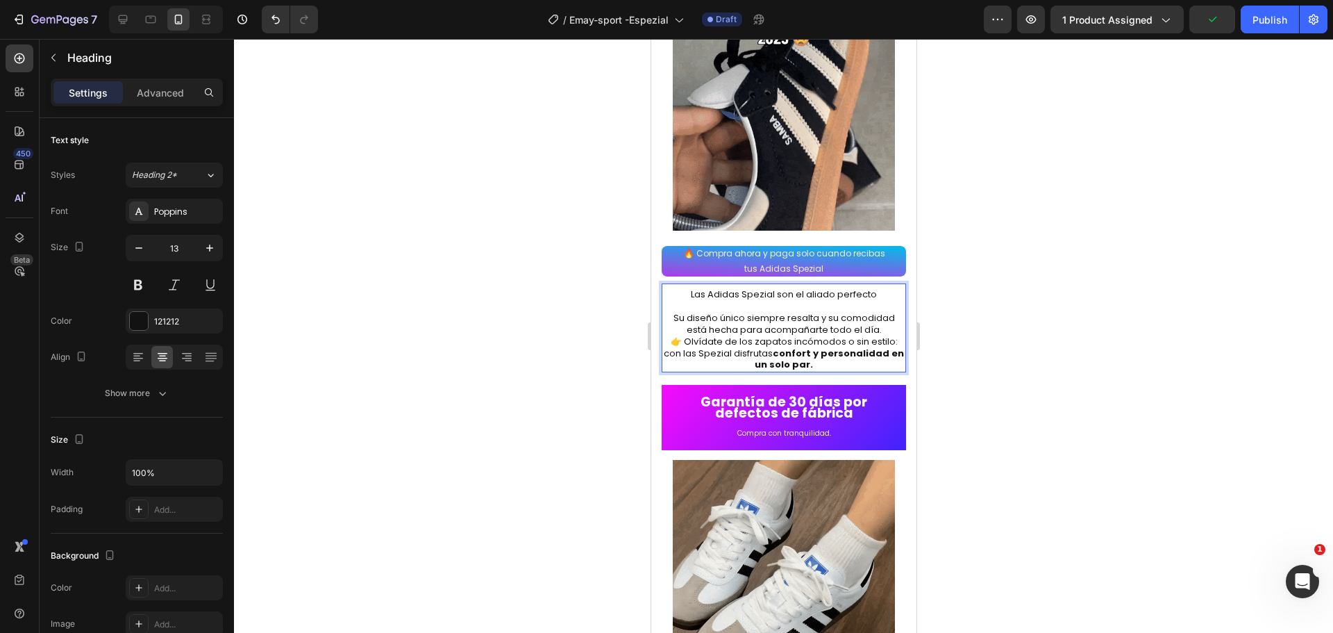
click at [669, 305] on p "Las Adidas Spezial son el aliado perfecto Su diseño único siempre resalta y su …" at bounding box center [784, 330] width 242 height 82
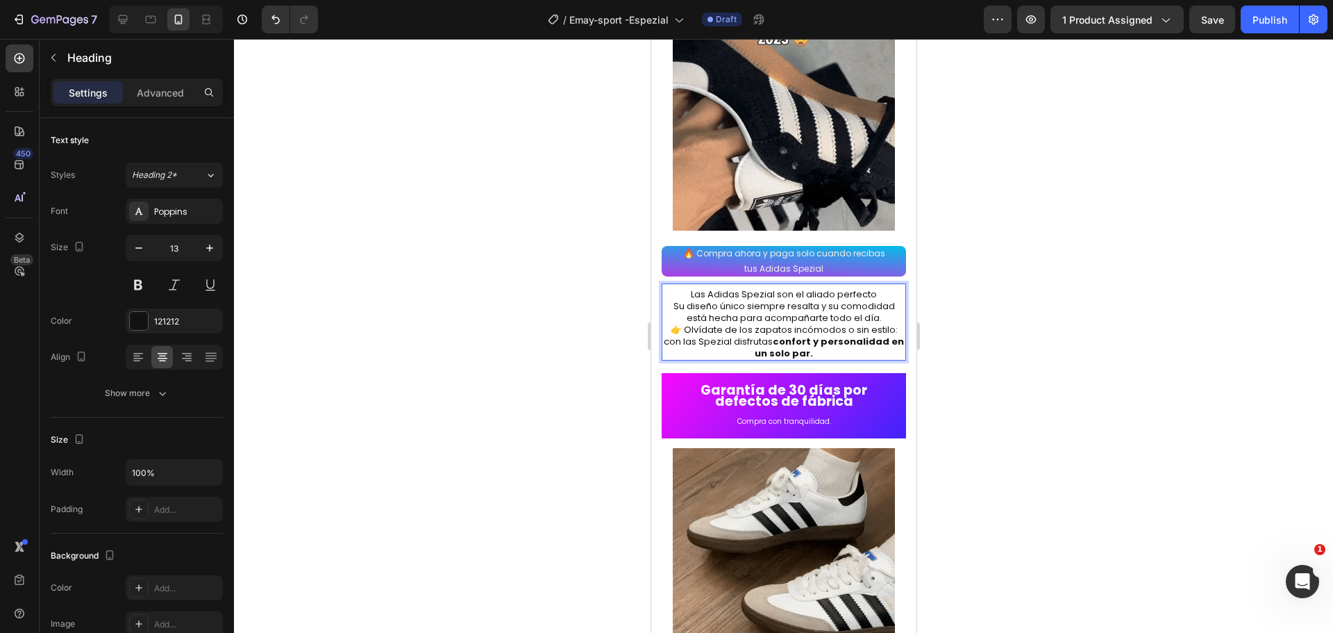
click at [871, 289] on p "Las Adidas Spezial son el aliado perfecto Su diseño único siempre resalta y su …" at bounding box center [784, 324] width 242 height 70
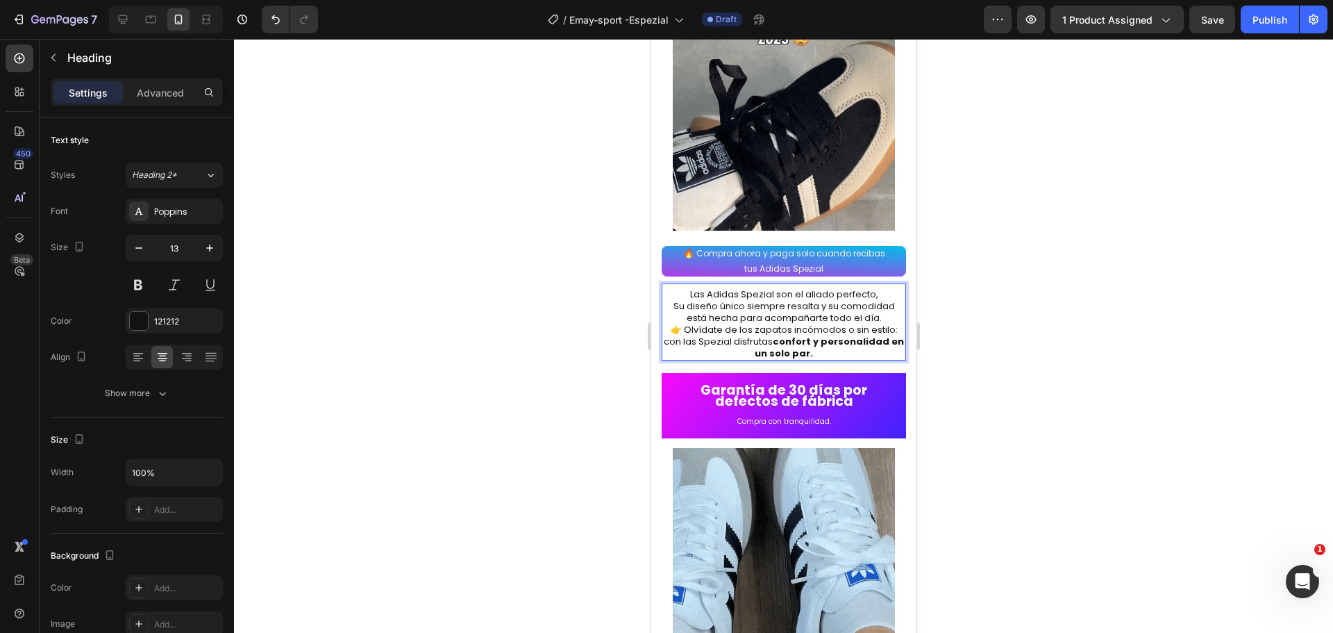
click at [875, 308] on p "Las Adidas Spezial son el aliado perfecto, Su diseño único siempre resalta y su…" at bounding box center [784, 324] width 242 height 70
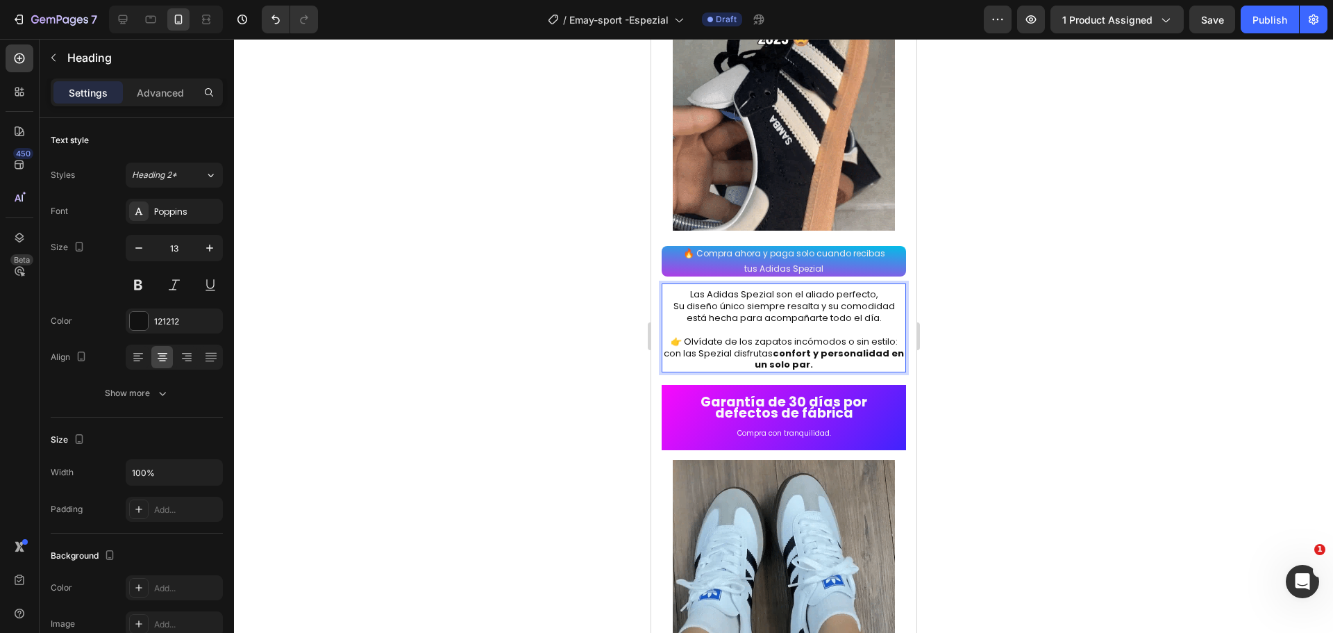
click at [993, 349] on div at bounding box center [783, 336] width 1099 height 594
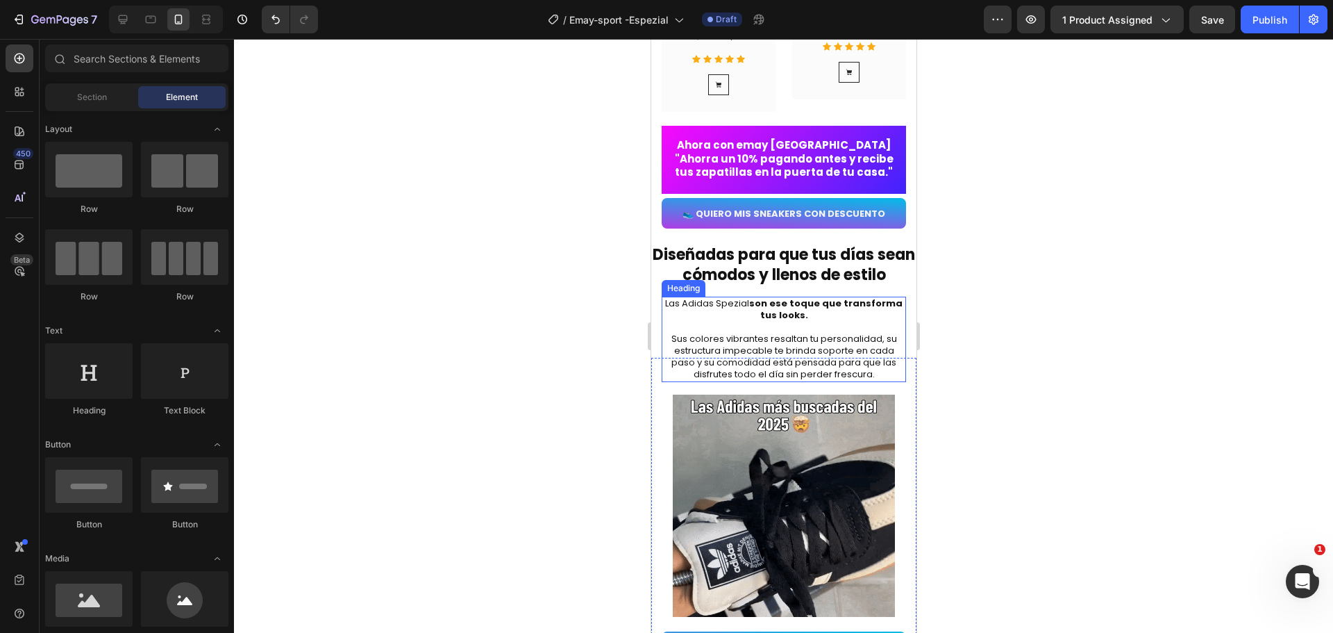
scroll to position [1898, 0]
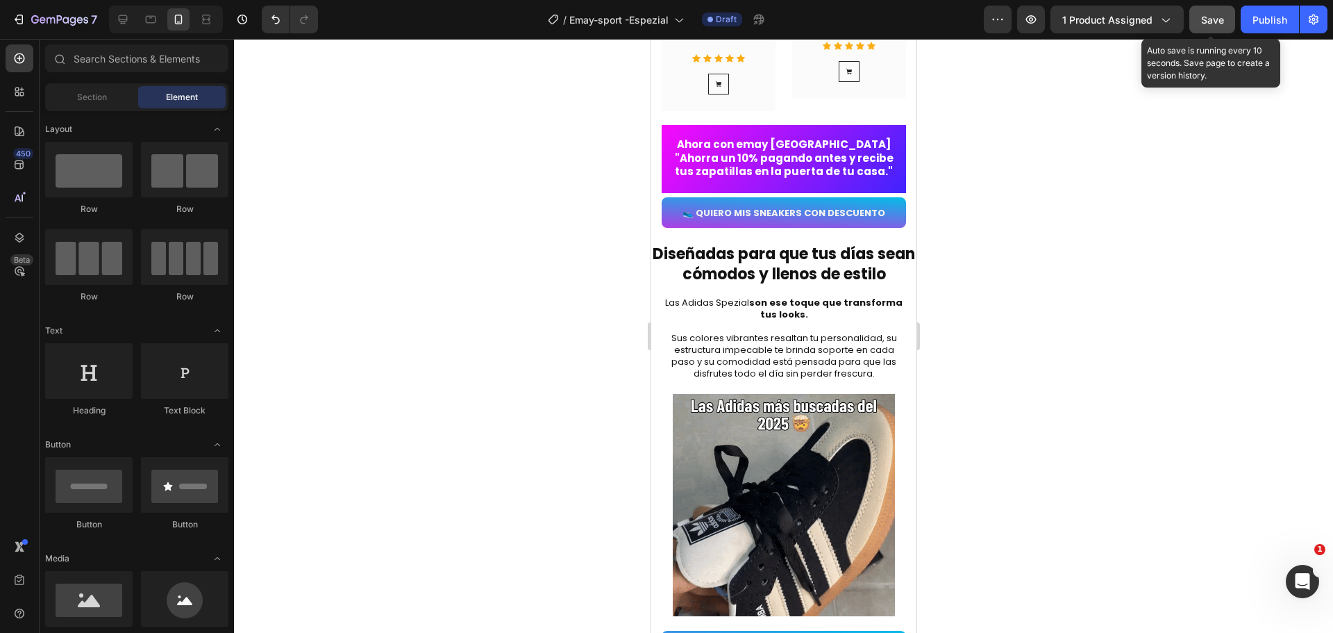
click at [1206, 17] on span "Save" at bounding box center [1212, 20] width 23 height 12
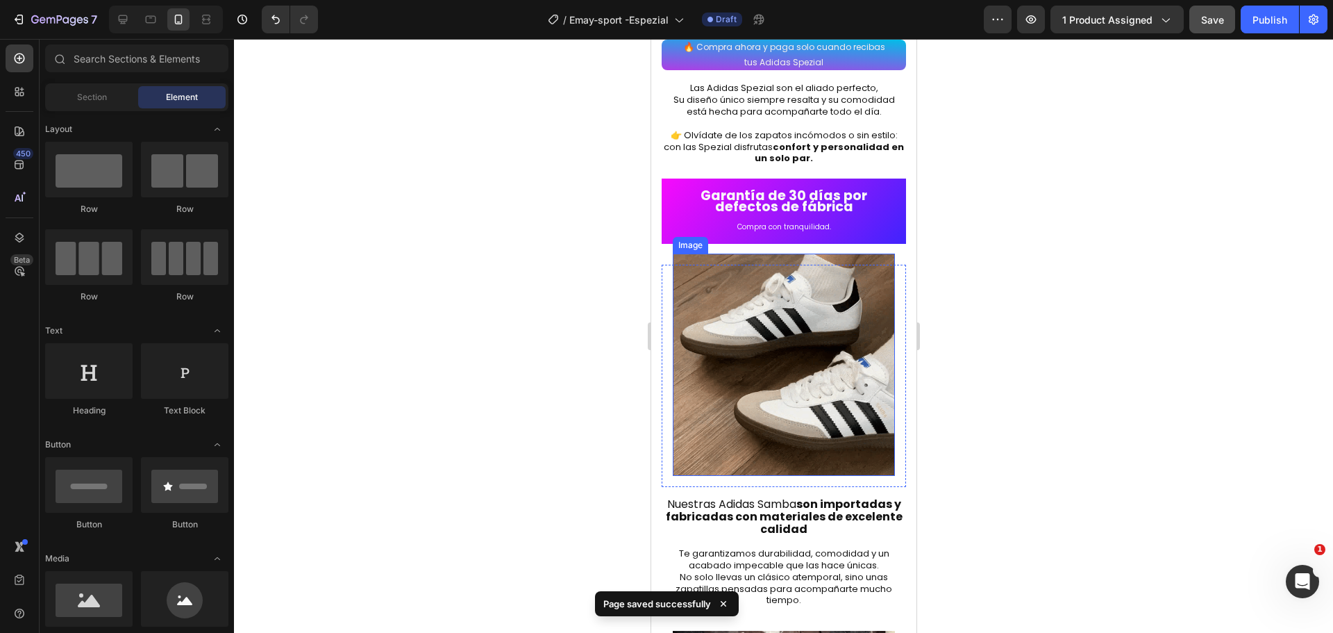
scroll to position [2523, 0]
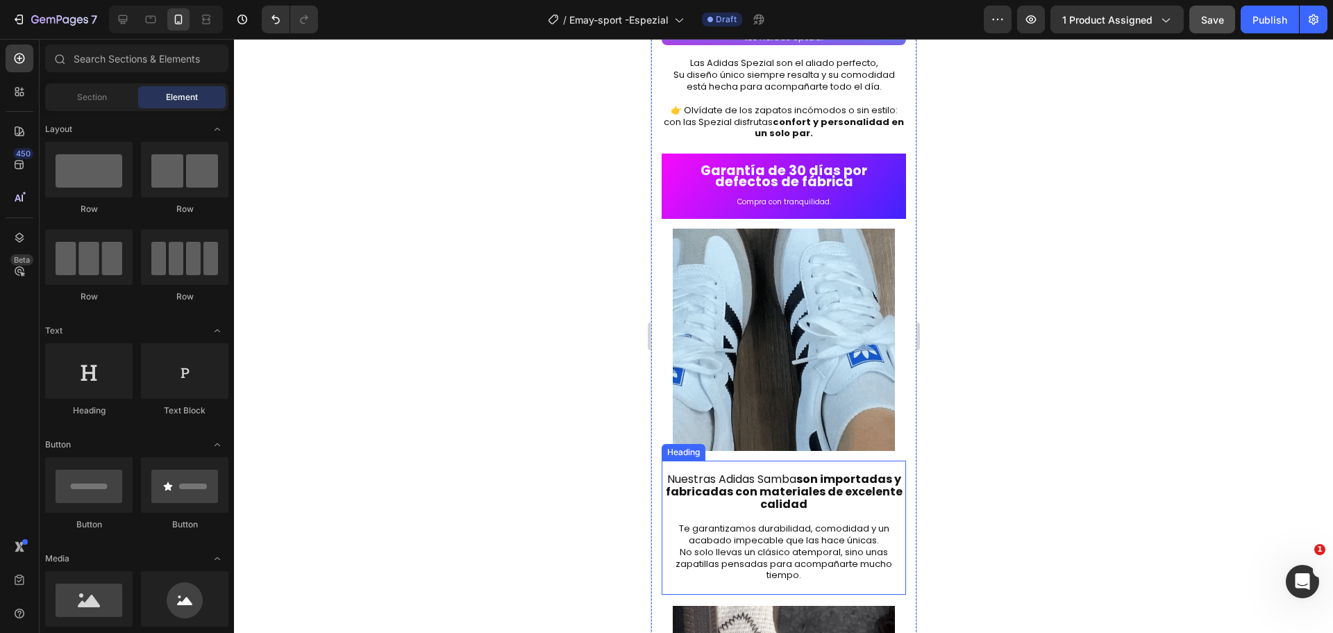
click at [799, 471] on strong "son importadas y fabricadas con materiales de excelente calidad" at bounding box center [783, 491] width 237 height 41
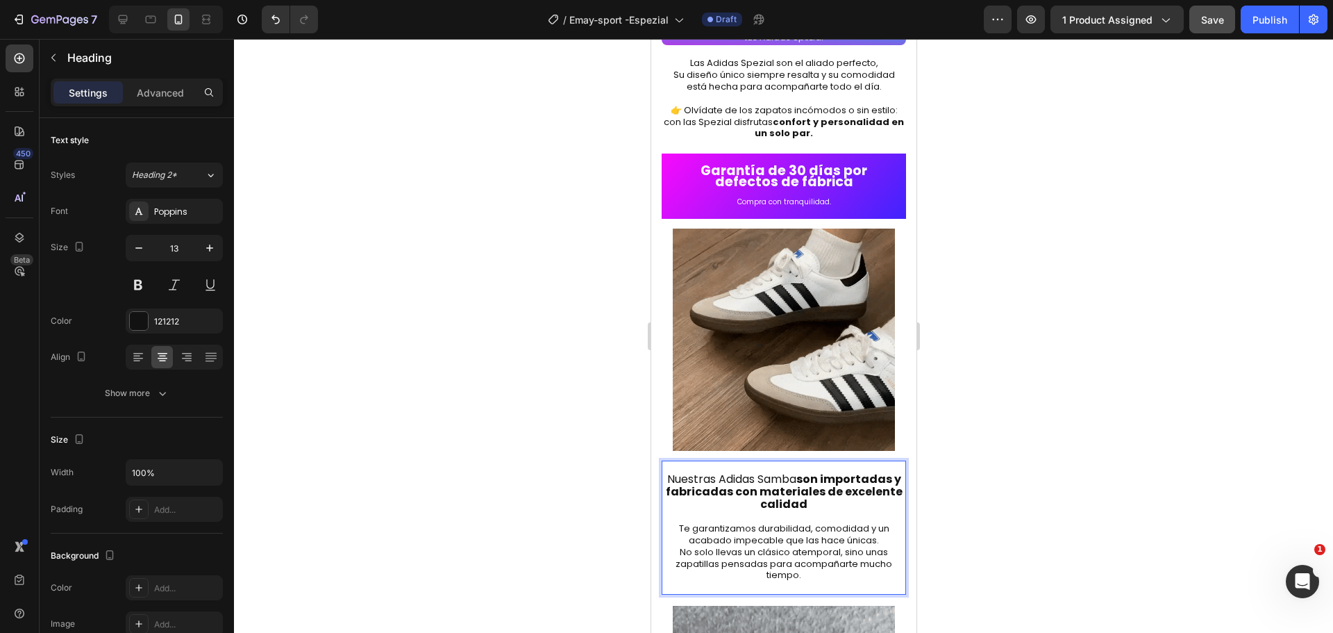
click at [794, 471] on span "Nuestras Adidas Samba son importadas y fabricadas con materiales de excelente c…" at bounding box center [783, 491] width 237 height 41
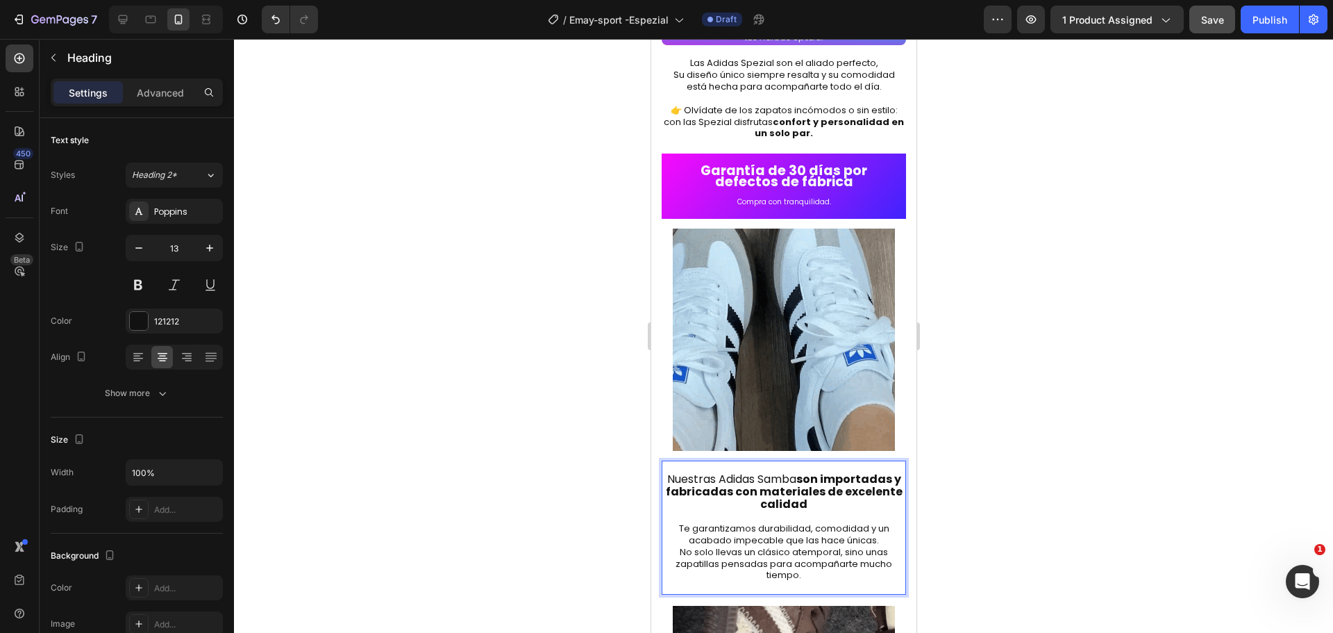
click at [797, 471] on span "Nuestras Adidas Samba son importadas y fabricadas con materiales de excelente c…" at bounding box center [783, 491] width 237 height 41
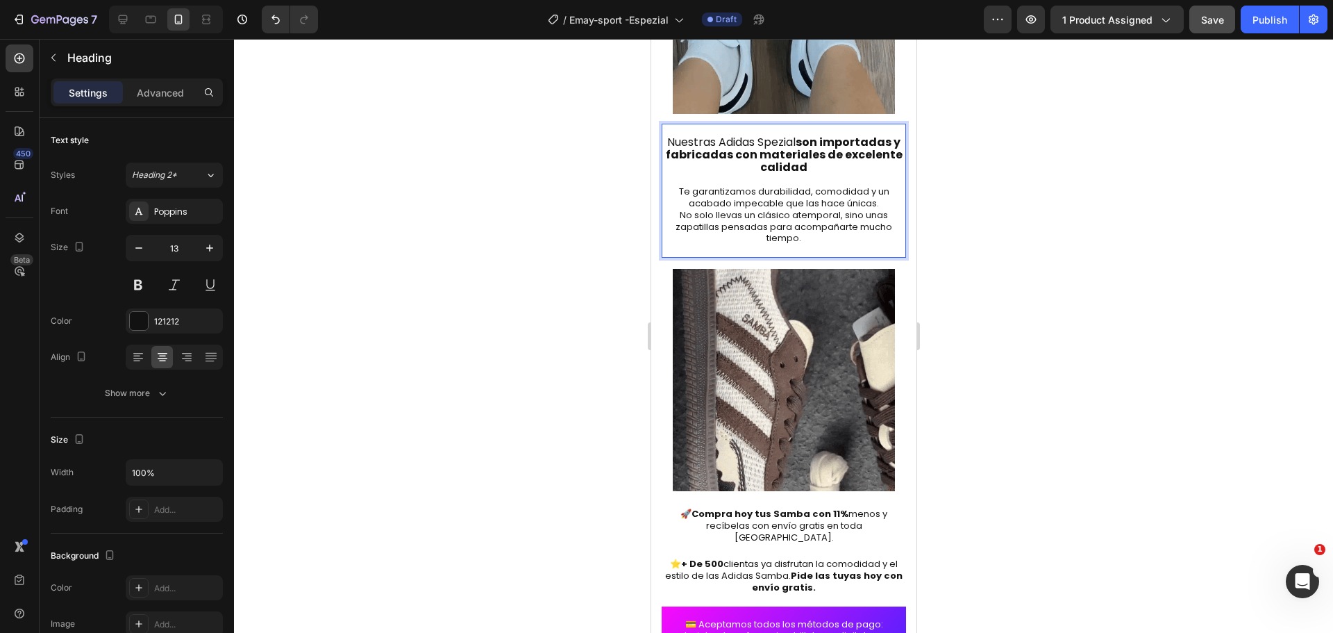
scroll to position [2940, 0]
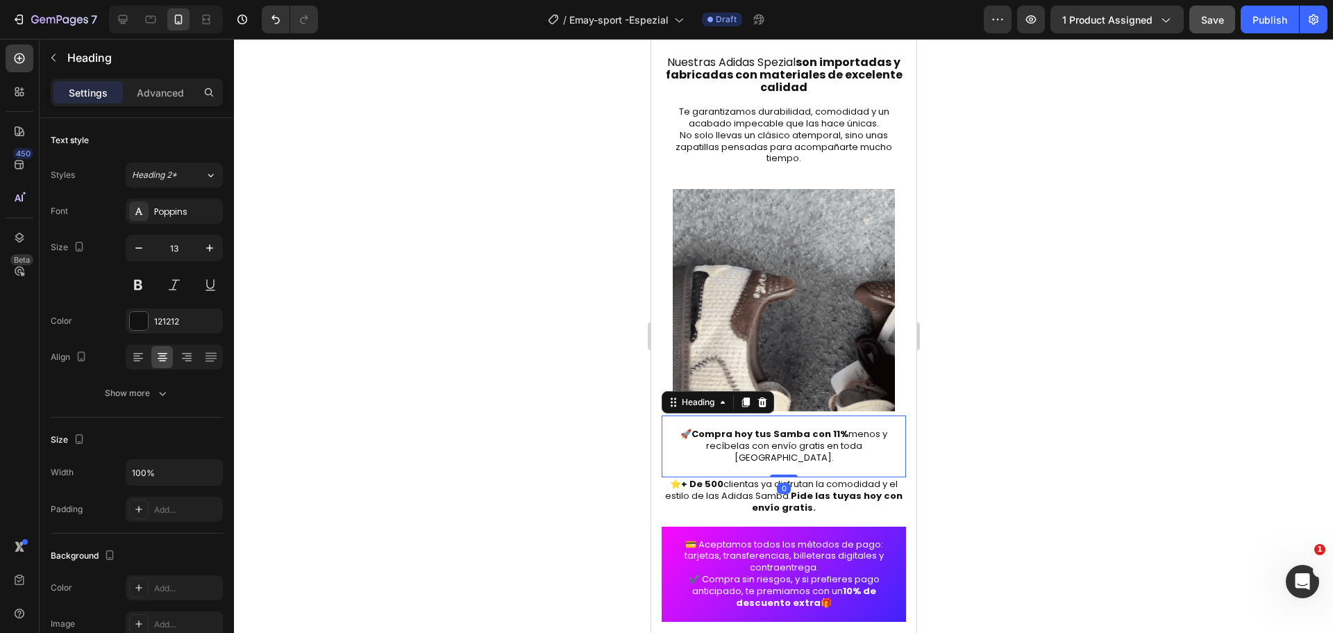
click at [803, 427] on strong "Compra hoy tus Samba con 11%" at bounding box center [769, 433] width 157 height 13
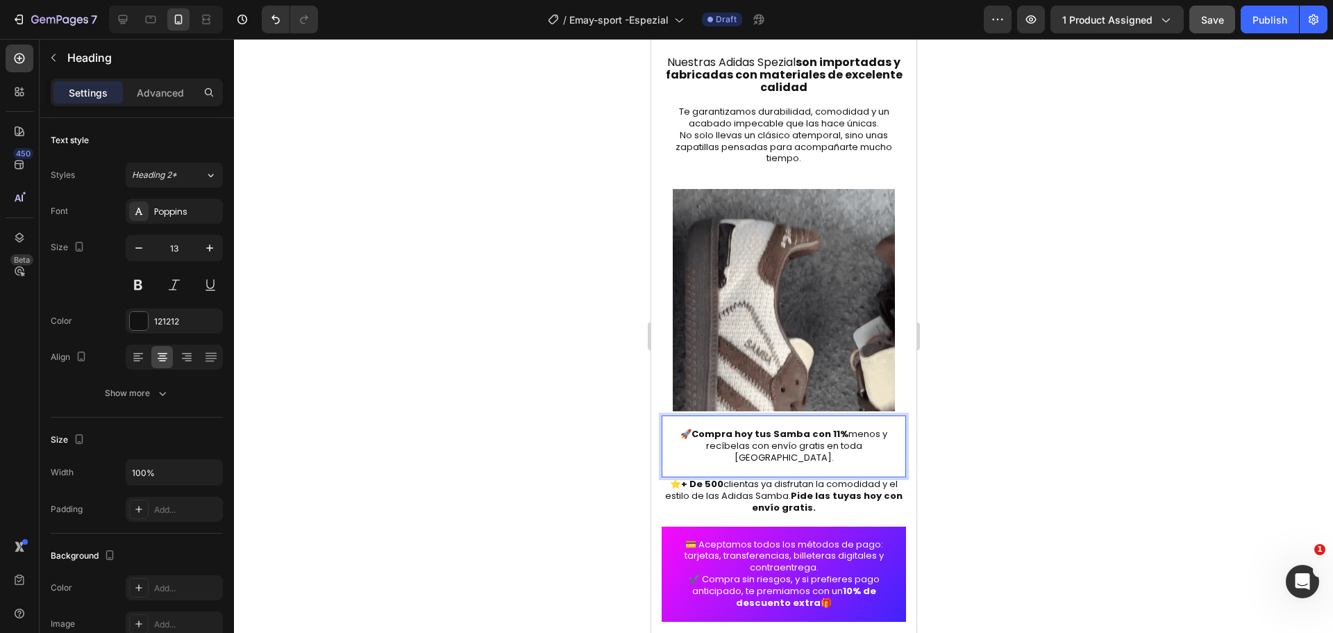
click at [801, 427] on strong "Compra hoy tus Samba con 11%" at bounding box center [769, 433] width 157 height 13
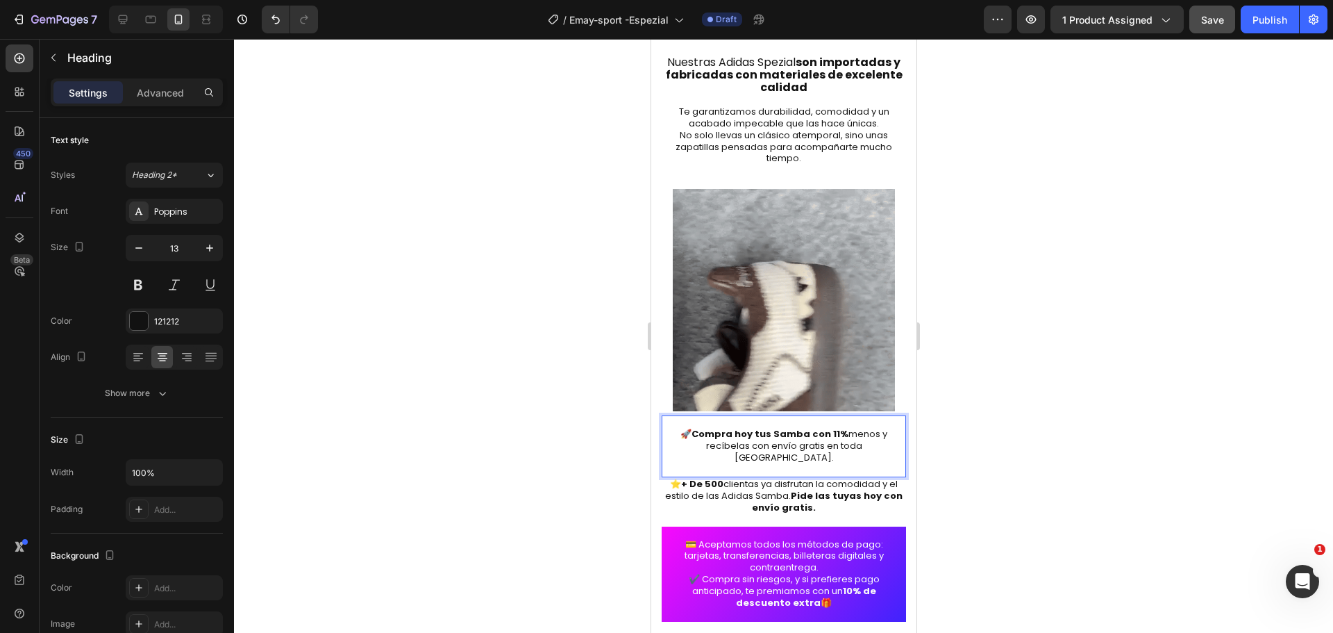
click at [801, 427] on strong "Compra hoy tus Samba con 11%" at bounding box center [769, 433] width 157 height 13
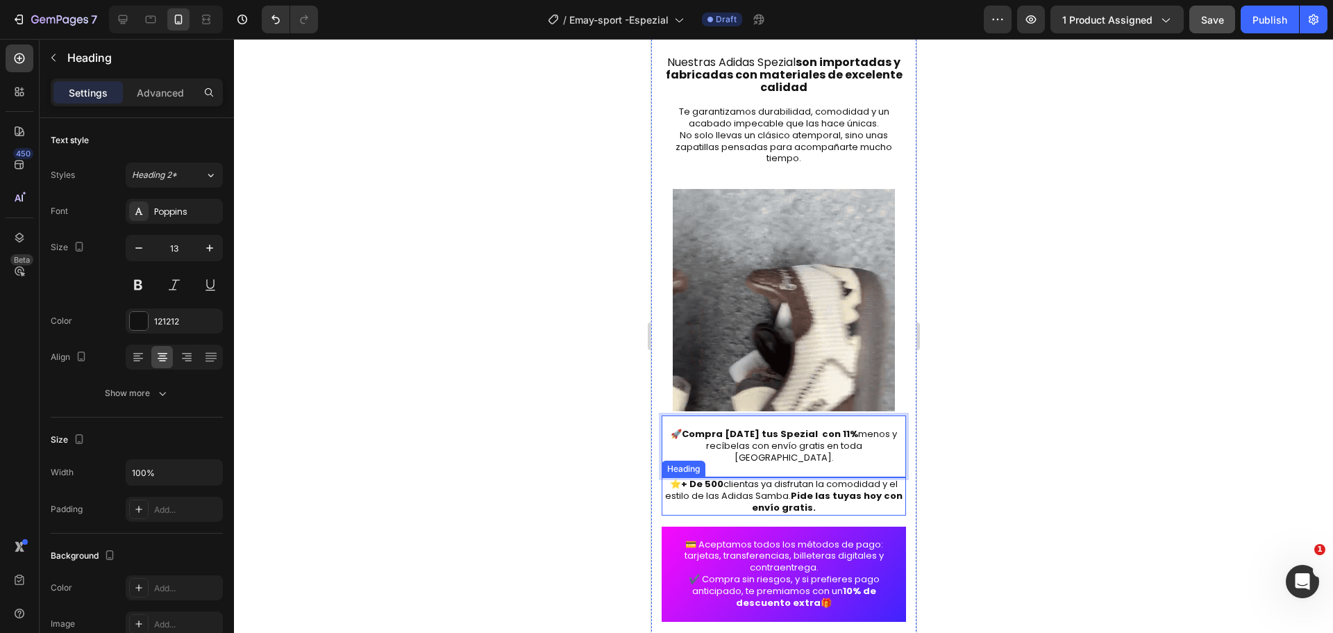
click at [768, 477] on h2 "⭐ + De 500 clientas ya disfrutan la comodidad y el estilo de las Adidas Samba. …" at bounding box center [783, 496] width 244 height 38
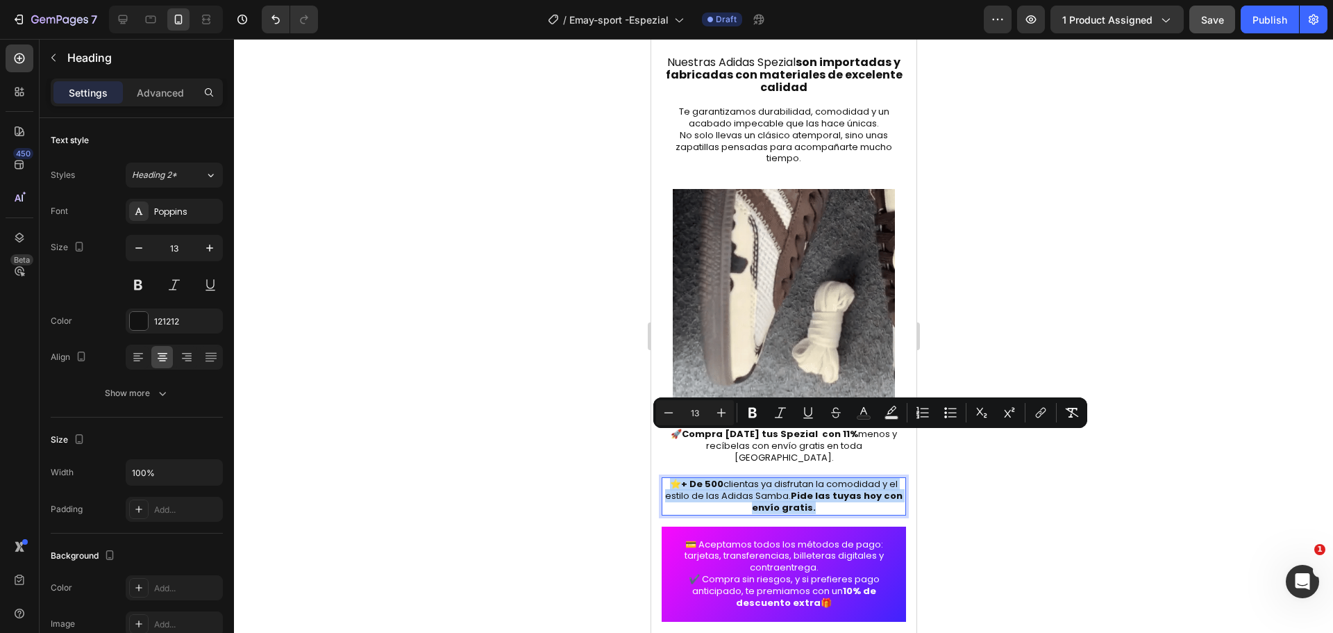
drag, startPoint x: 831, startPoint y: 463, endPoint x: 665, endPoint y: 440, distance: 168.3
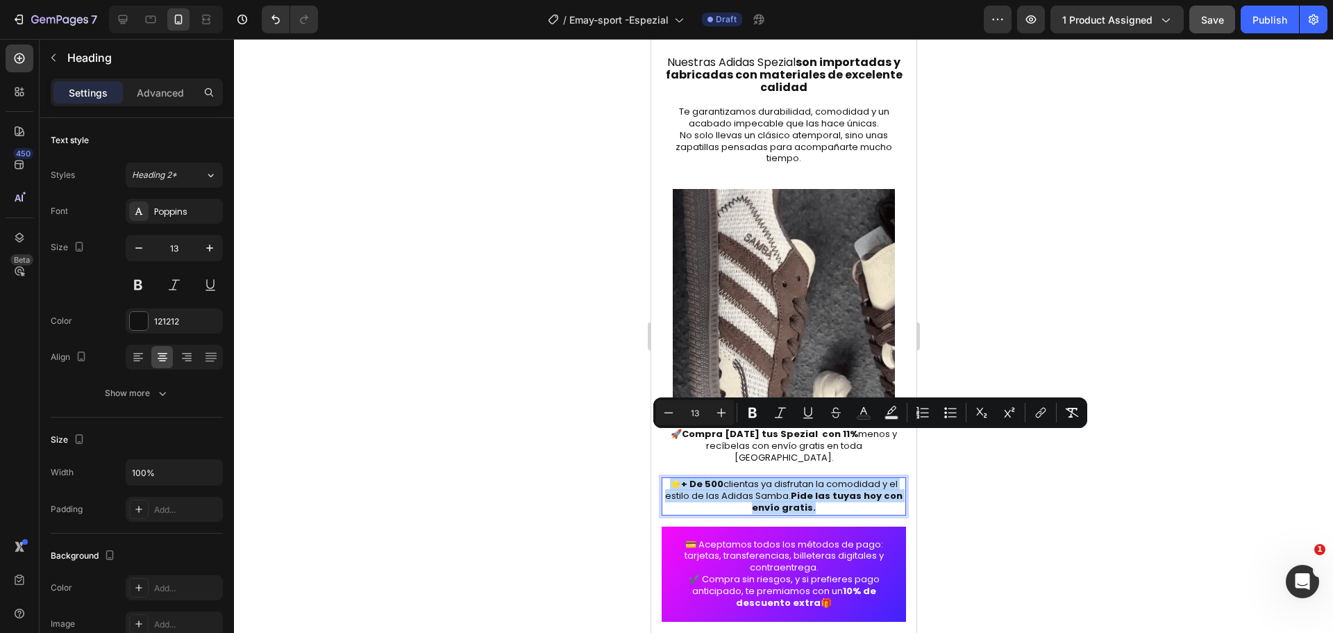
click at [665, 478] on p "⭐ + De 500 clientas ya disfrutan la comodidad y el estilo de las Adidas Samba. …" at bounding box center [784, 495] width 242 height 35
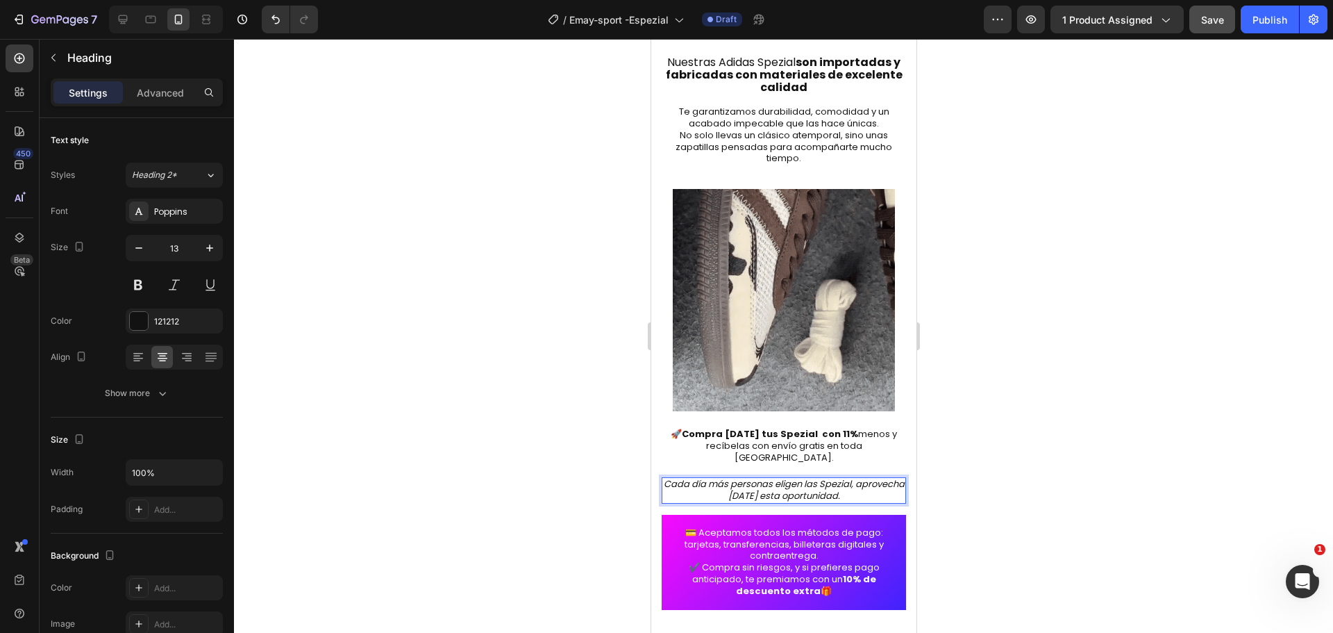
click at [1058, 458] on div at bounding box center [783, 336] width 1099 height 594
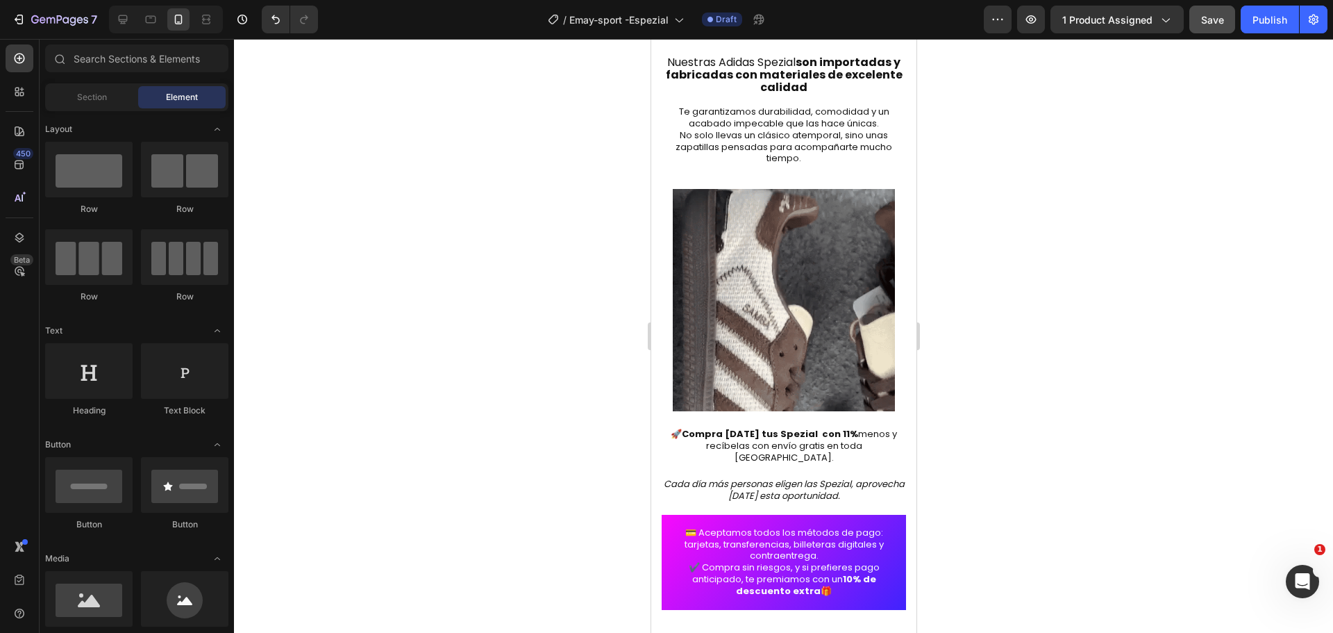
click at [1065, 457] on div at bounding box center [783, 336] width 1099 height 594
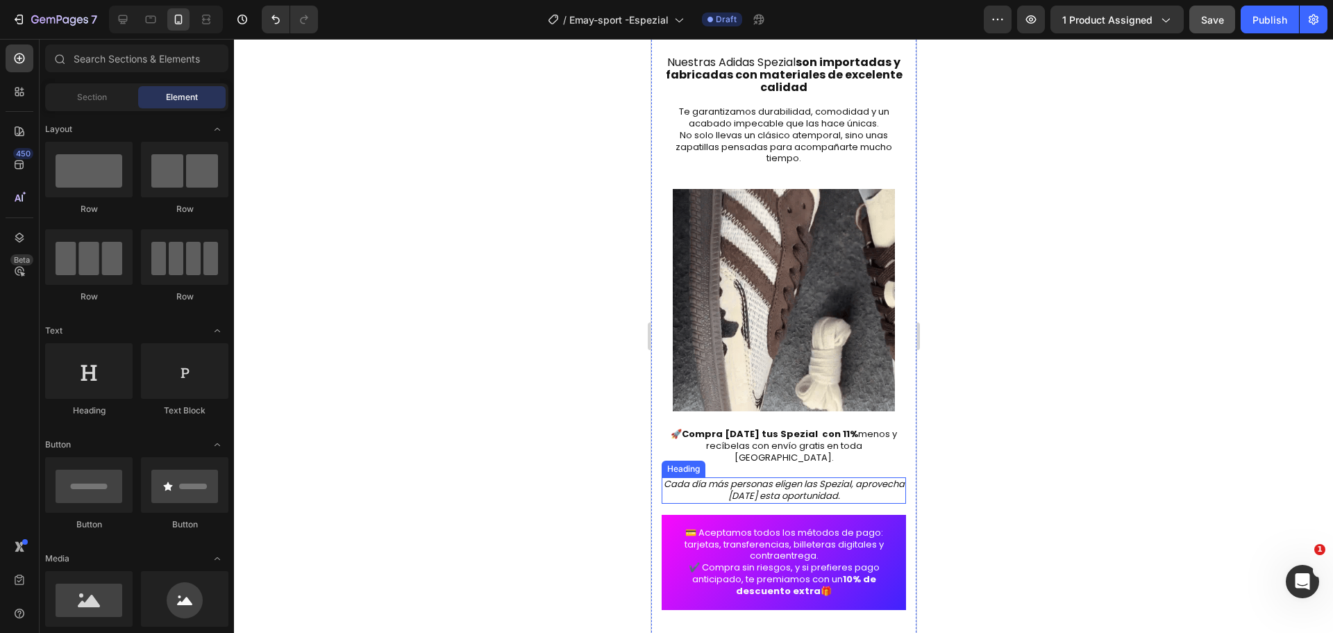
click at [860, 477] on icon "Cada día más personas eligen las Spezial, aprovecha [DATE] esta oportunidad." at bounding box center [783, 489] width 241 height 25
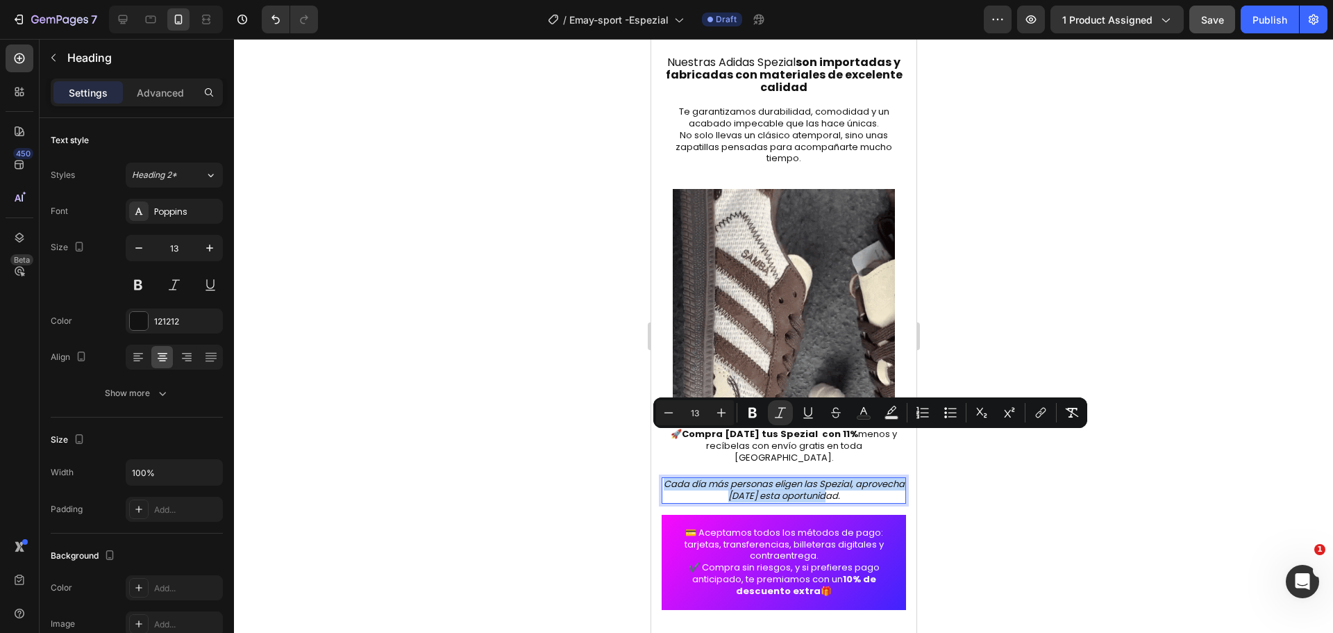
drag, startPoint x: 859, startPoint y: 450, endPoint x: 678, endPoint y: 438, distance: 181.6
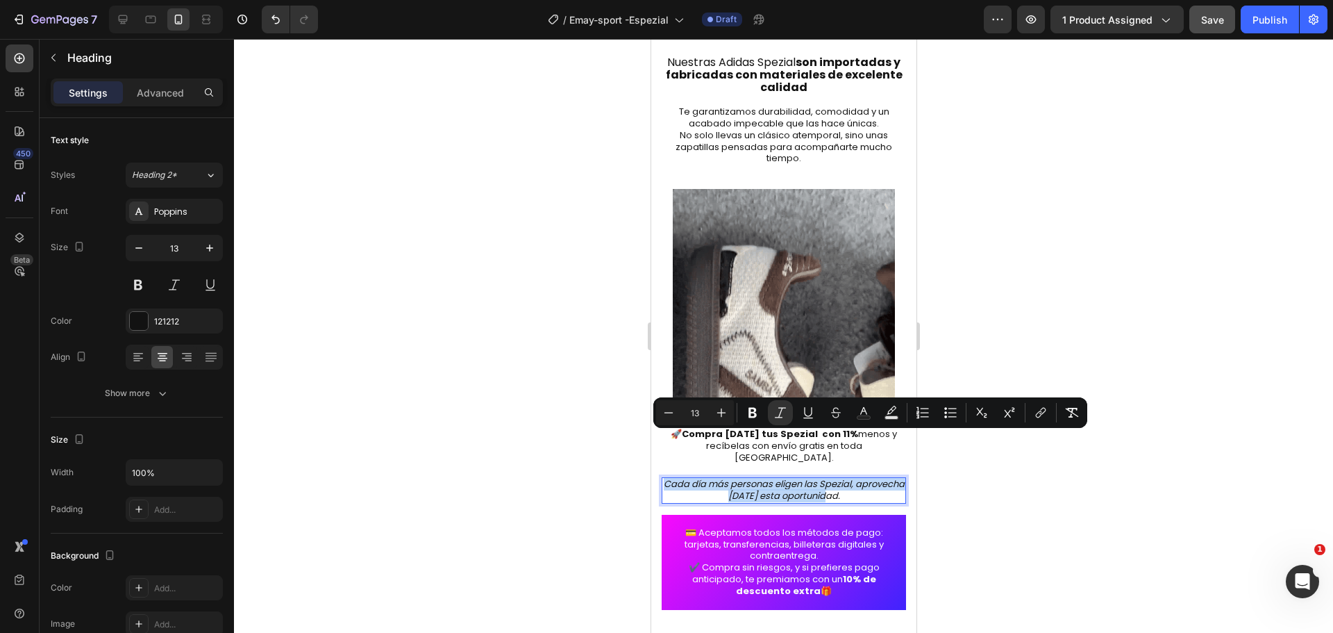
click at [678, 478] on p "Cada día más personas eligen las Spezial, aprovecha [DATE] esta oportunidad." at bounding box center [784, 490] width 242 height 24
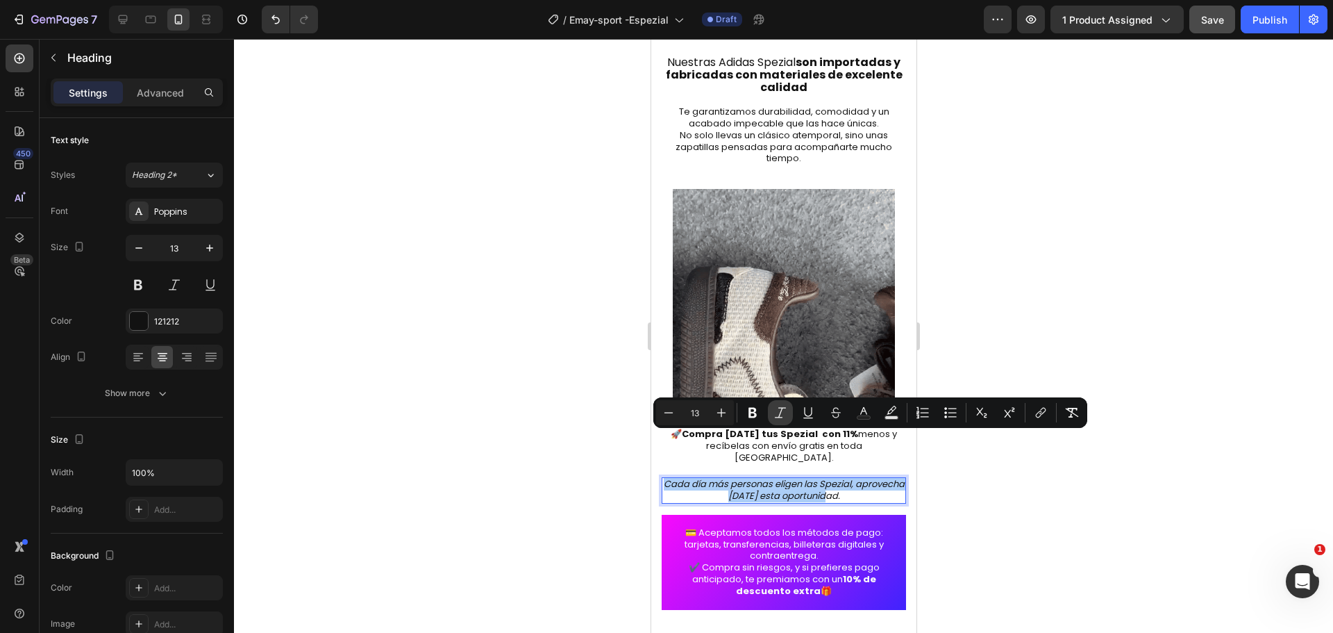
click at [779, 410] on icon "Editor contextual toolbar" at bounding box center [781, 413] width 14 height 14
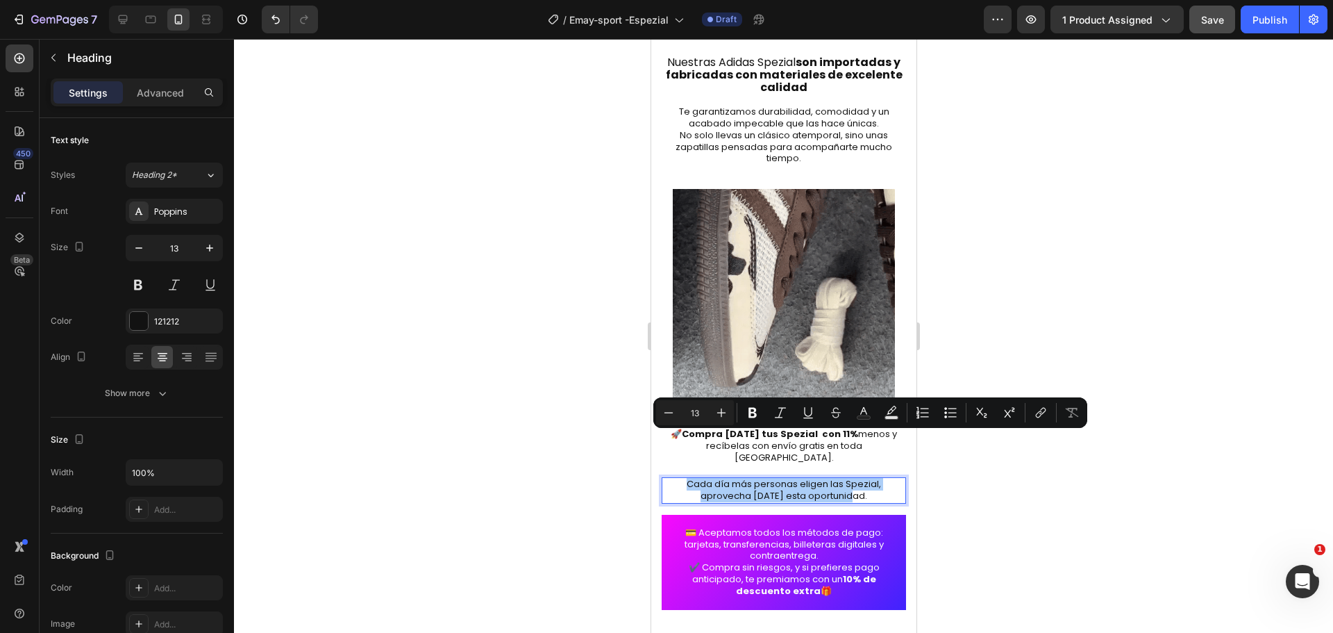
click at [979, 503] on div at bounding box center [783, 336] width 1099 height 594
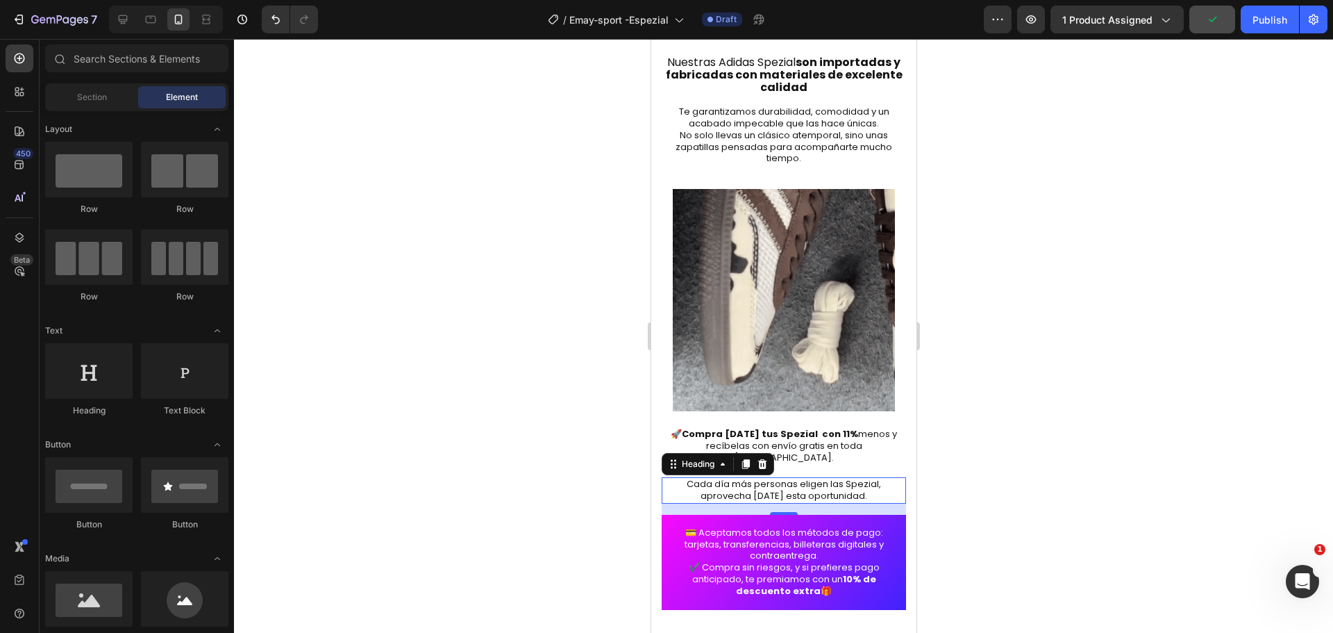
click at [750, 478] on p "Cada día más personas eligen las Spezial, aprovecha [DATE] esta oportunidad." at bounding box center [784, 490] width 242 height 24
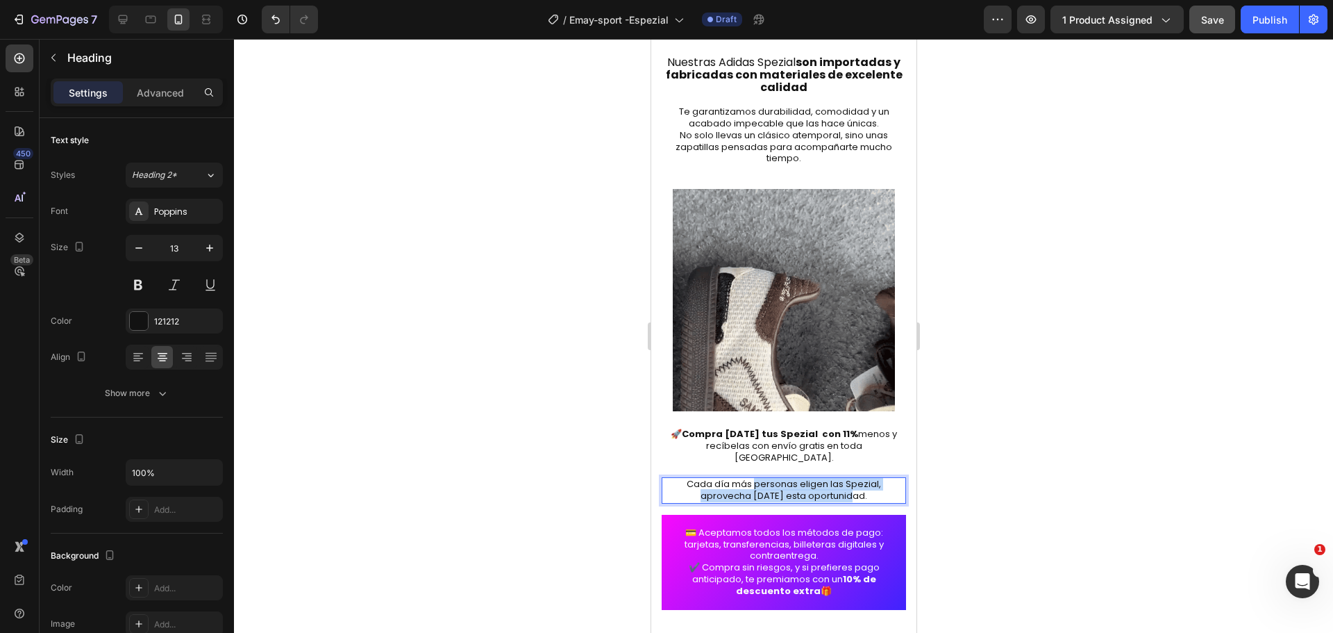
drag, startPoint x: 750, startPoint y: 441, endPoint x: 884, endPoint y: 450, distance: 134.3
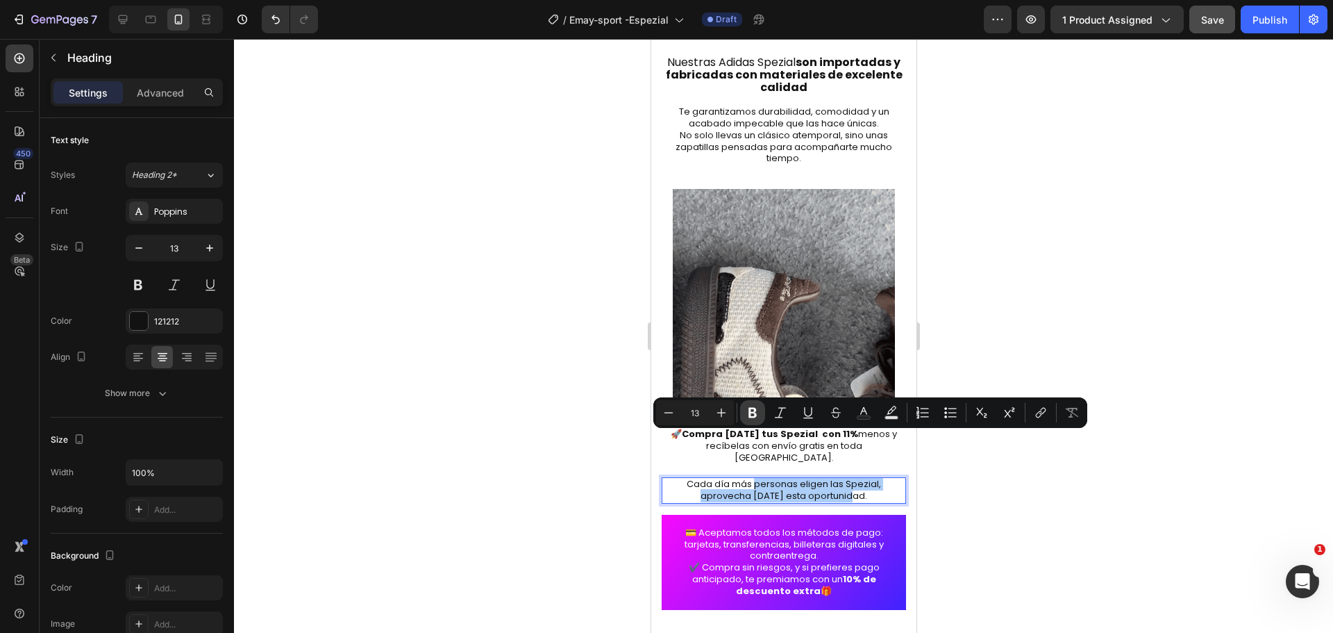
click at [755, 415] on icon "Editor contextual toolbar" at bounding box center [753, 413] width 8 height 10
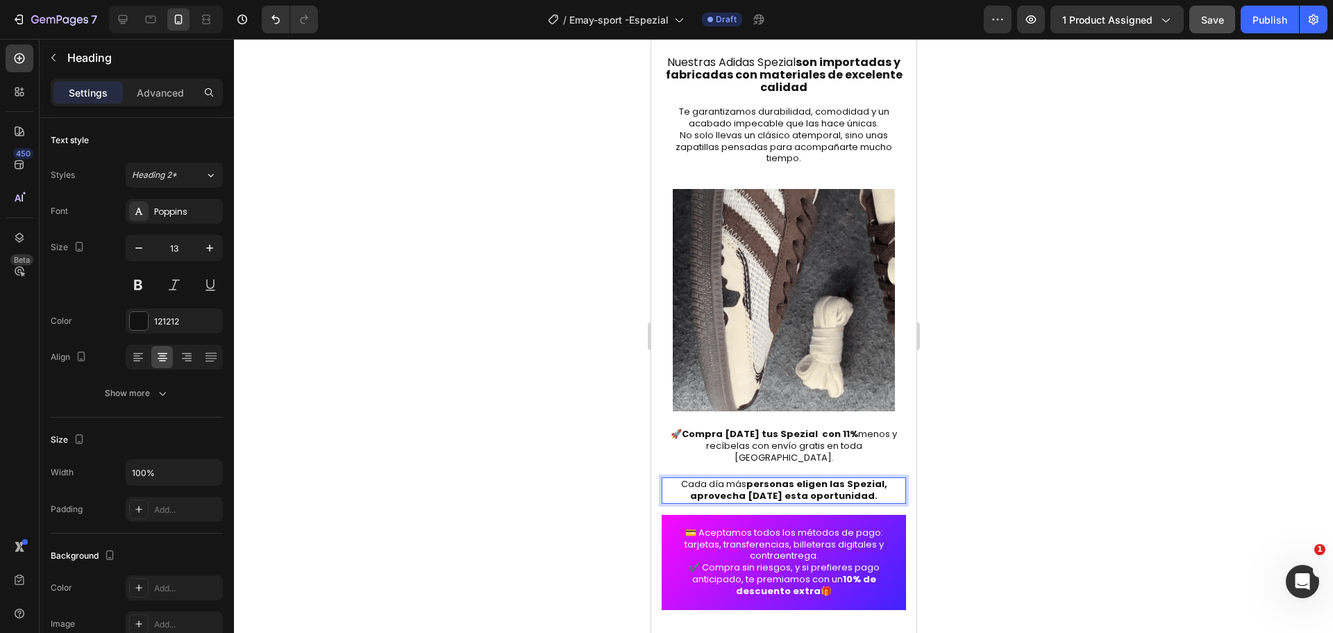
click at [1083, 515] on div at bounding box center [783, 336] width 1099 height 594
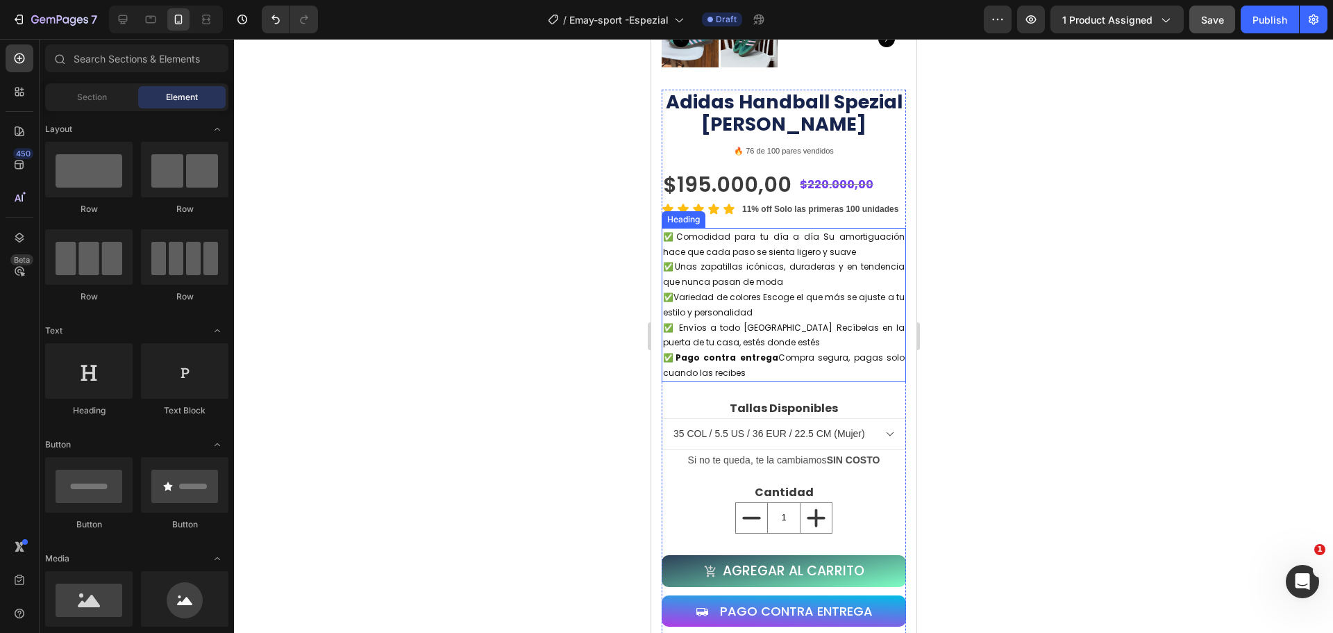
scroll to position [278, 0]
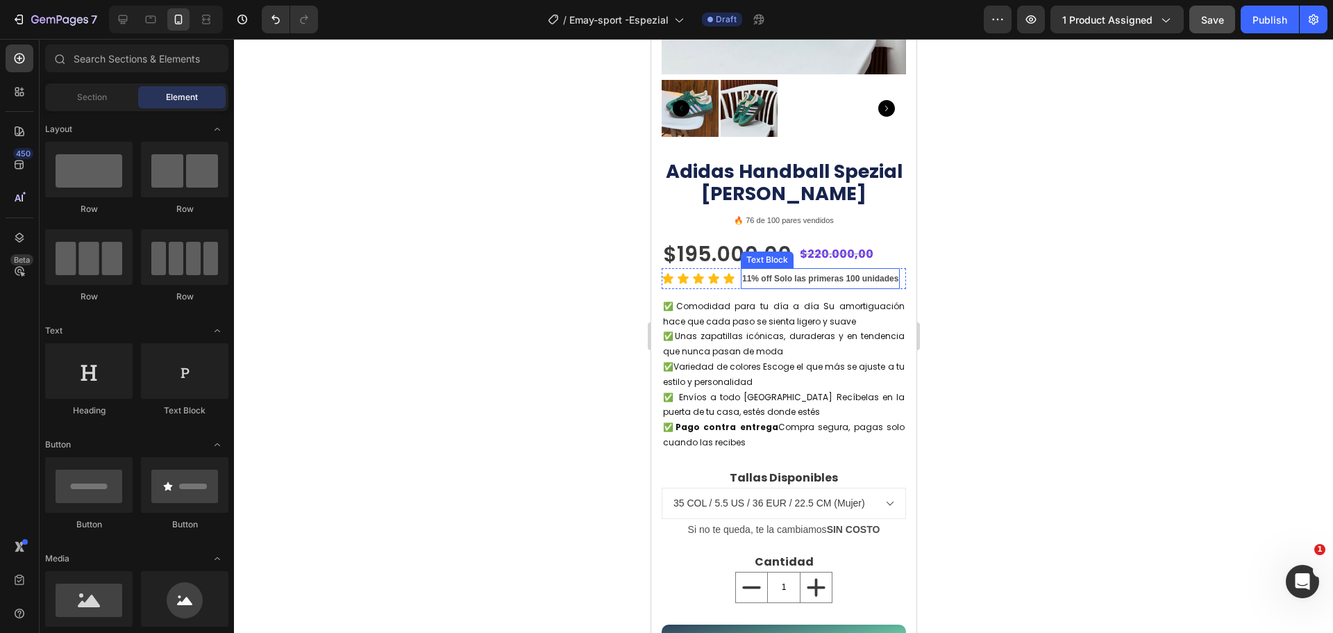
click at [778, 283] on strong "11% off Solo las primeras 100 unidades" at bounding box center [820, 279] width 156 height 10
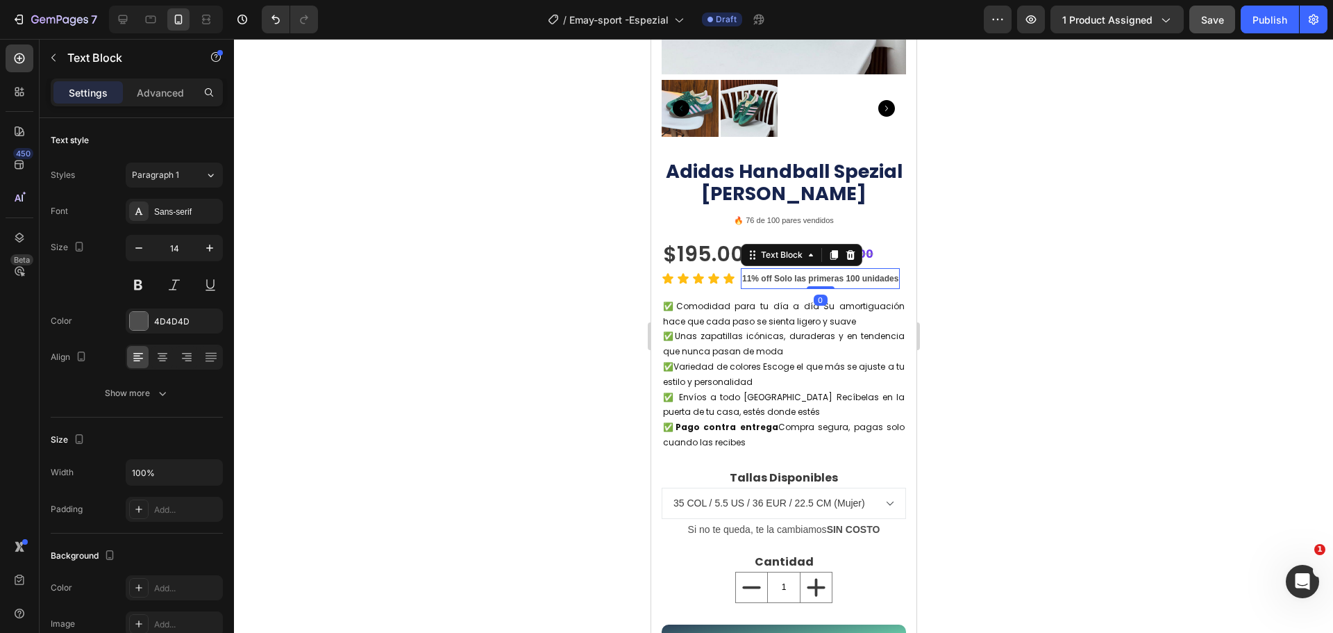
click at [779, 283] on strong "11% off Solo las primeras 100 unidades" at bounding box center [820, 279] width 156 height 10
drag, startPoint x: 780, startPoint y: 282, endPoint x: 740, endPoint y: 267, distance: 42.2
click at [740, 268] on div "11% off Solo las primeras 100 unidades" at bounding box center [819, 278] width 159 height 21
click at [769, 283] on strong "11% off Solo las primeras 100 unidades" at bounding box center [820, 279] width 156 height 10
click at [776, 283] on strong "11% off Solo las primeras 100 unidades" at bounding box center [820, 279] width 156 height 10
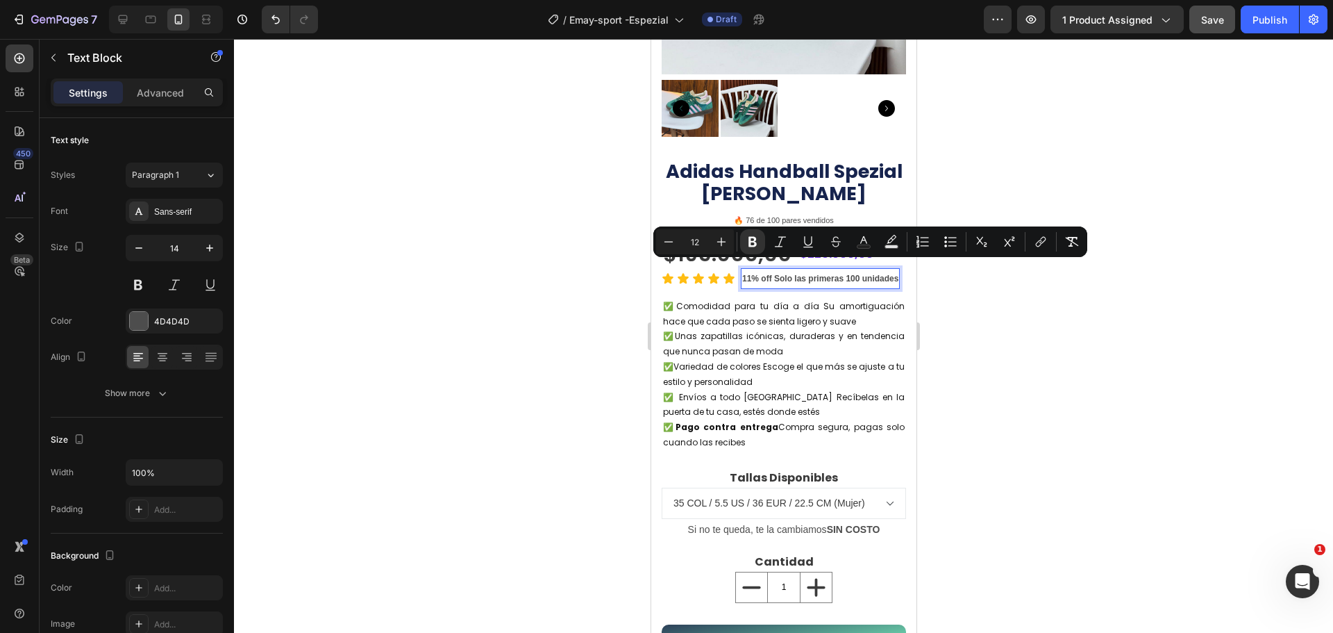
drag, startPoint x: 778, startPoint y: 283, endPoint x: 745, endPoint y: 271, distance: 35.0
click at [745, 274] on strong "11% off Solo las primeras 100 unidades" at bounding box center [820, 279] width 156 height 10
copy strong "11% off Solo las primeras 100 unidades"
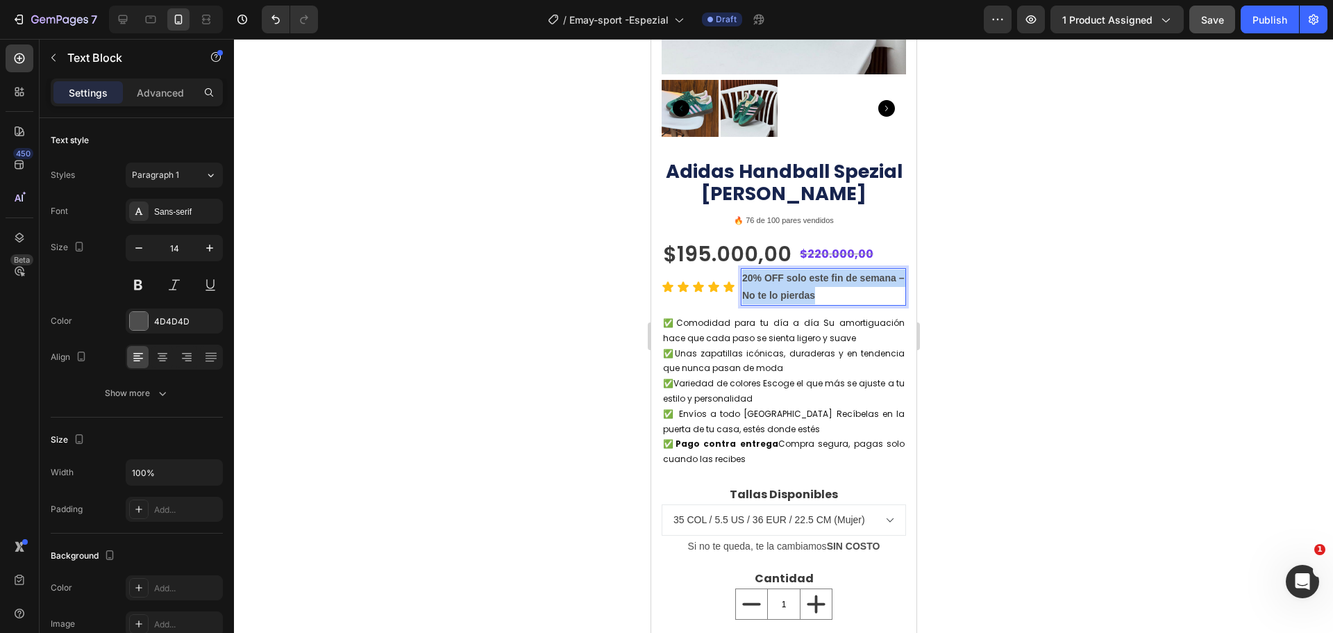
drag, startPoint x: 863, startPoint y: 285, endPoint x: 743, endPoint y: 270, distance: 121.1
click at [743, 270] on p "20% OFF solo este fin de semana – No te lo pierdas" at bounding box center [823, 286] width 163 height 35
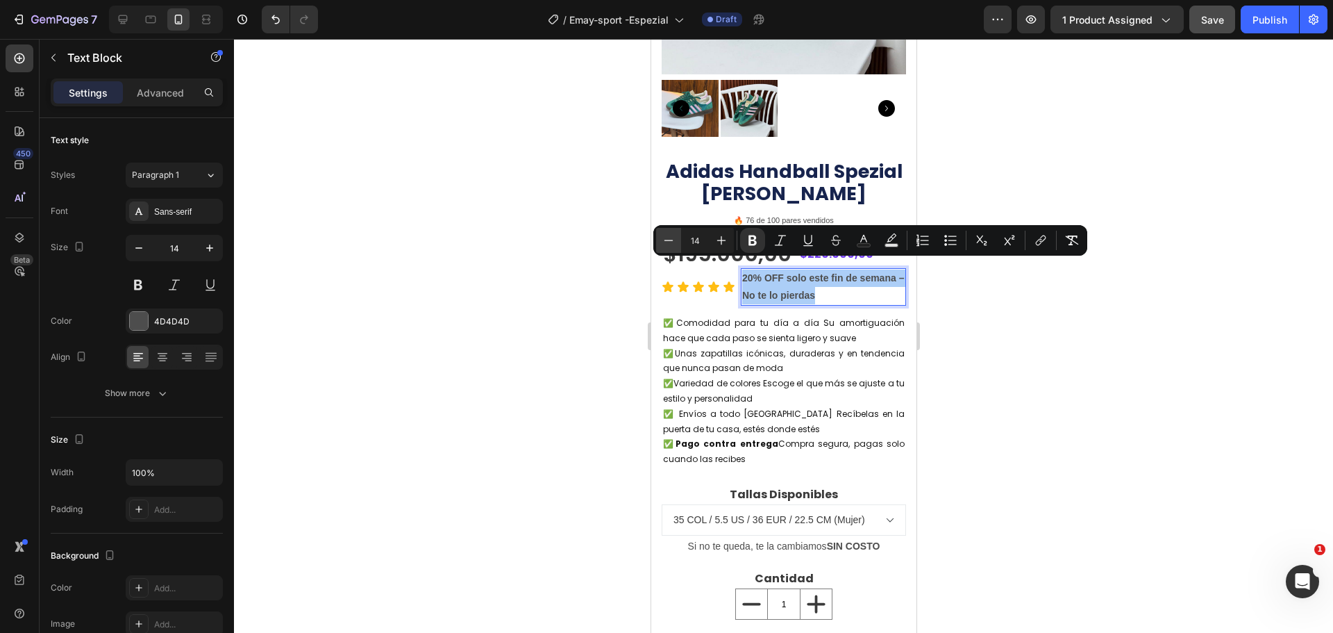
click at [674, 239] on icon "Editor contextual toolbar" at bounding box center [669, 240] width 14 height 14
type input "12"
click at [956, 307] on div at bounding box center [783, 336] width 1099 height 594
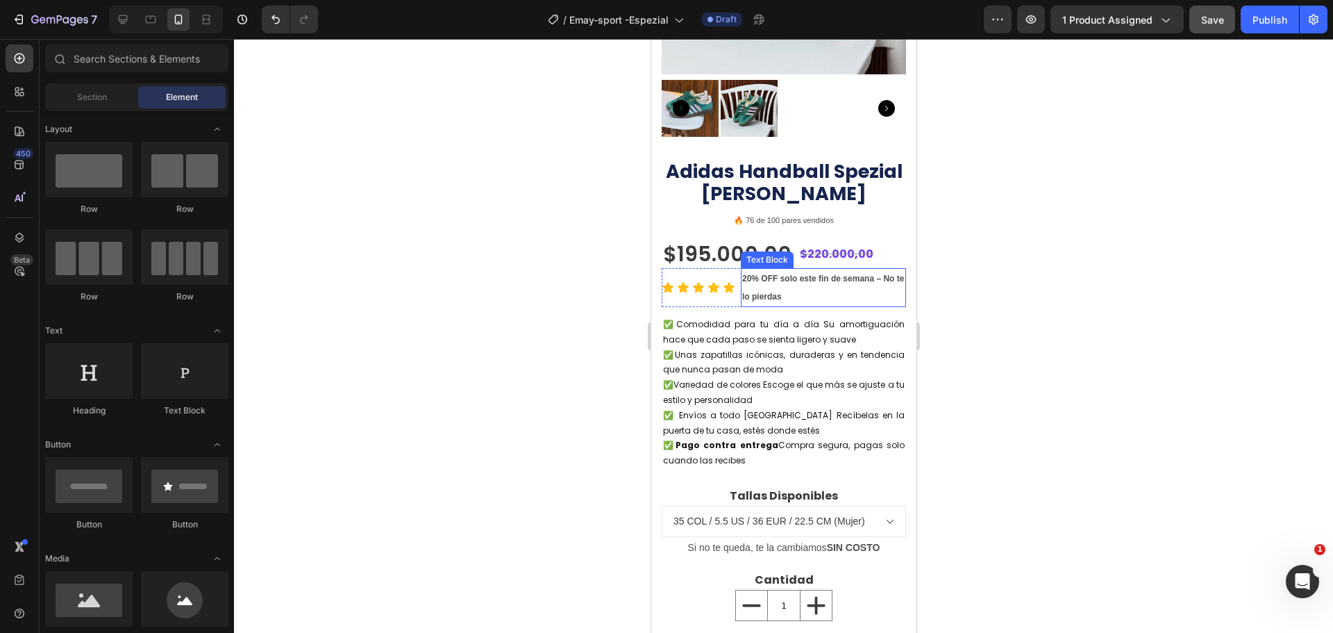
click at [743, 282] on strong "20% OFF solo este fin de semana – No te lo pierdas" at bounding box center [823, 288] width 162 height 28
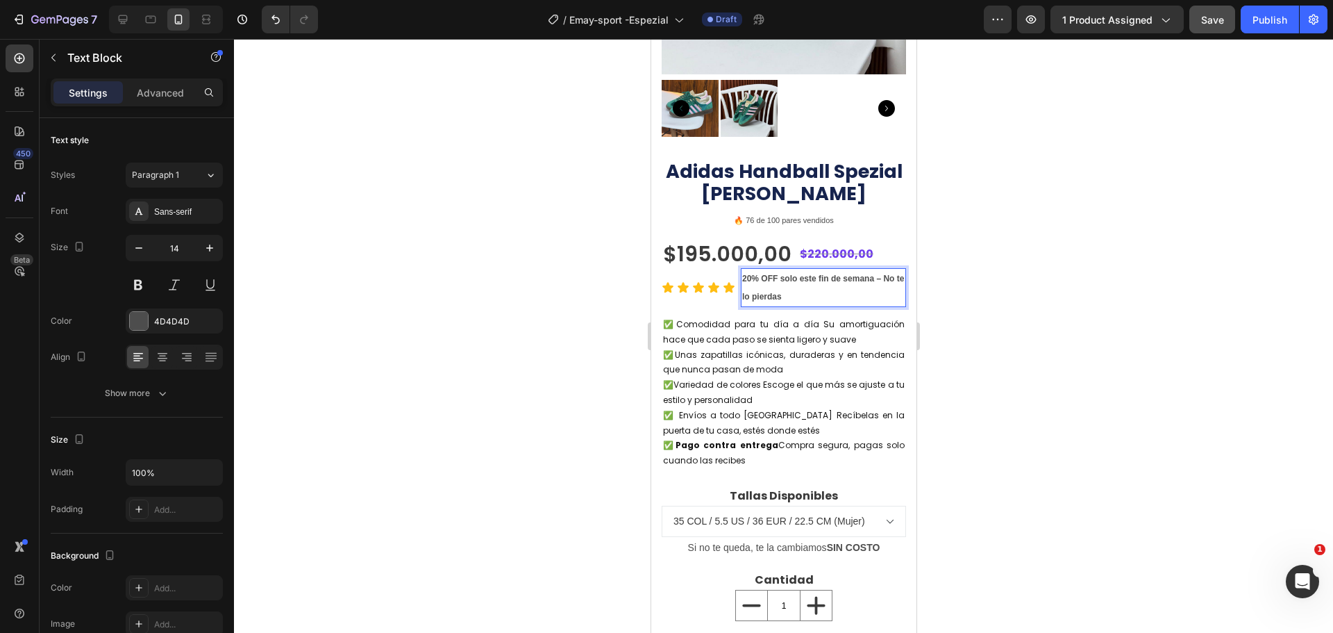
click at [743, 285] on strong "20% OFF solo este fin de semana – No te lo pierdas" at bounding box center [823, 288] width 162 height 28
click at [778, 274] on strong "20% OFF solo este fin de semana No te lo pierdas" at bounding box center [819, 288] width 155 height 28
drag, startPoint x: 778, startPoint y: 268, endPoint x: 741, endPoint y: 268, distance: 36.8
click at [742, 274] on strong "20% OFF solo este fin de semana No te lo pierdas" at bounding box center [819, 288] width 155 height 28
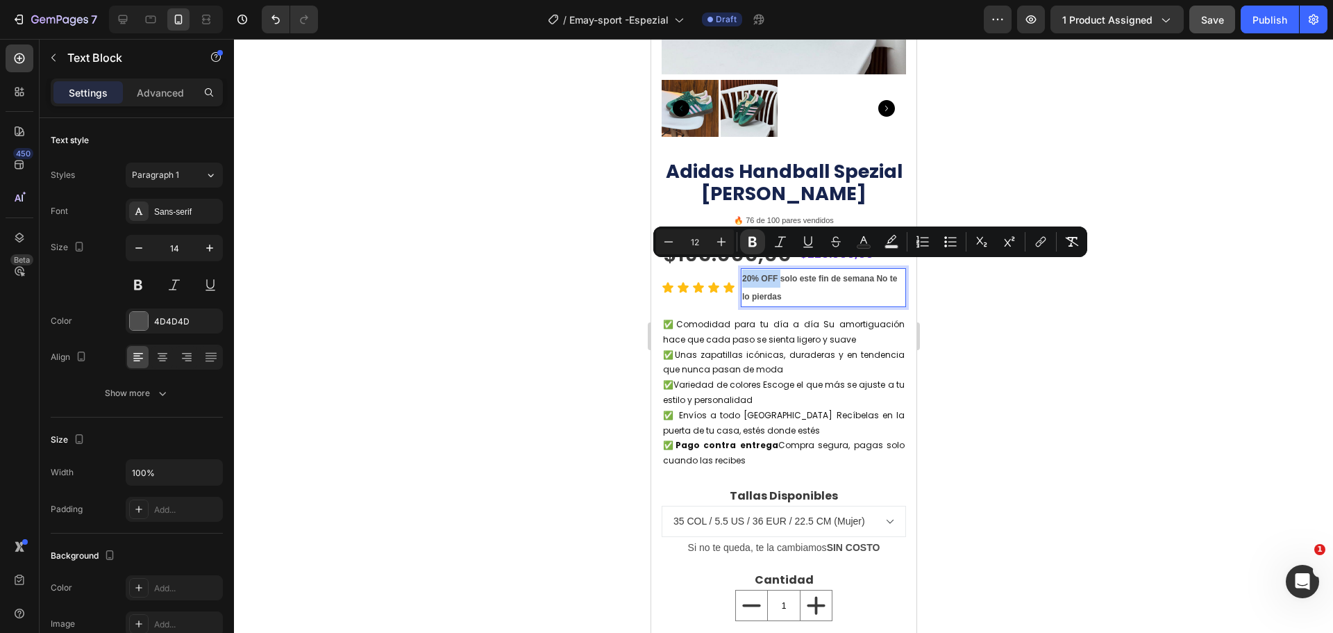
click at [747, 274] on strong "20% OFF solo este fin de semana No te lo pierdas" at bounding box center [819, 288] width 155 height 28
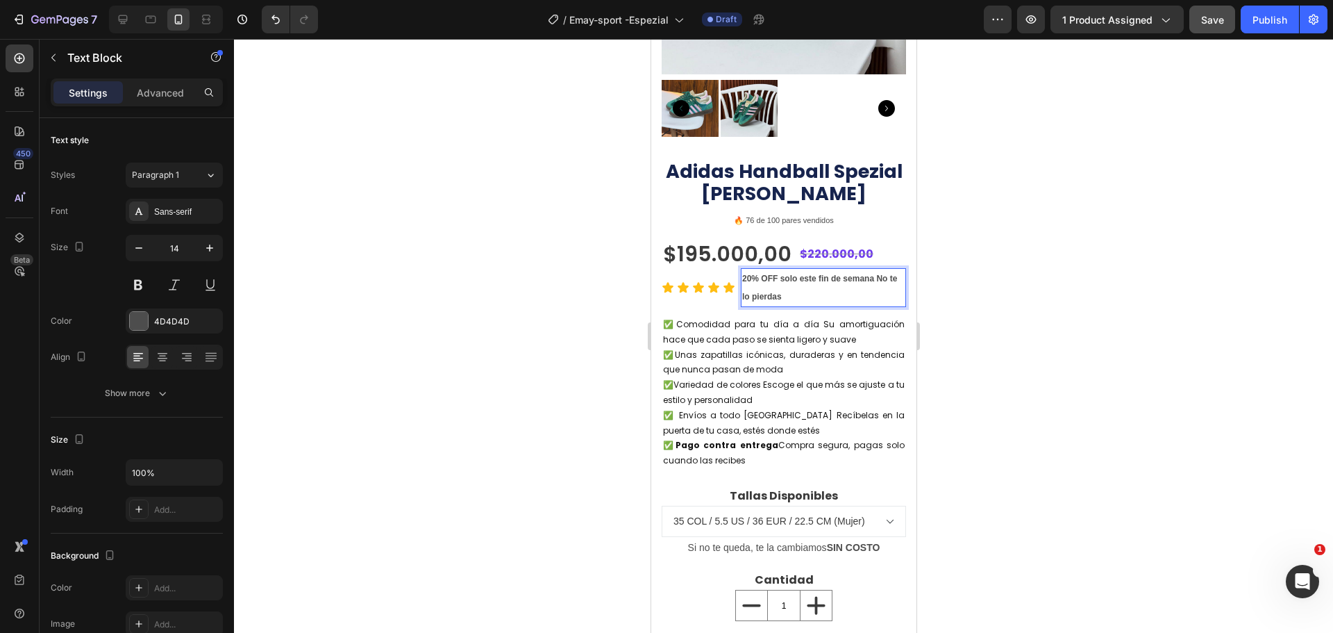
click at [749, 274] on strong "20% OFF solo este fin de semana No te lo pierdas" at bounding box center [819, 288] width 155 height 28
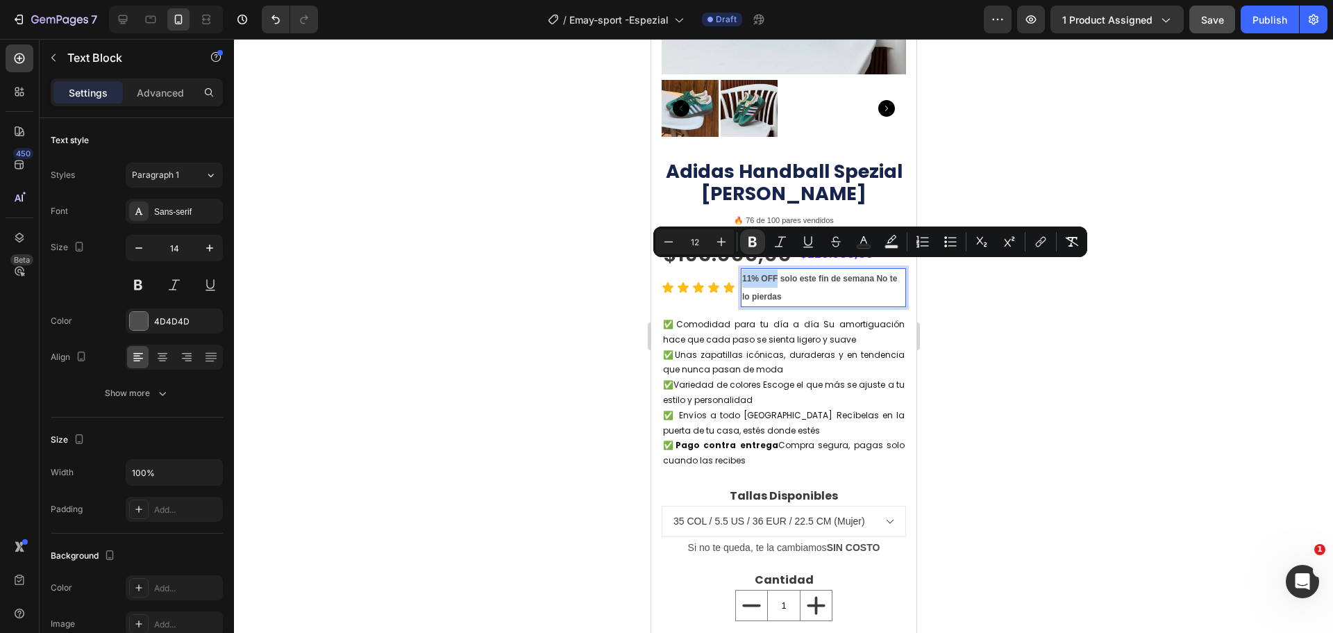
drag, startPoint x: 742, startPoint y: 267, endPoint x: 1400, endPoint y: 289, distance: 658.7
click at [750, 242] on icon "Editor contextual toolbar" at bounding box center [753, 242] width 8 height 10
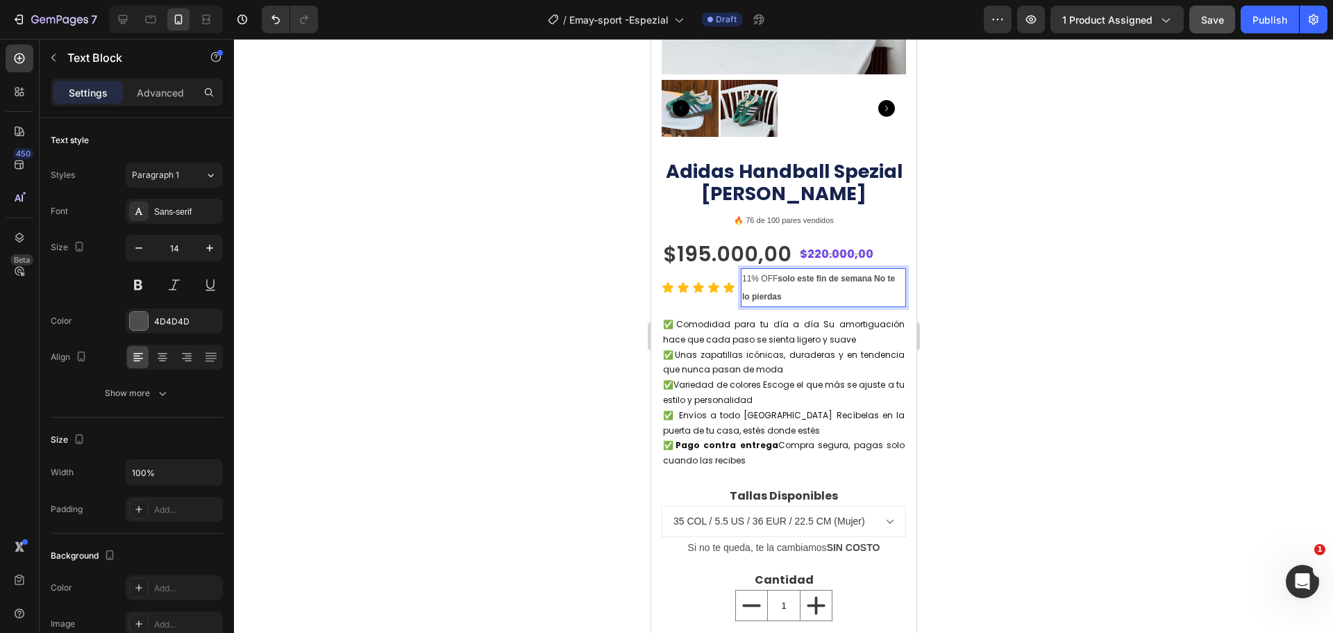
click at [791, 283] on p "11% OFF solo este fin de semana No te lo pierdas" at bounding box center [823, 287] width 163 height 36
drag, startPoint x: 779, startPoint y: 269, endPoint x: 892, endPoint y: 277, distance: 113.5
click at [892, 277] on p "11% OFF solo este fin de semana No te lo pierdas" at bounding box center [823, 287] width 163 height 36
click at [1128, 347] on div at bounding box center [783, 336] width 1099 height 594
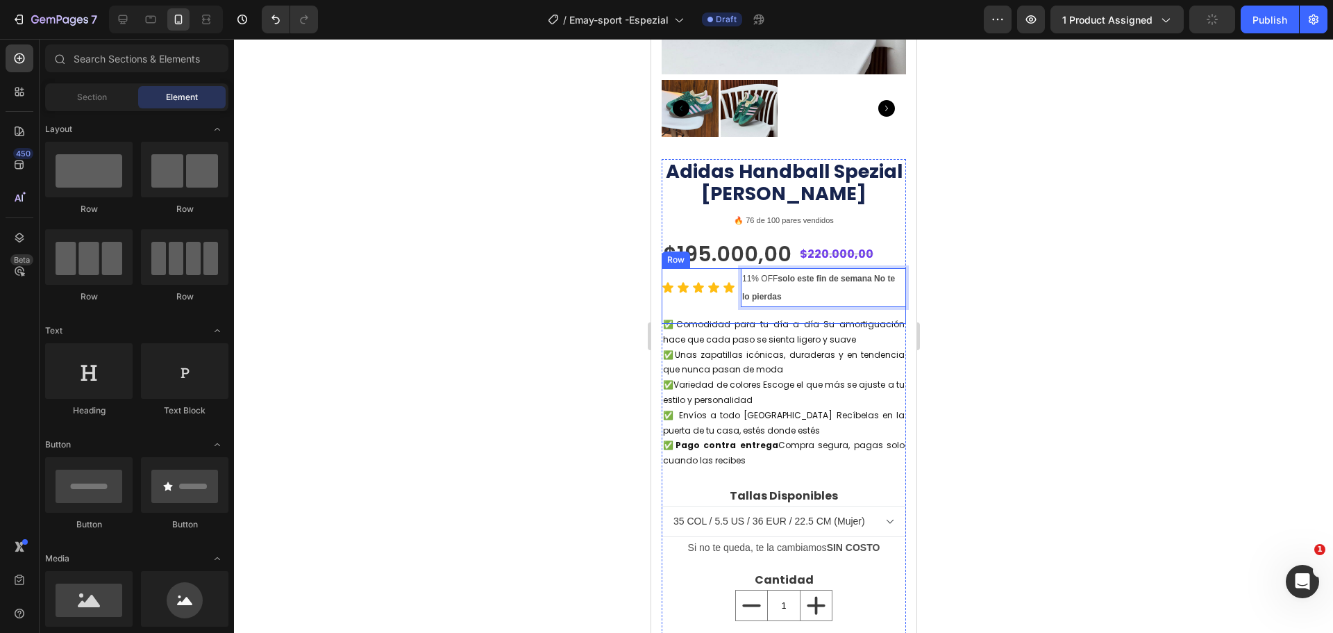
click at [1128, 347] on div at bounding box center [783, 336] width 1099 height 594
click at [784, 274] on strong "solo este fin de semana No te lo pierdas" at bounding box center [818, 288] width 153 height 28
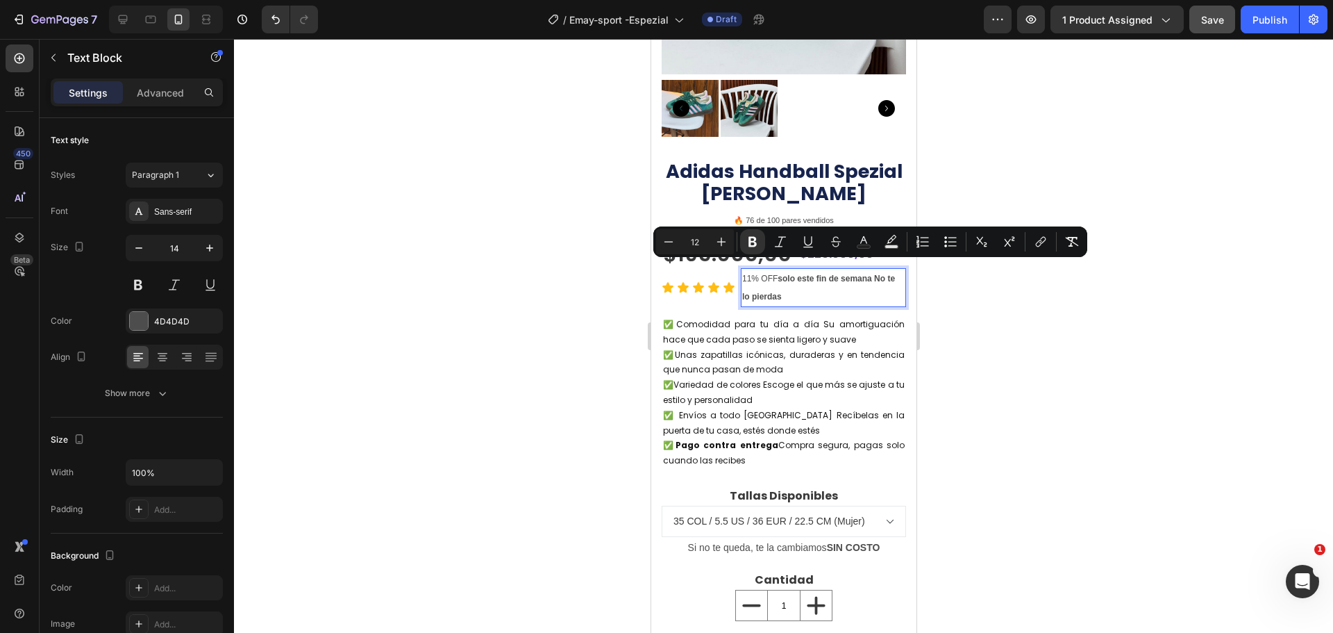
drag, startPoint x: 780, startPoint y: 266, endPoint x: 881, endPoint y: 279, distance: 102.2
click at [758, 242] on icon "Editor contextual toolbar" at bounding box center [753, 242] width 14 height 14
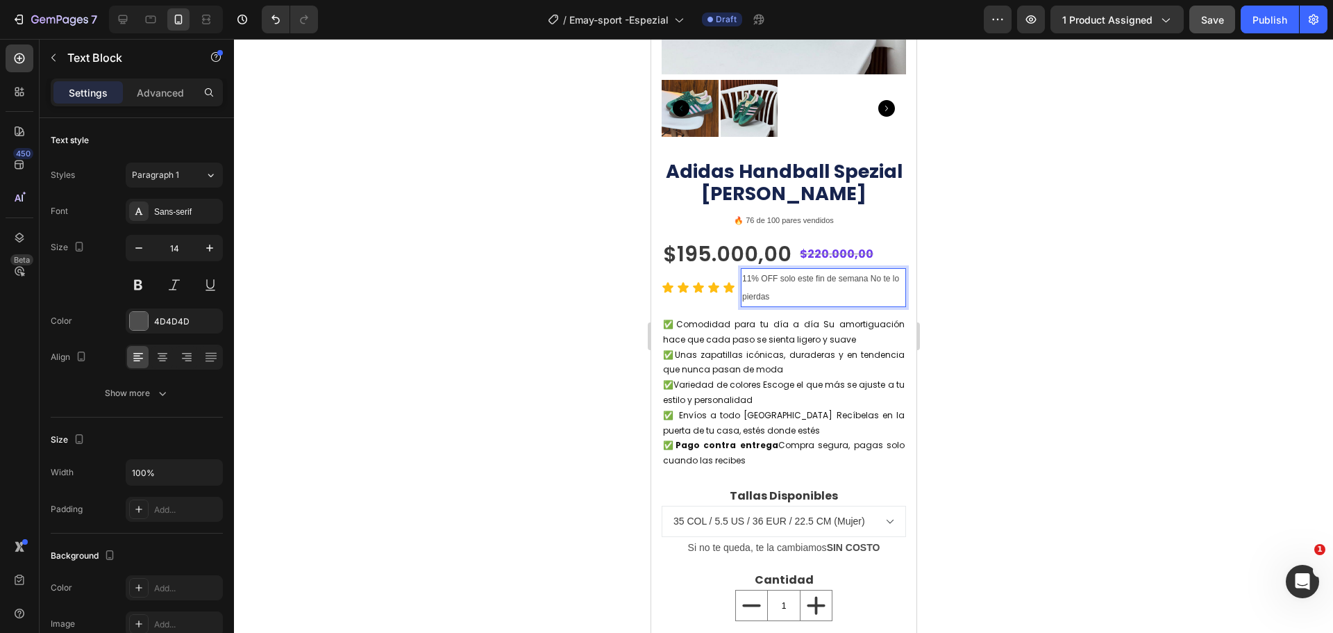
click at [1008, 426] on div at bounding box center [783, 336] width 1099 height 594
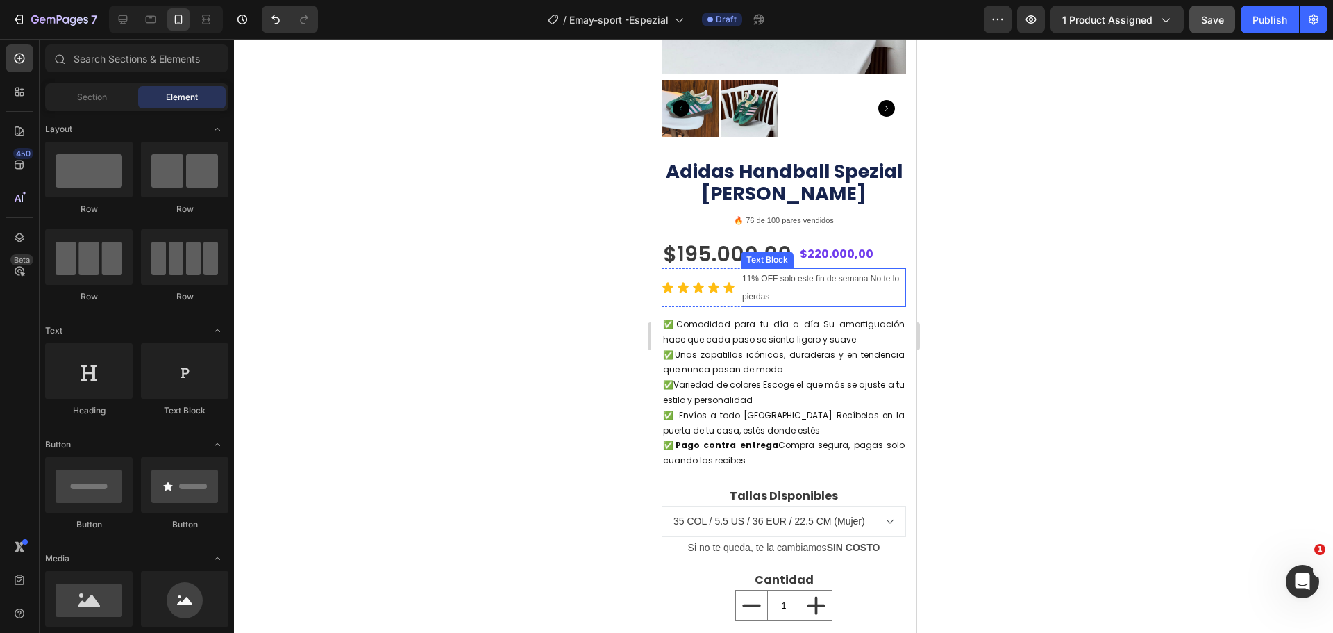
click at [779, 288] on p "11% OFF solo este fin de semana No te lo pierdas" at bounding box center [823, 287] width 163 height 36
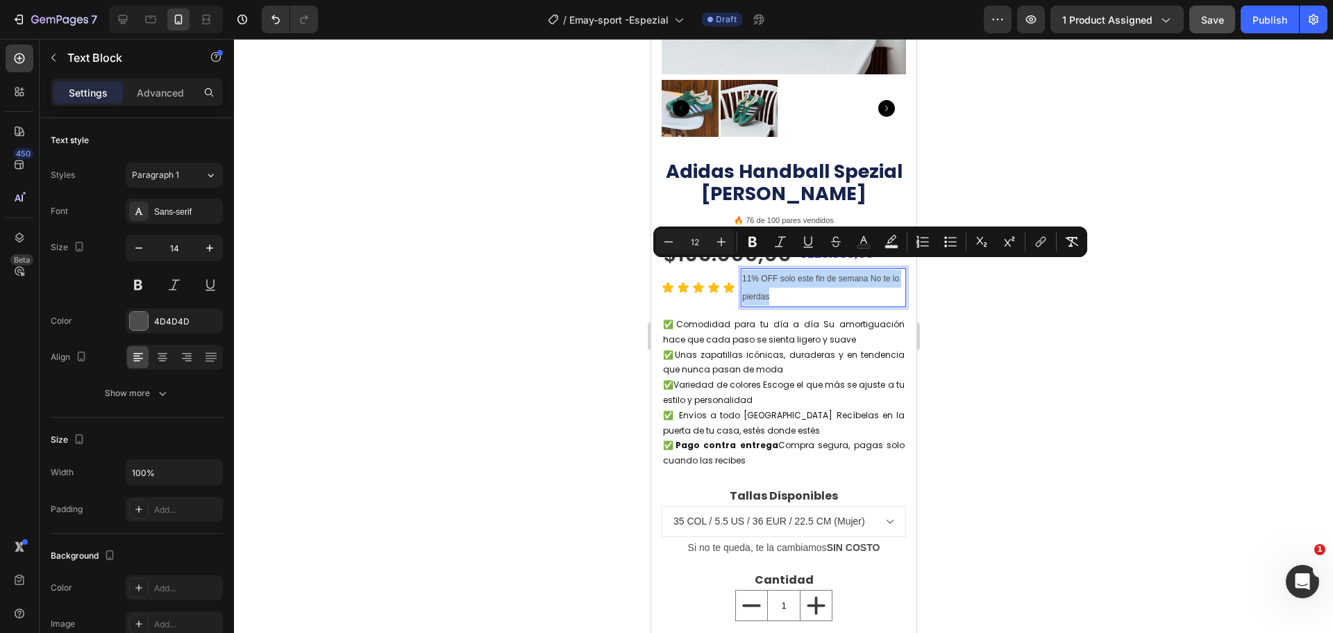
drag, startPoint x: 782, startPoint y: 288, endPoint x: 742, endPoint y: 265, distance: 46.0
click at [742, 269] on p "11% OFF solo este fin de semana No te lo pierdas" at bounding box center [823, 287] width 163 height 36
click at [865, 249] on button "Text Color" at bounding box center [863, 241] width 25 height 25
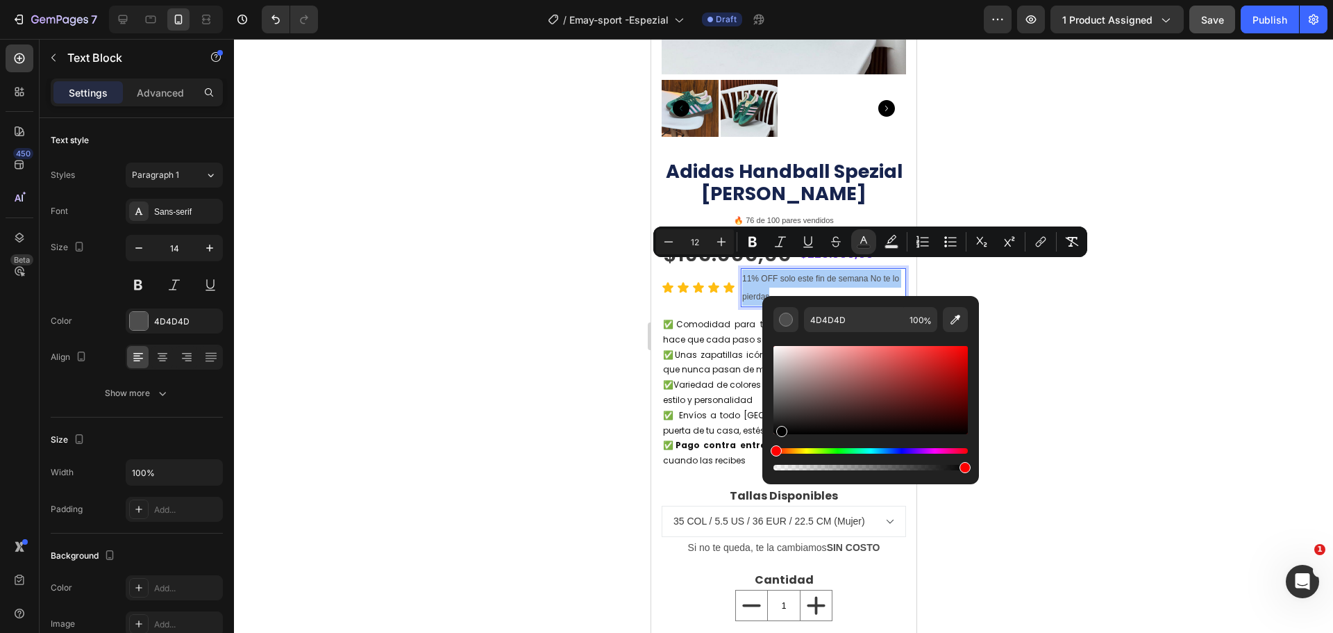
click at [780, 433] on div "Editor contextual toolbar" at bounding box center [871, 390] width 194 height 88
type input "020202"
click at [1114, 413] on div at bounding box center [783, 336] width 1099 height 594
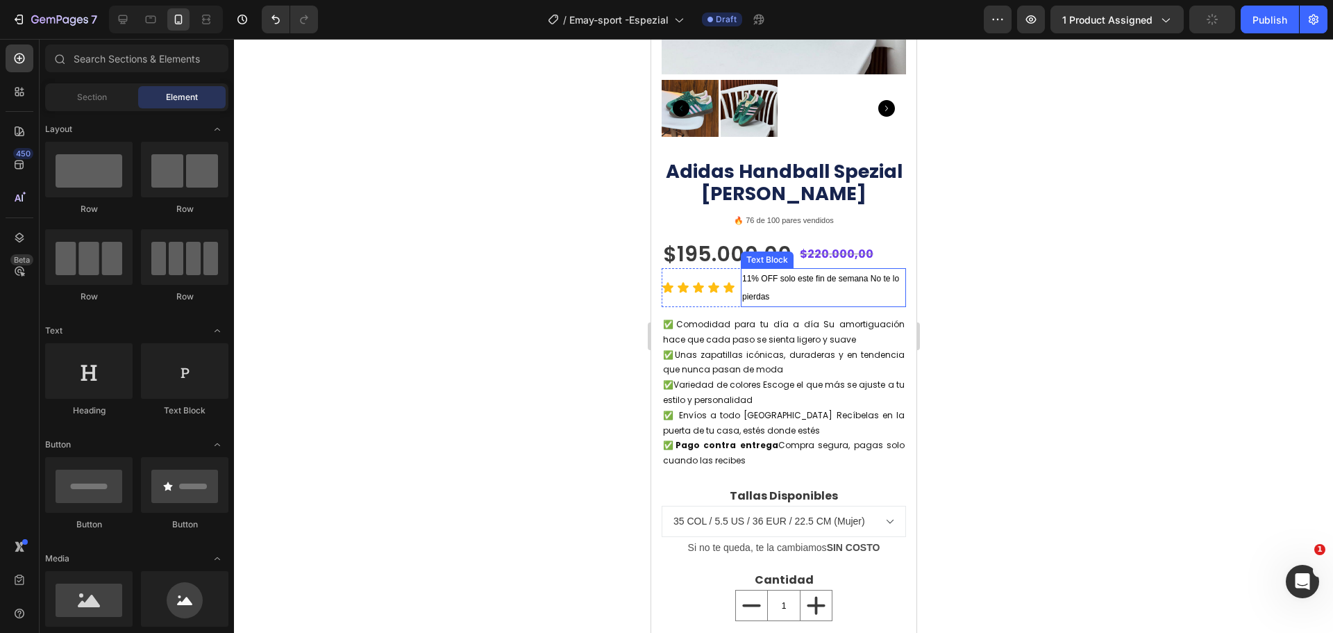
click at [772, 274] on span "11% OFF solo este fin de semana No te lo pierdas" at bounding box center [820, 288] width 157 height 28
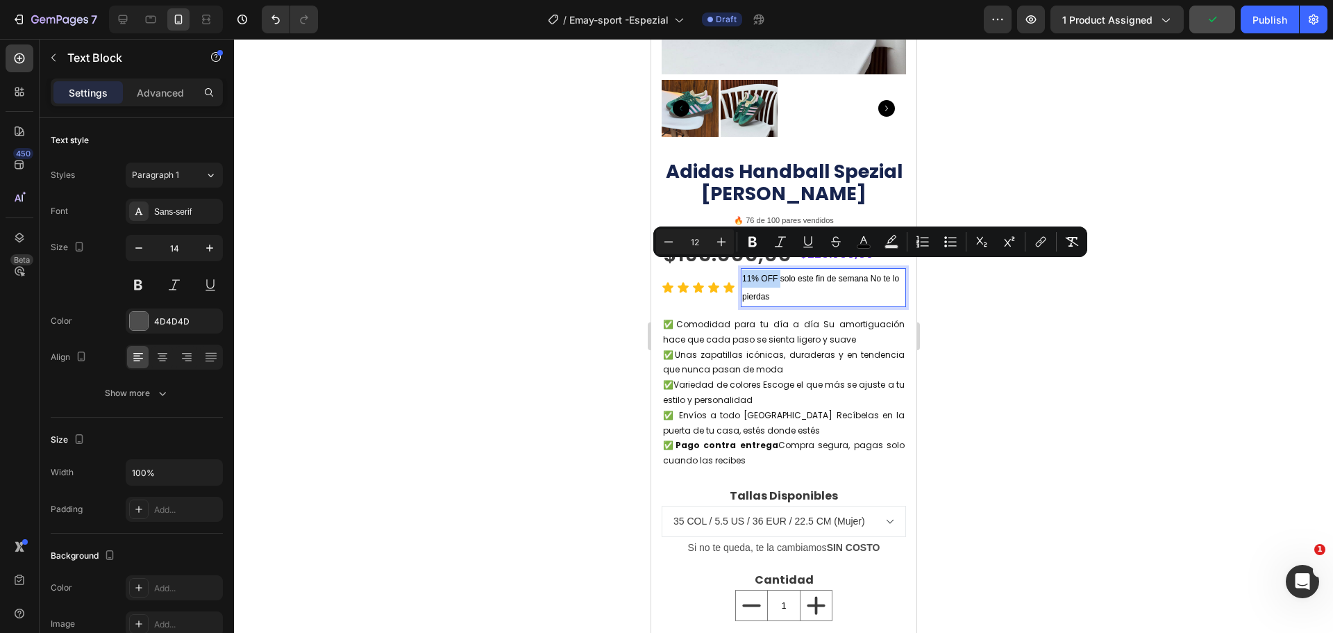
drag, startPoint x: 776, startPoint y: 269, endPoint x: 740, endPoint y: 267, distance: 36.2
click at [740, 268] on div "11% OFF solo este fin de semana No te lo pierdas" at bounding box center [822, 287] width 165 height 39
click at [756, 236] on icon "Editor contextual toolbar" at bounding box center [753, 242] width 14 height 14
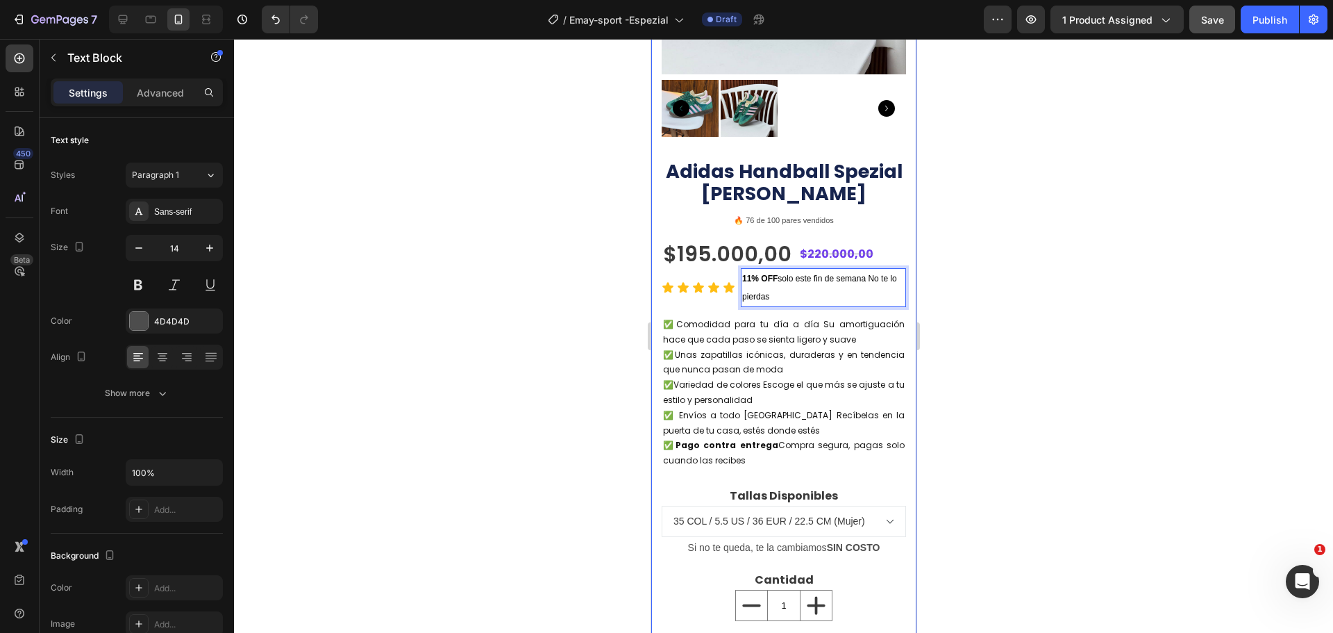
click at [973, 350] on div at bounding box center [783, 336] width 1099 height 594
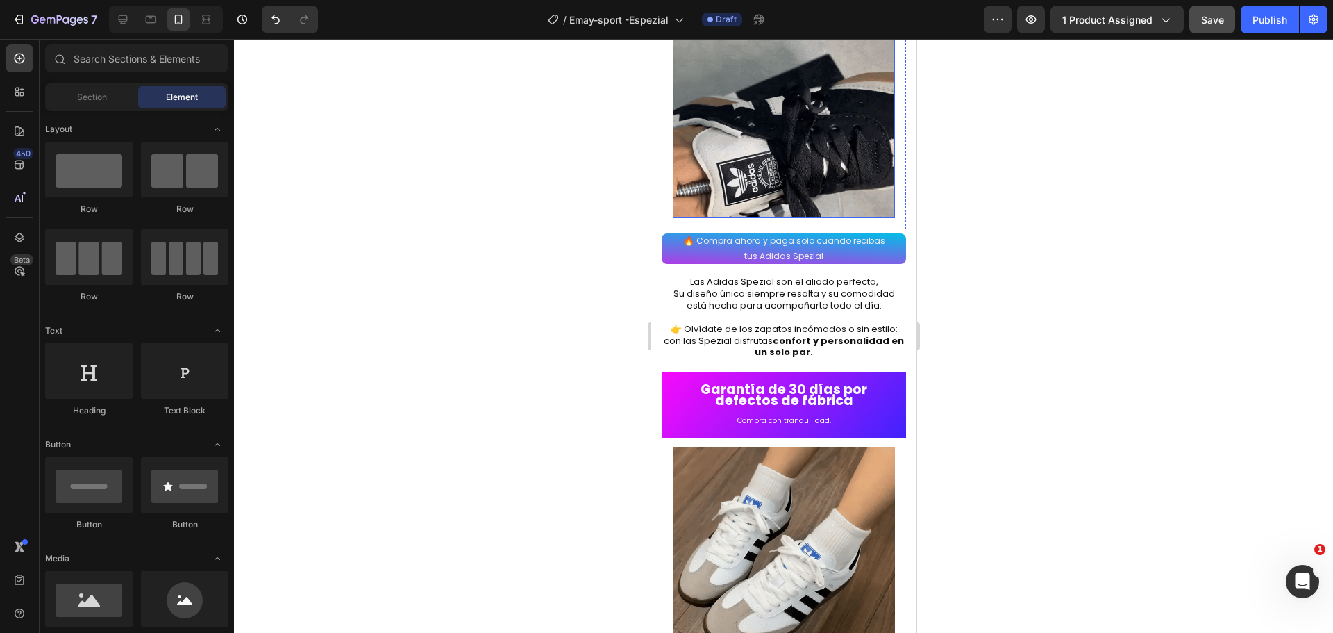
scroll to position [2431, 0]
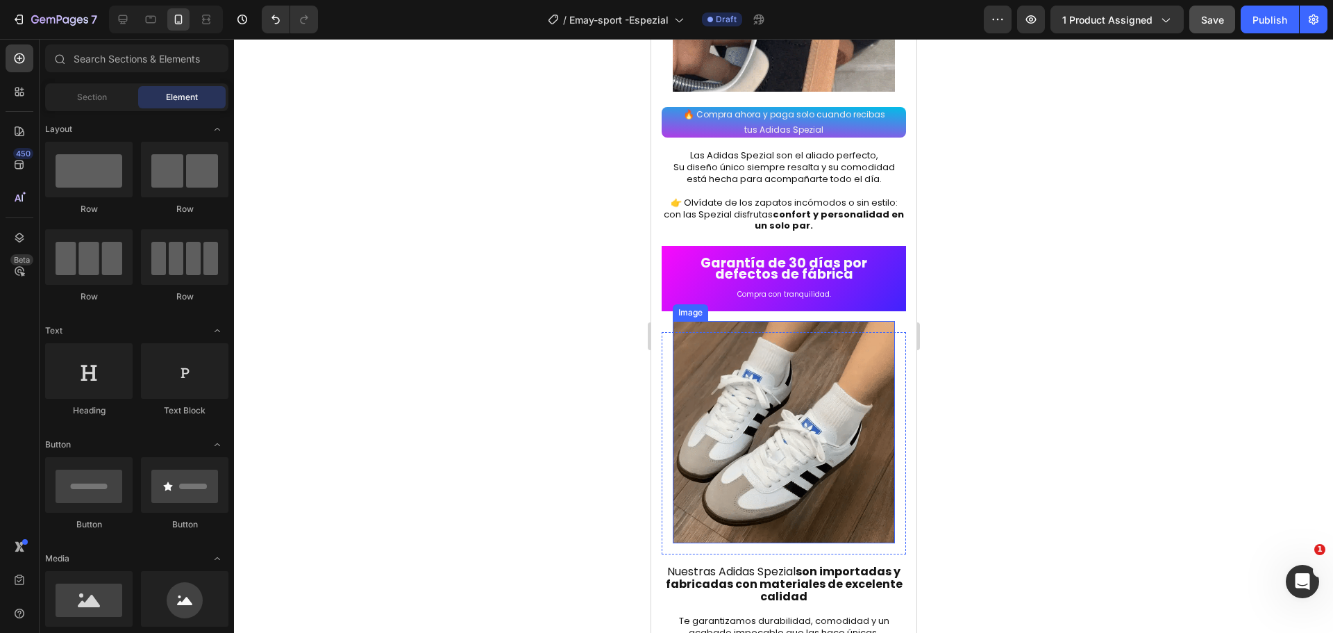
click at [816, 397] on img at bounding box center [783, 432] width 222 height 222
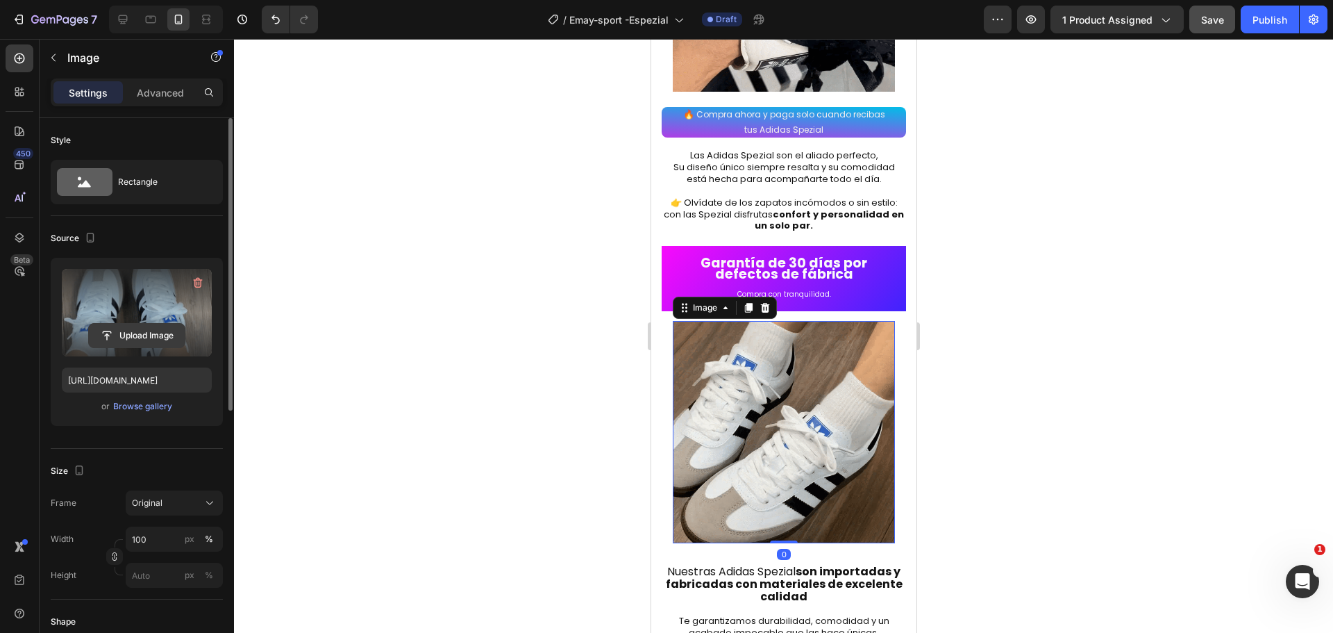
click at [127, 338] on input "file" at bounding box center [137, 336] width 96 height 24
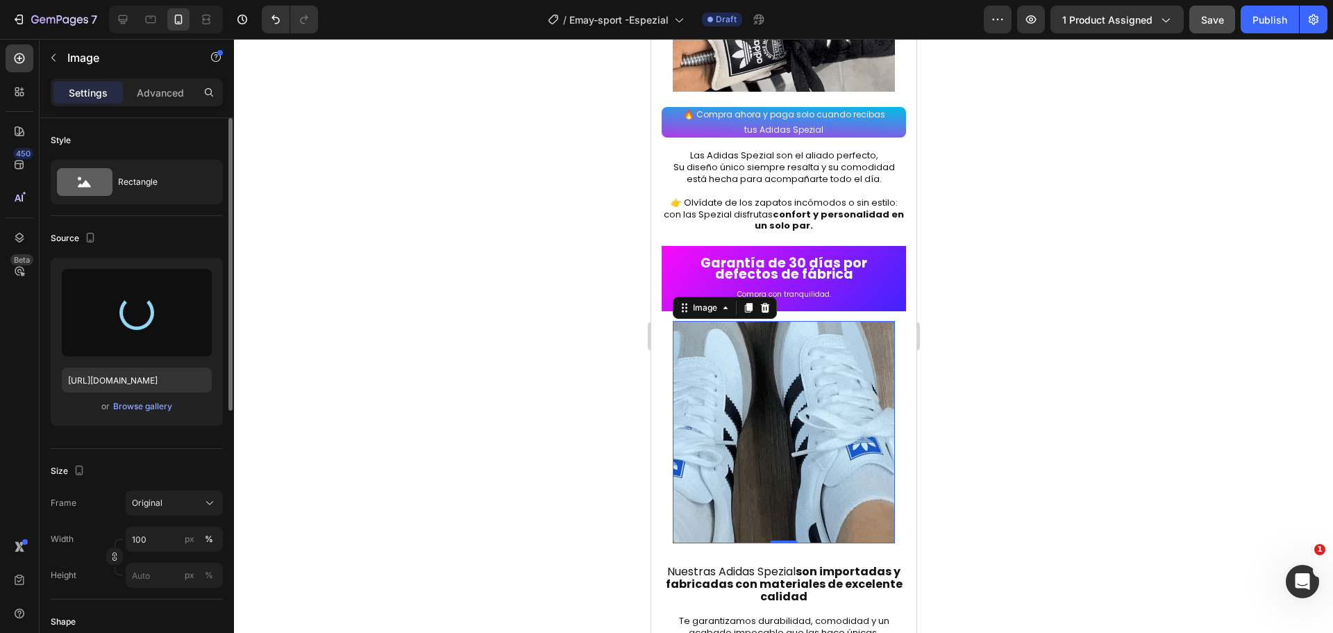
type input "[URL][DOMAIN_NAME]"
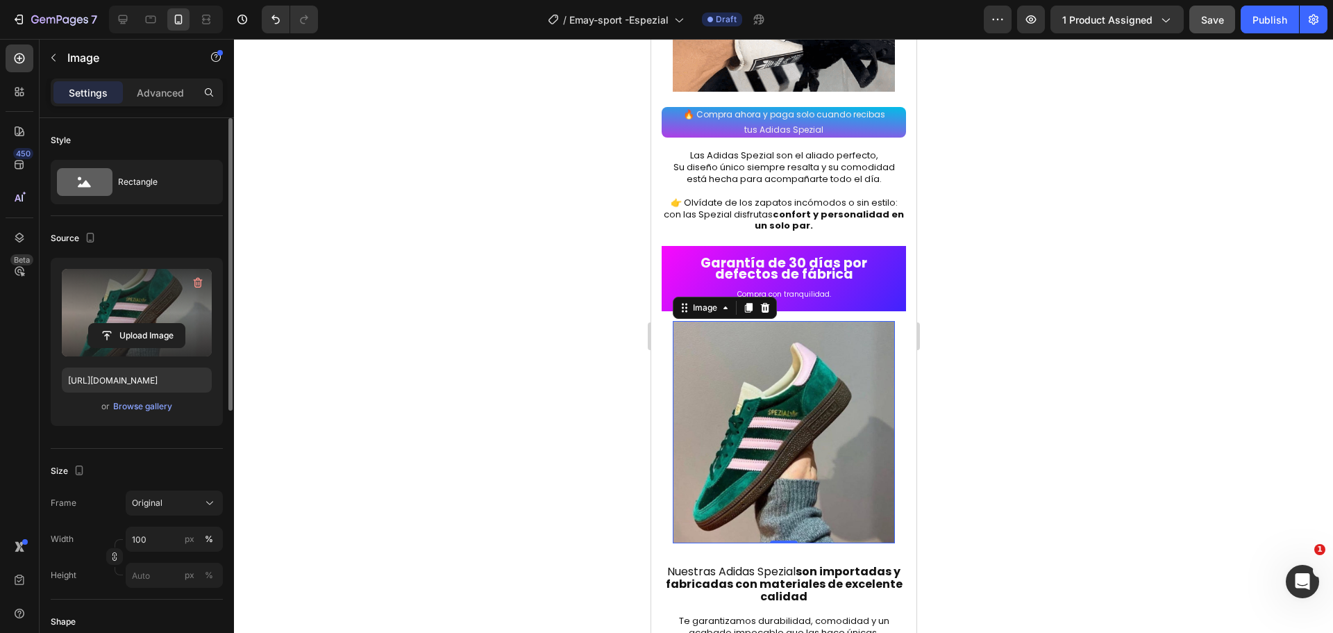
click at [1053, 369] on div at bounding box center [783, 336] width 1099 height 594
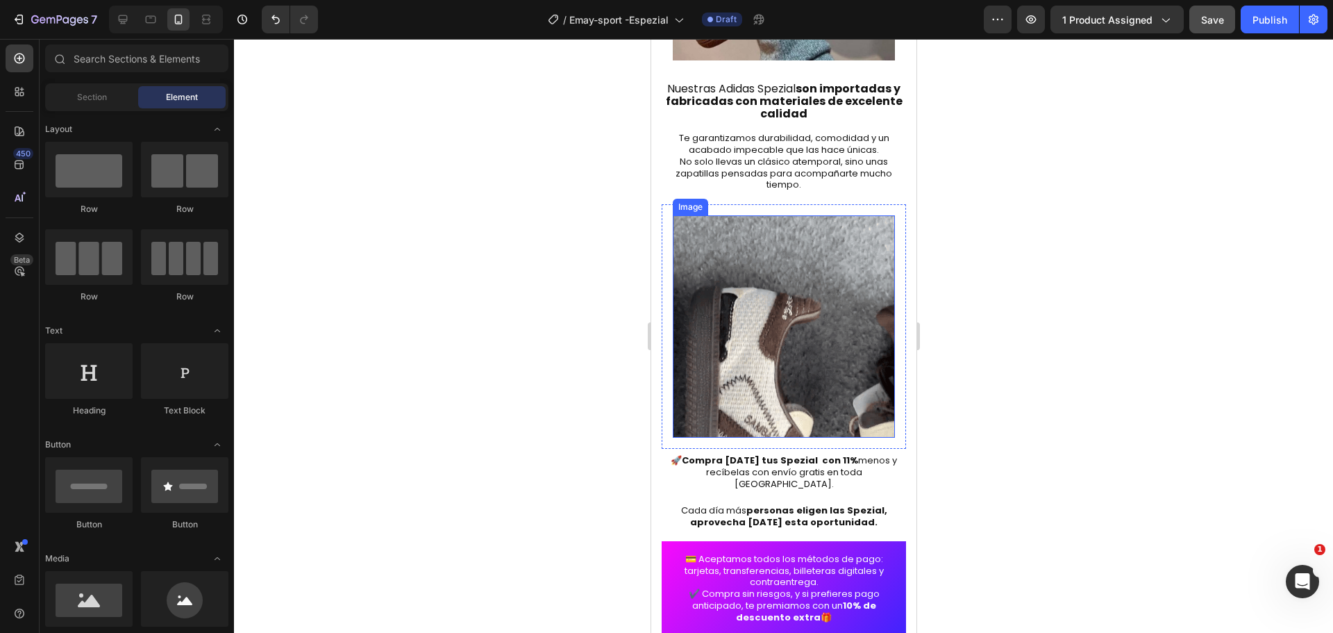
scroll to position [2917, 0]
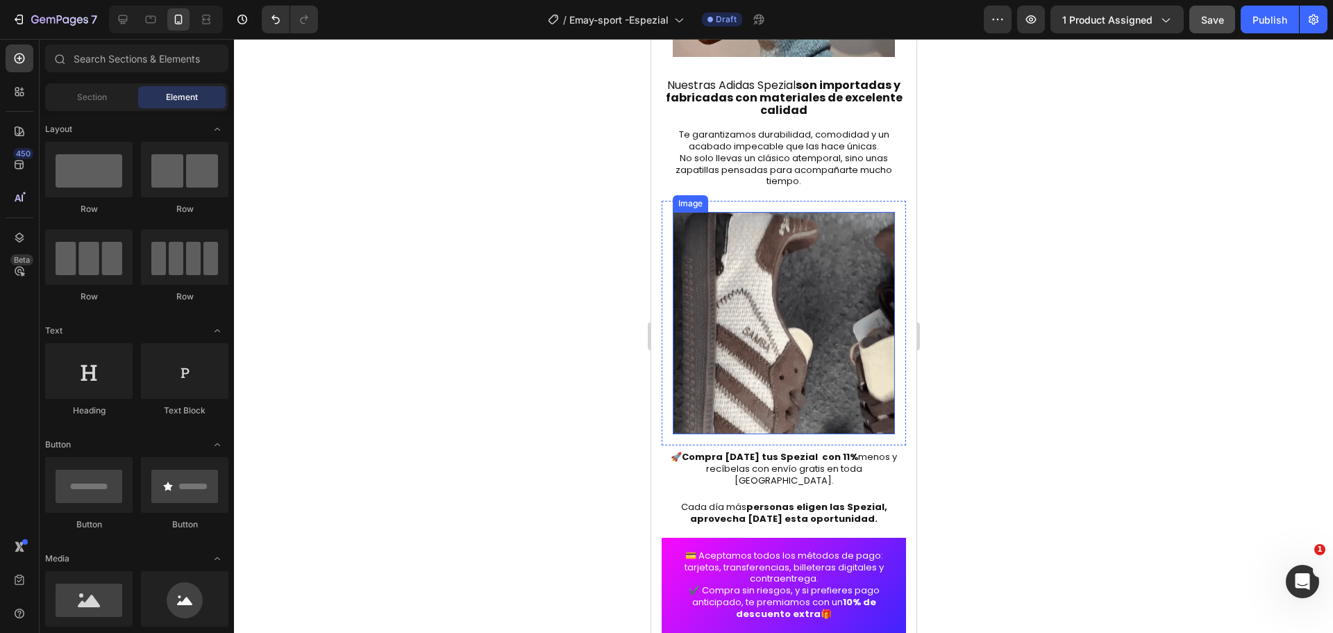
click at [793, 338] on img at bounding box center [783, 323] width 222 height 222
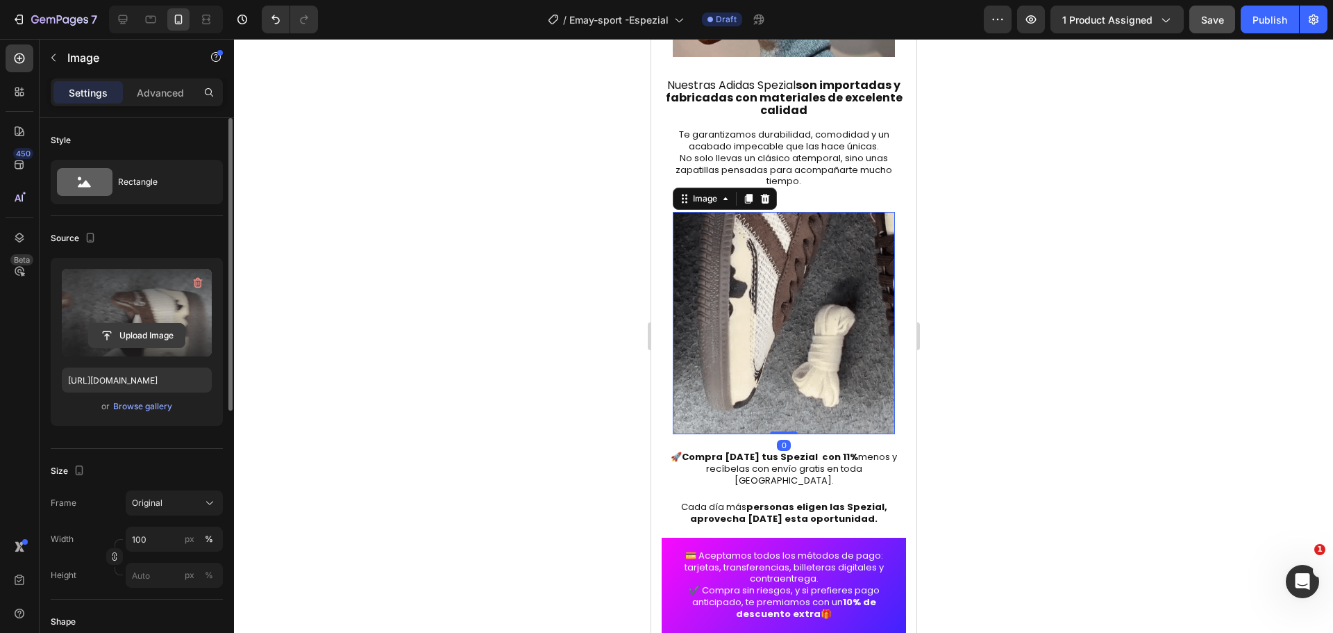
click at [125, 338] on input "file" at bounding box center [137, 336] width 96 height 24
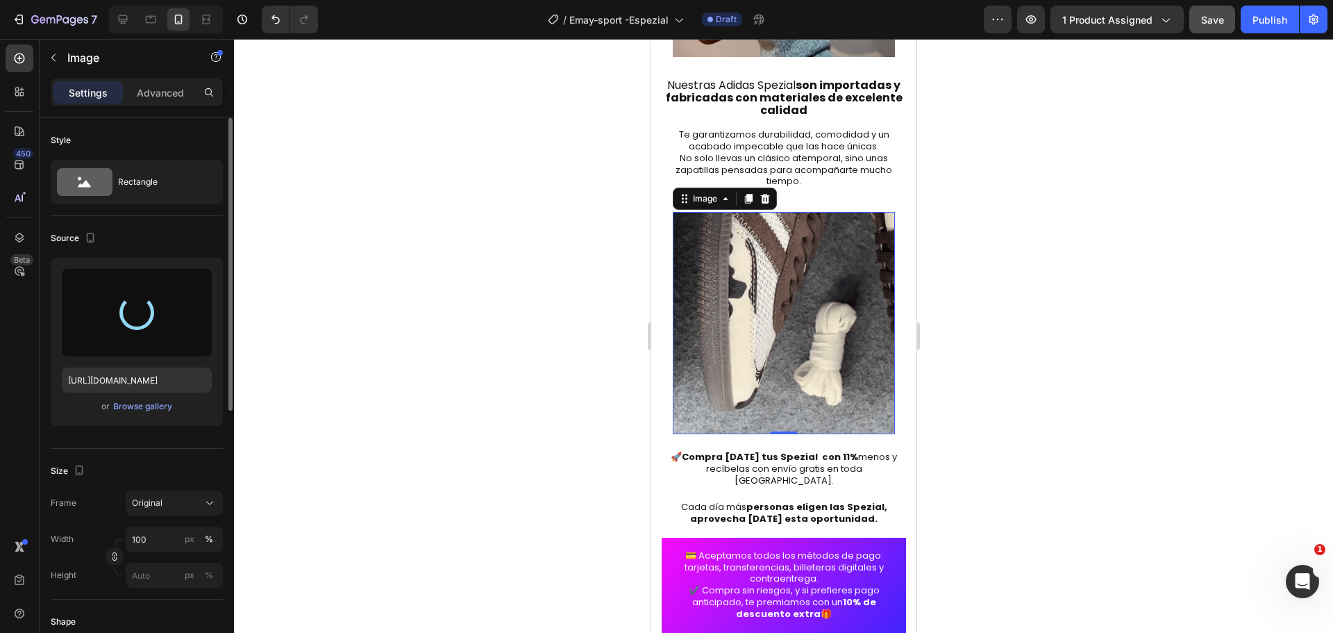
type input "[URL][DOMAIN_NAME][DATE]"
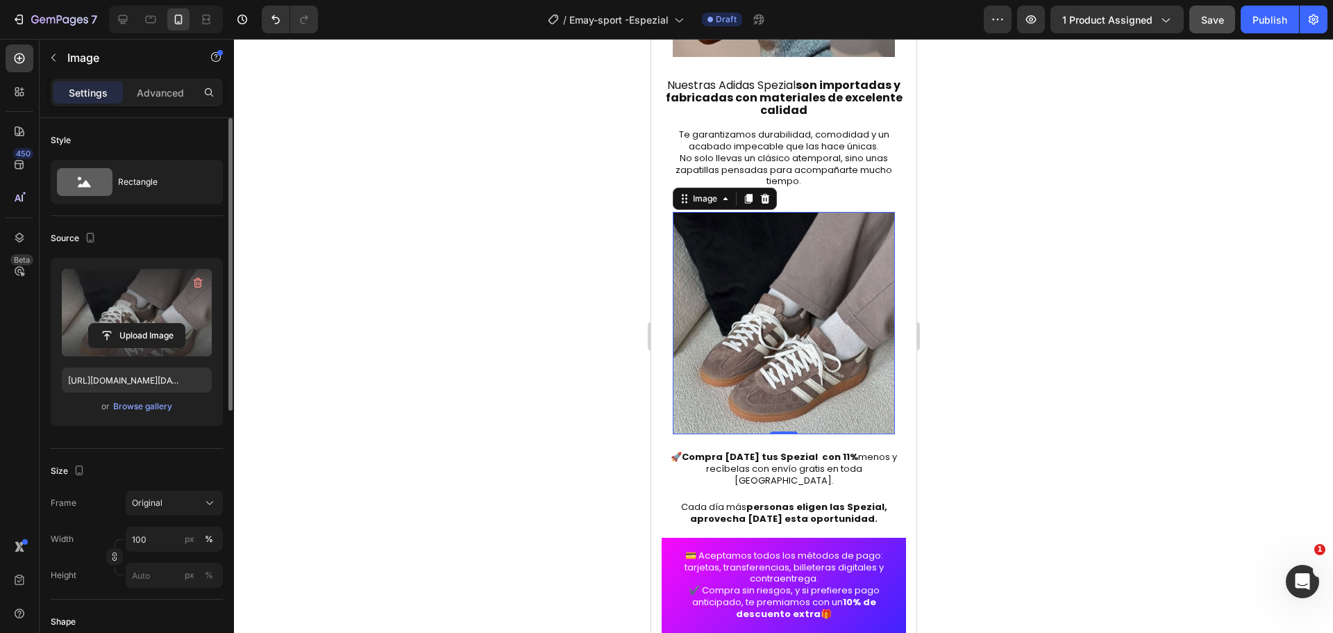
click at [1107, 358] on div at bounding box center [783, 336] width 1099 height 594
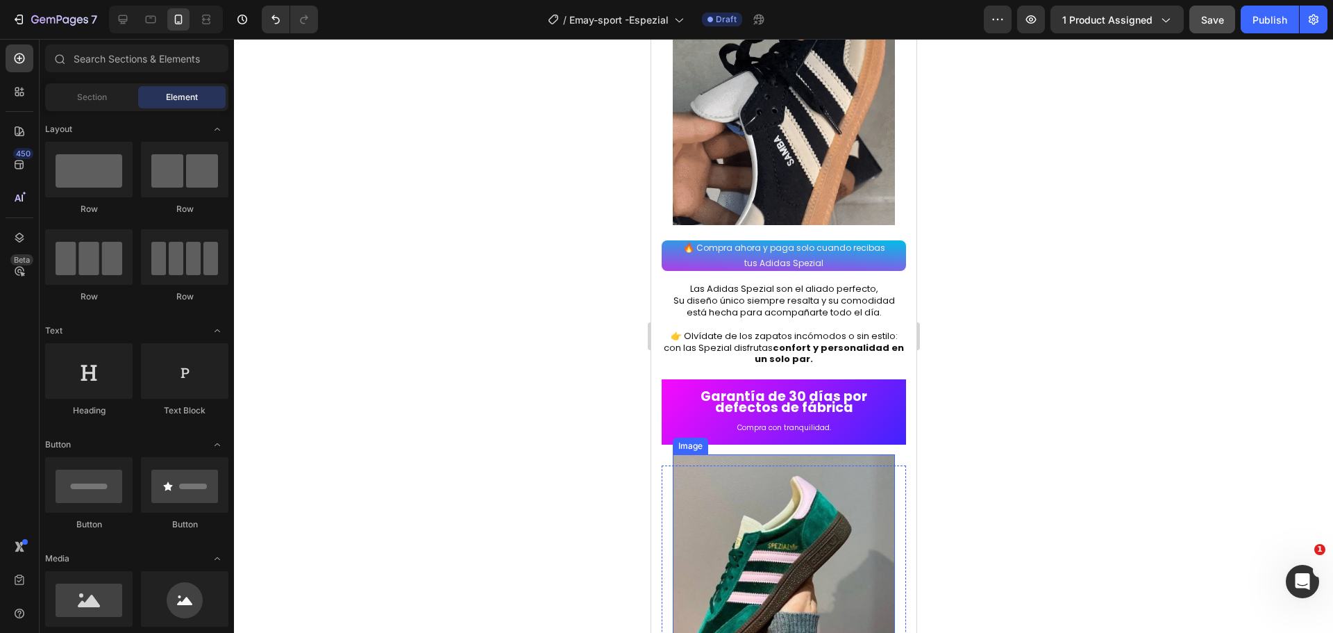
scroll to position [2292, 0]
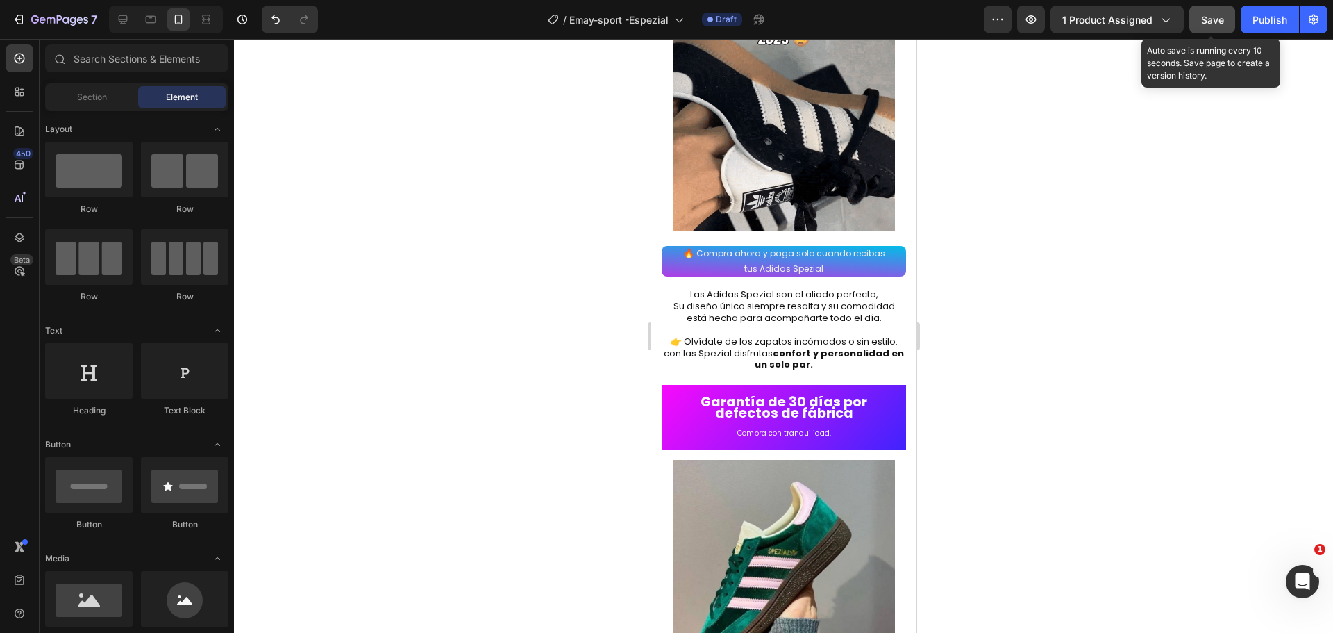
click at [1205, 22] on span "Save" at bounding box center [1212, 20] width 23 height 12
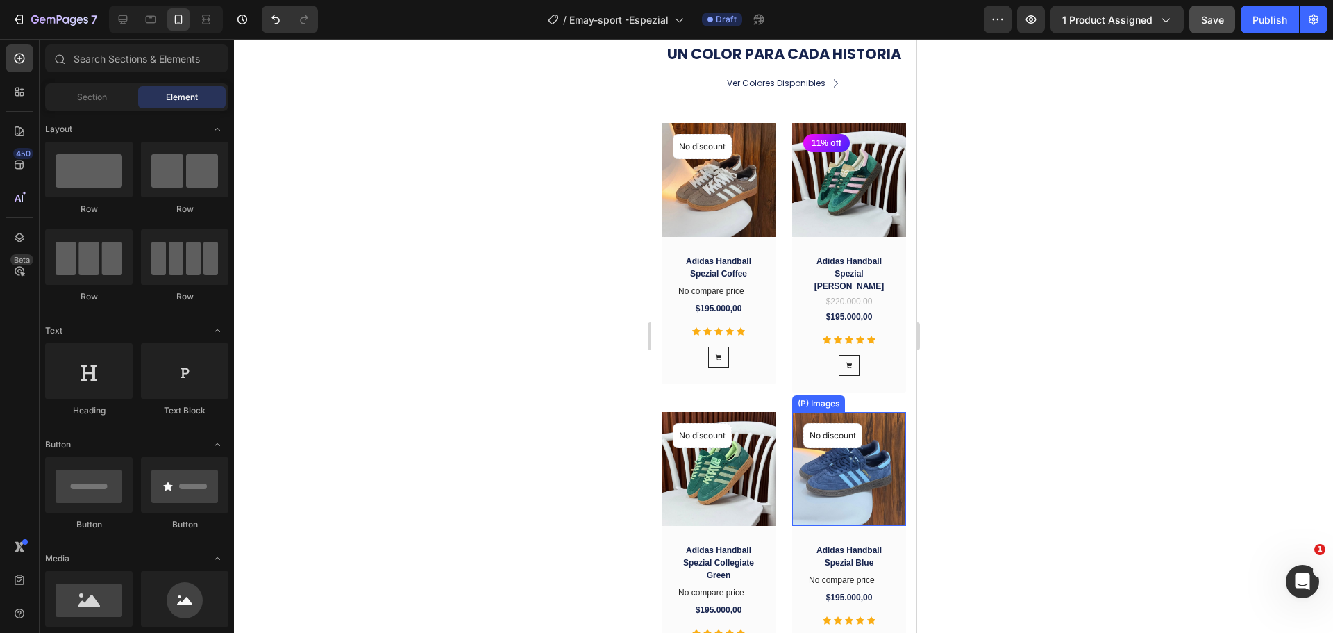
scroll to position [1319, 0]
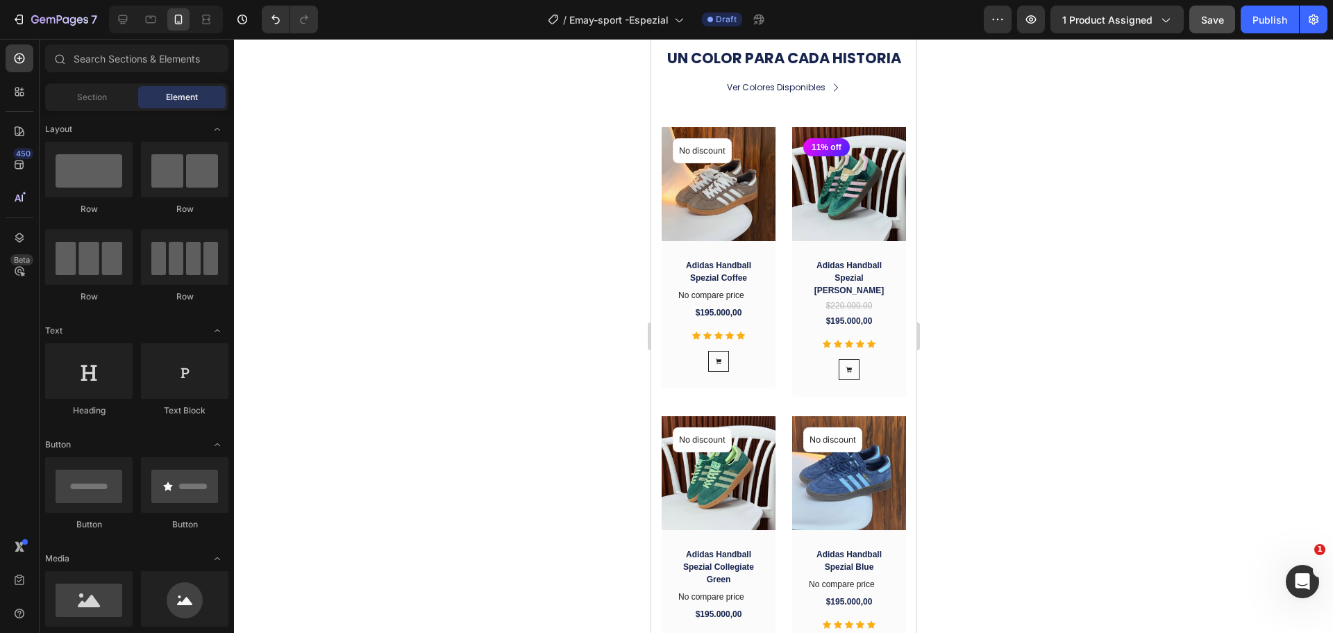
click at [1031, 330] on div at bounding box center [783, 336] width 1099 height 594
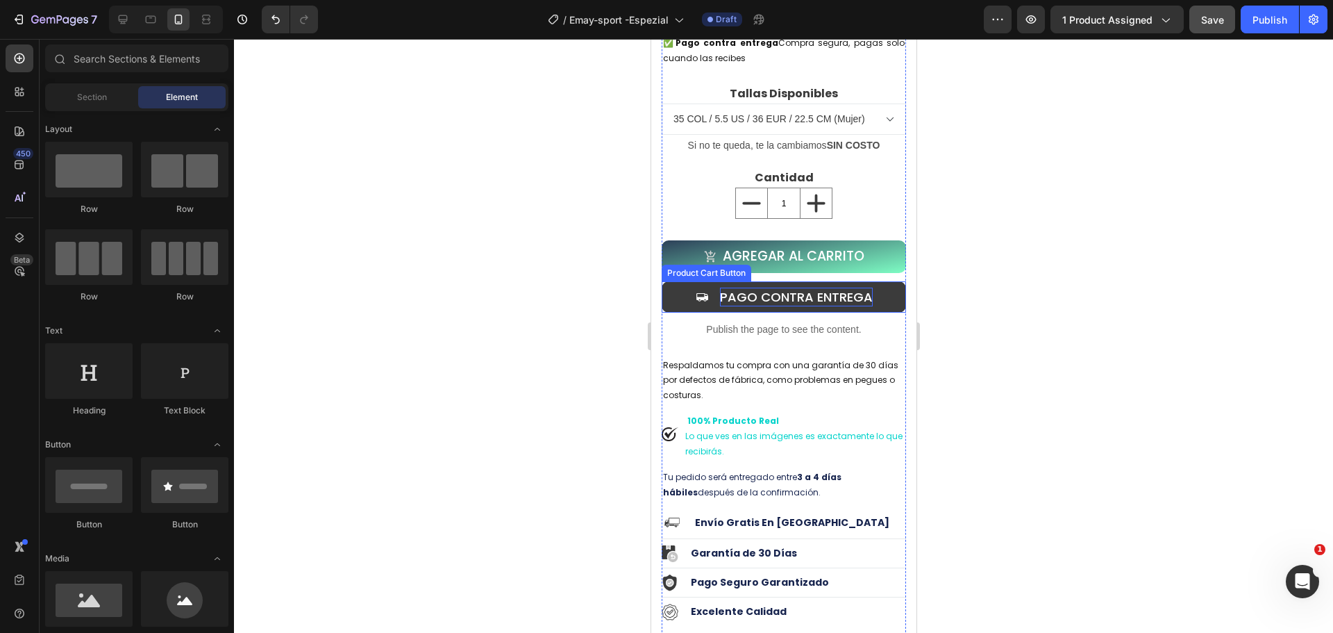
scroll to position [764, 0]
